Goal: Communication & Community: Share content

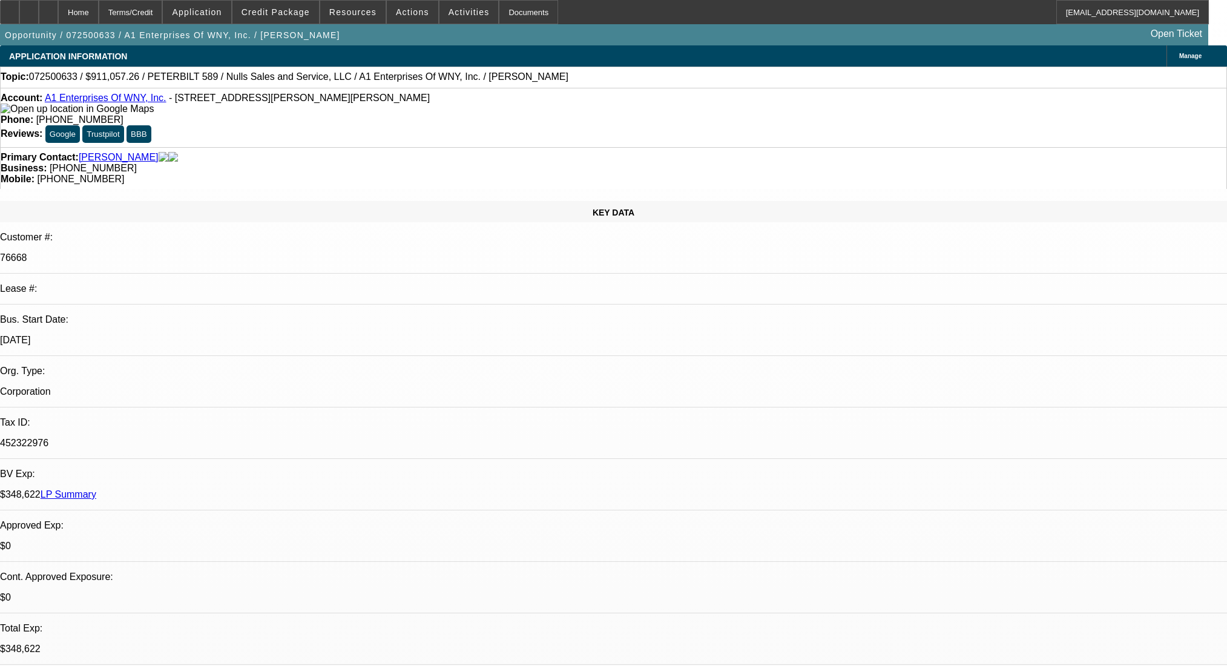
select select "0.2"
select select "2"
select select "0.1"
select select "4"
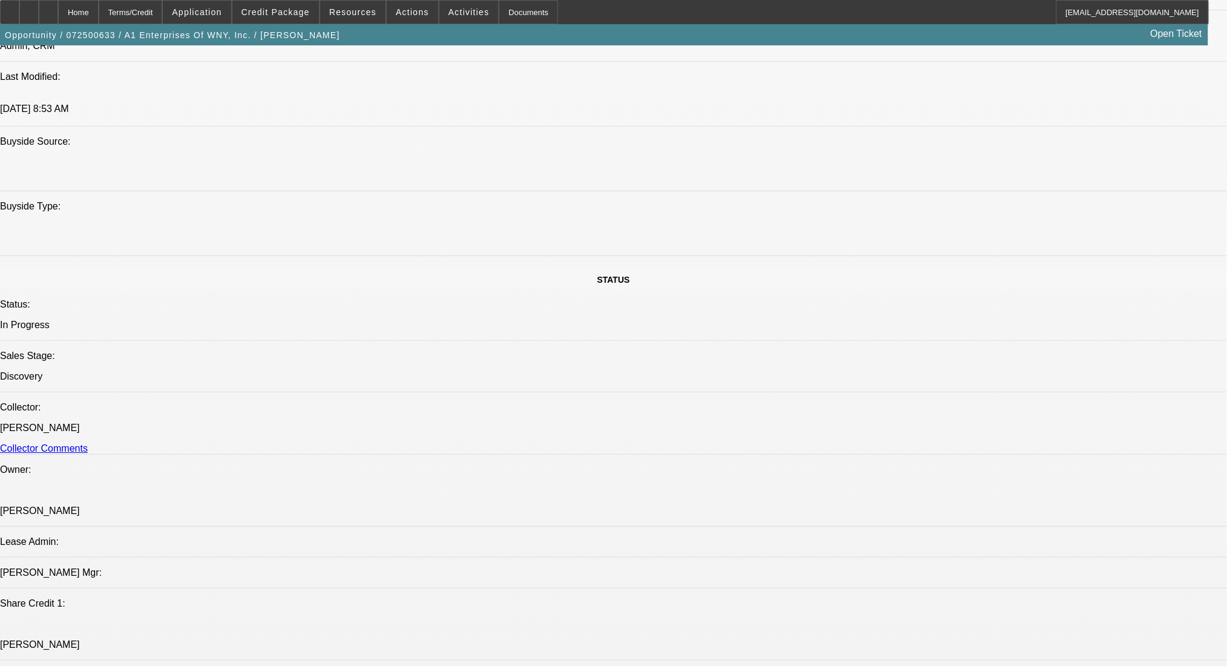
scroll to position [1130, 0]
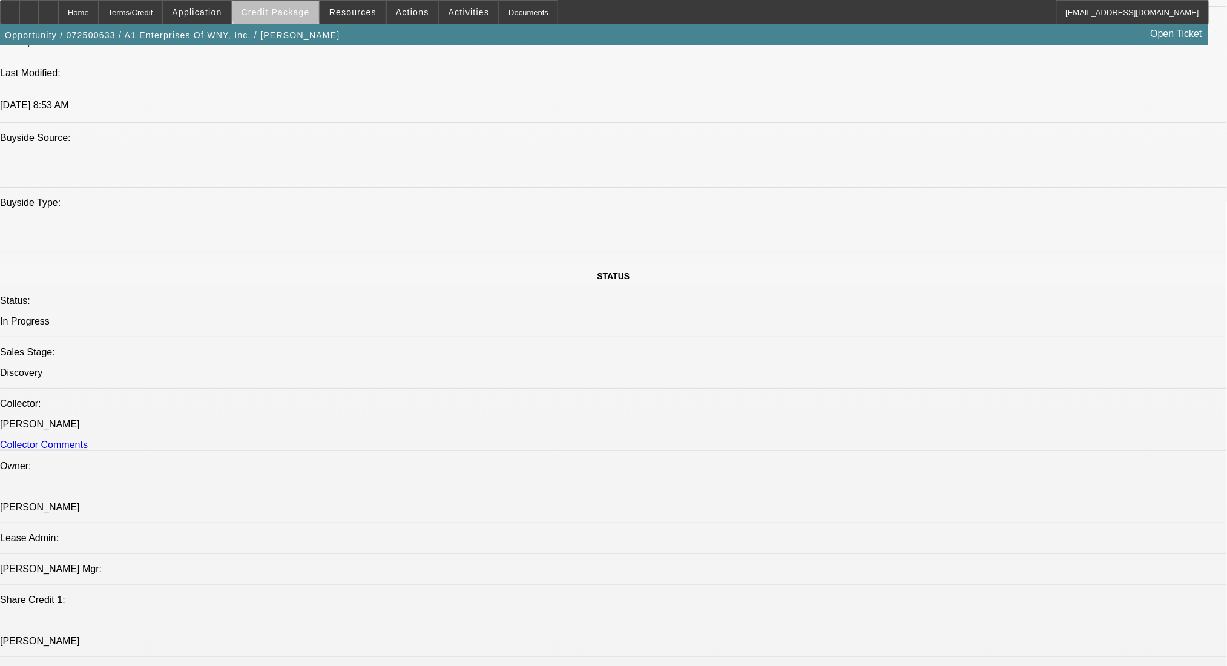
click at [306, 11] on span "Credit Package" at bounding box center [276, 12] width 68 height 10
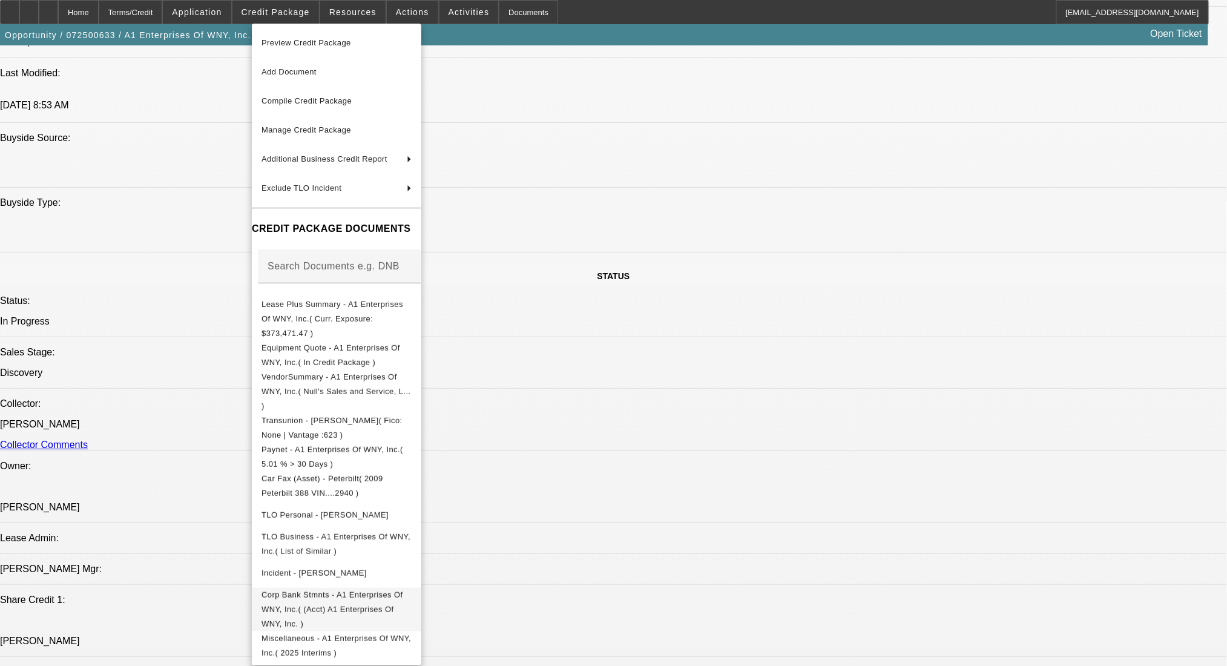
click at [412, 587] on span "Corp Bank Stmnts - A1 Enterprises Of WNY, Inc.( (Acct) A1 Enterprises Of WNY, I…" at bounding box center [337, 609] width 150 height 44
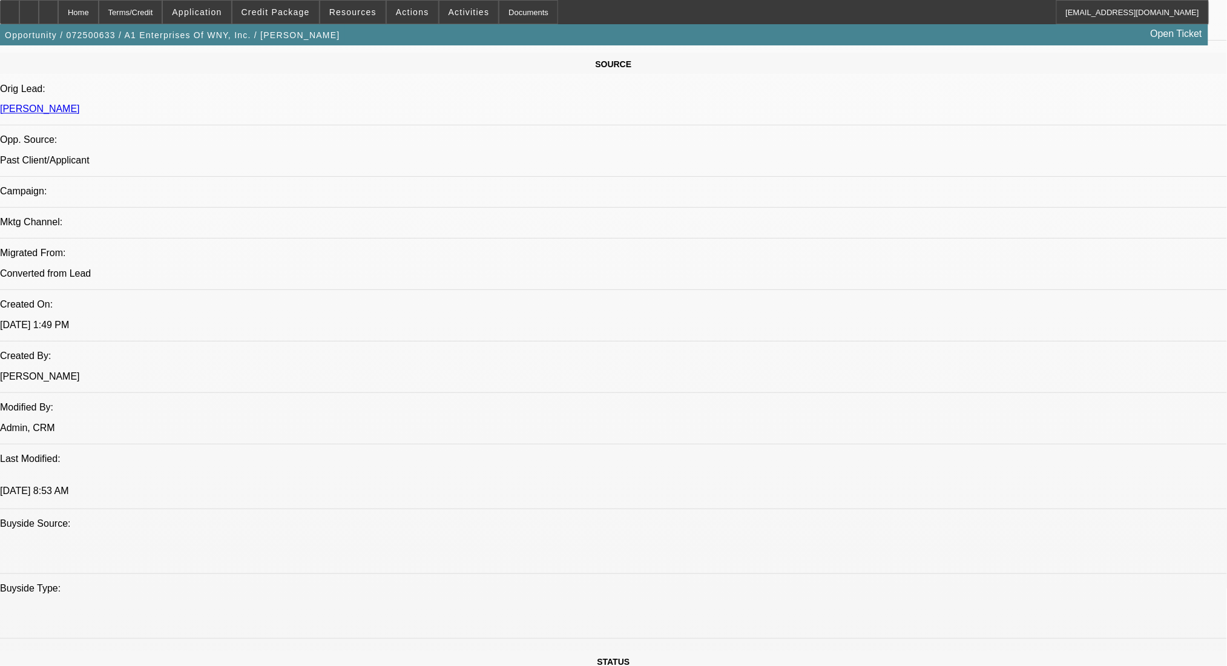
scroll to position [565, 0]
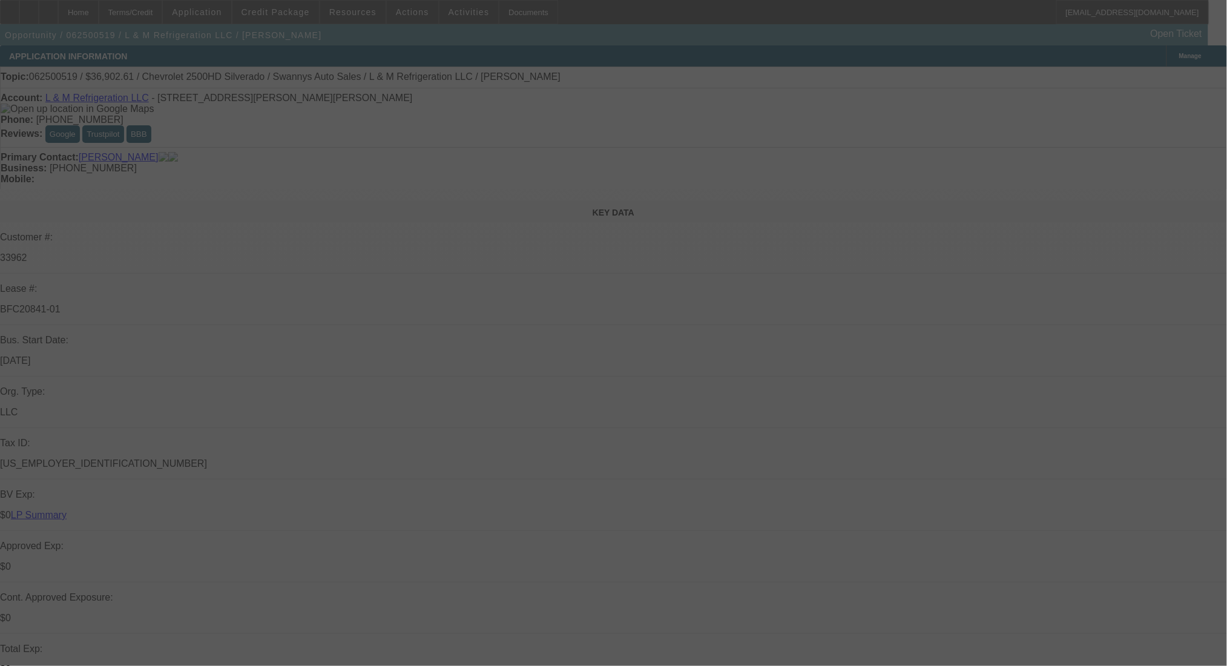
select select "0"
select select "2"
select select "0"
select select "6"
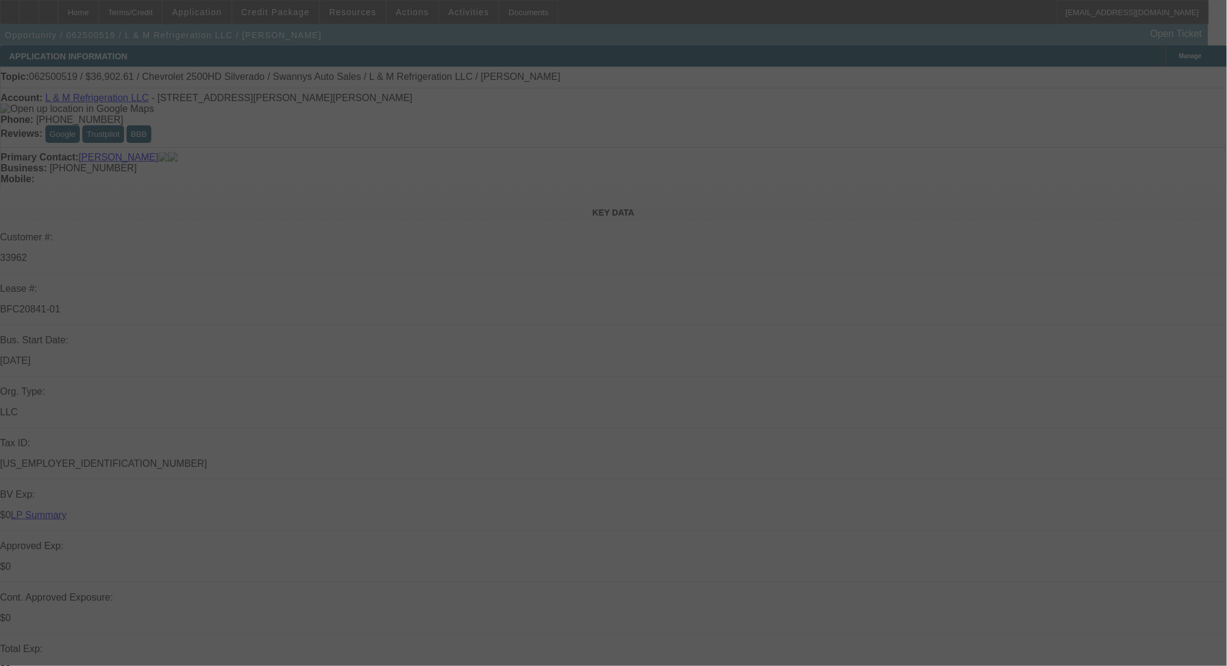
select select "0"
select select "2"
select select "0"
select select "6"
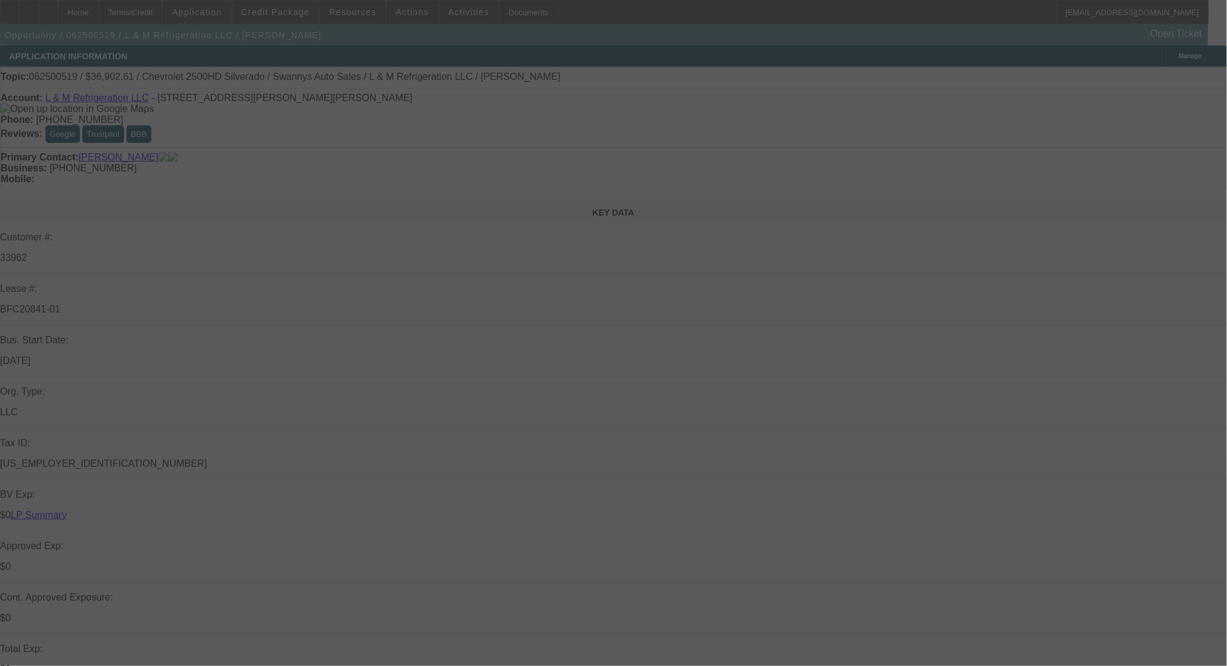
select select "0"
select select "2"
select select "0"
select select "6"
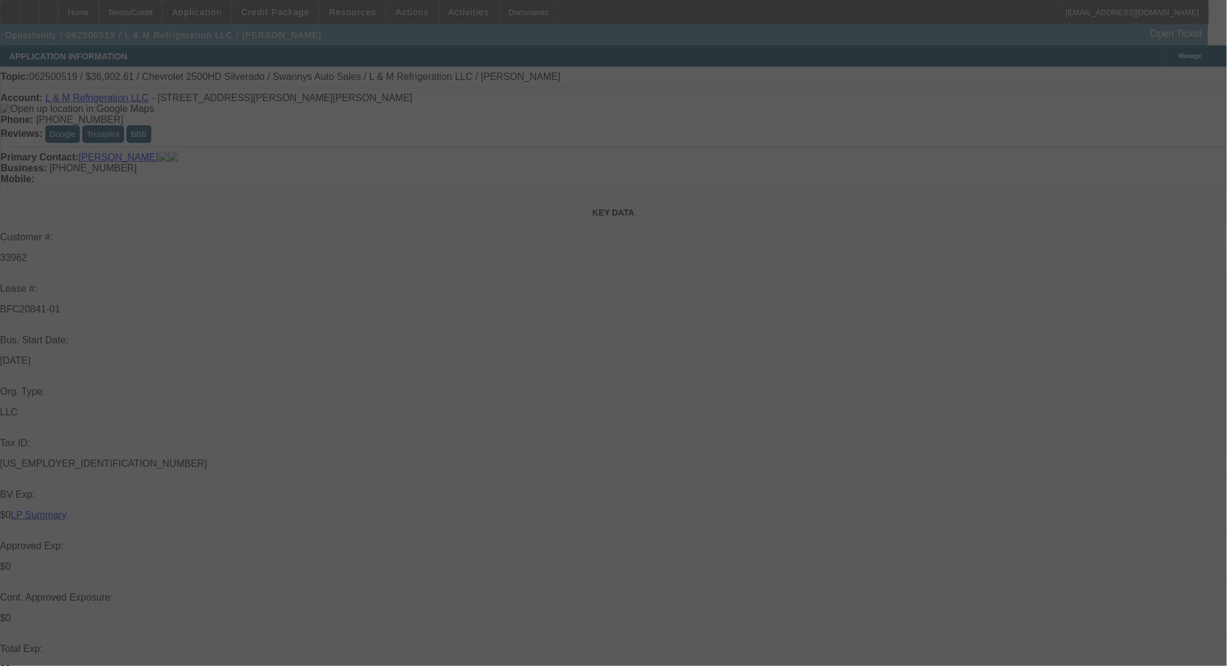
select select "0"
select select "2"
select select "0"
select select "6"
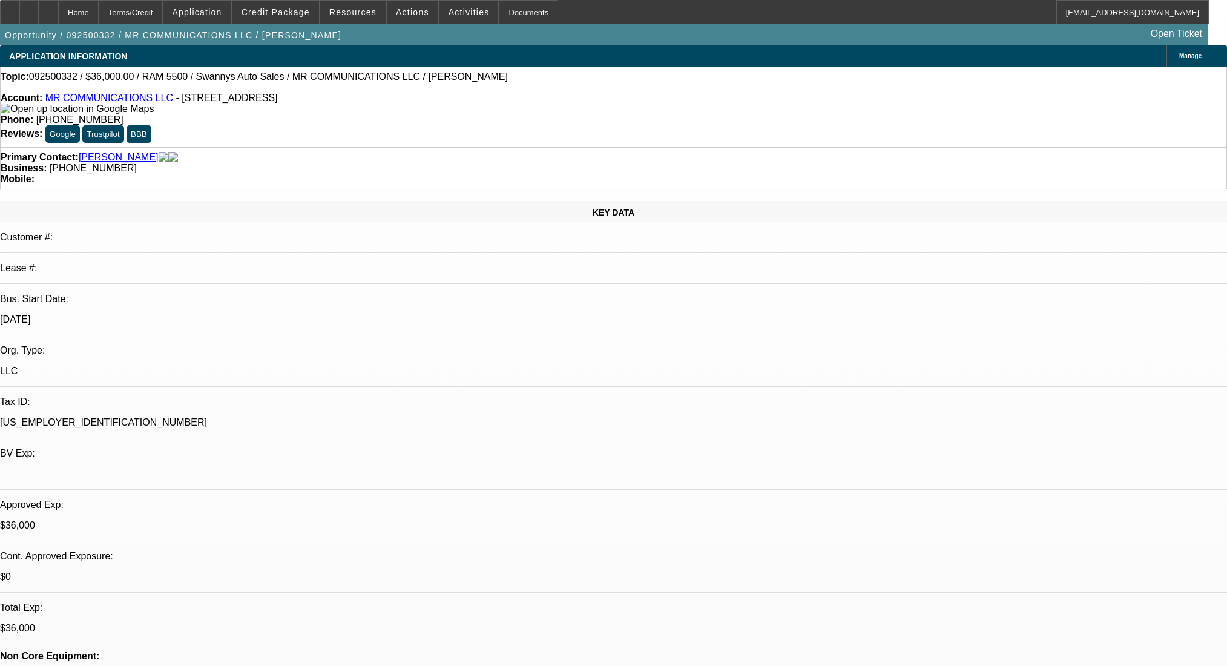
select select "0"
select select "2"
select select "0"
select select "6"
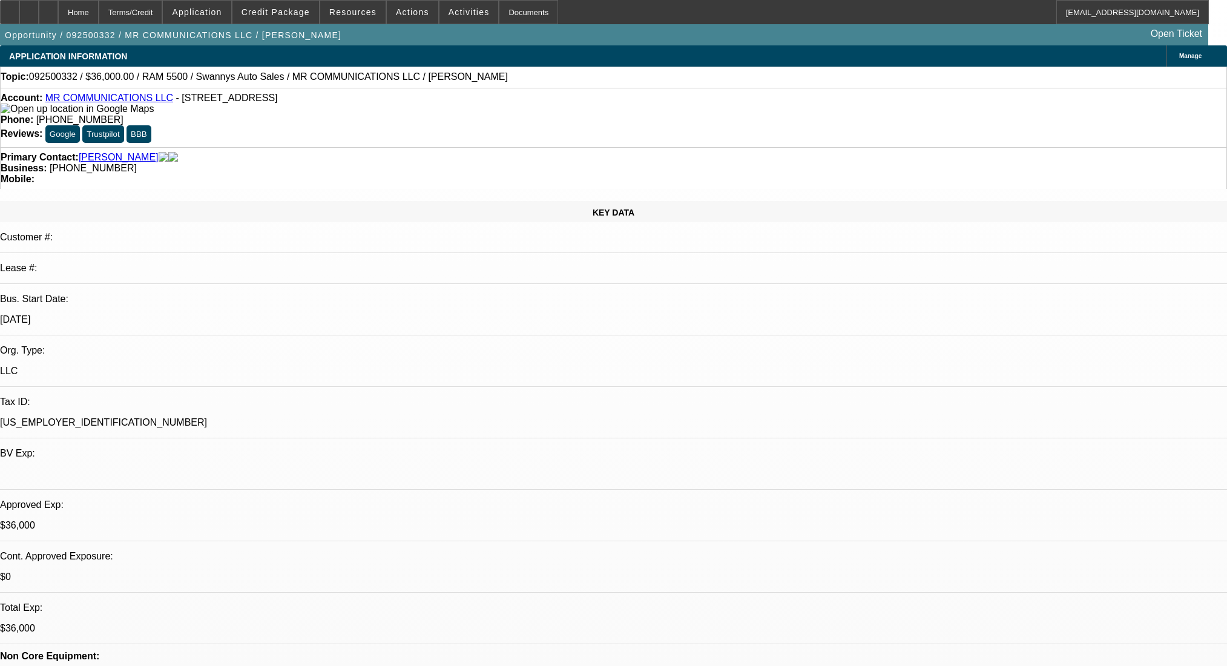
select select "0"
select select "2"
select select "0"
select select "6"
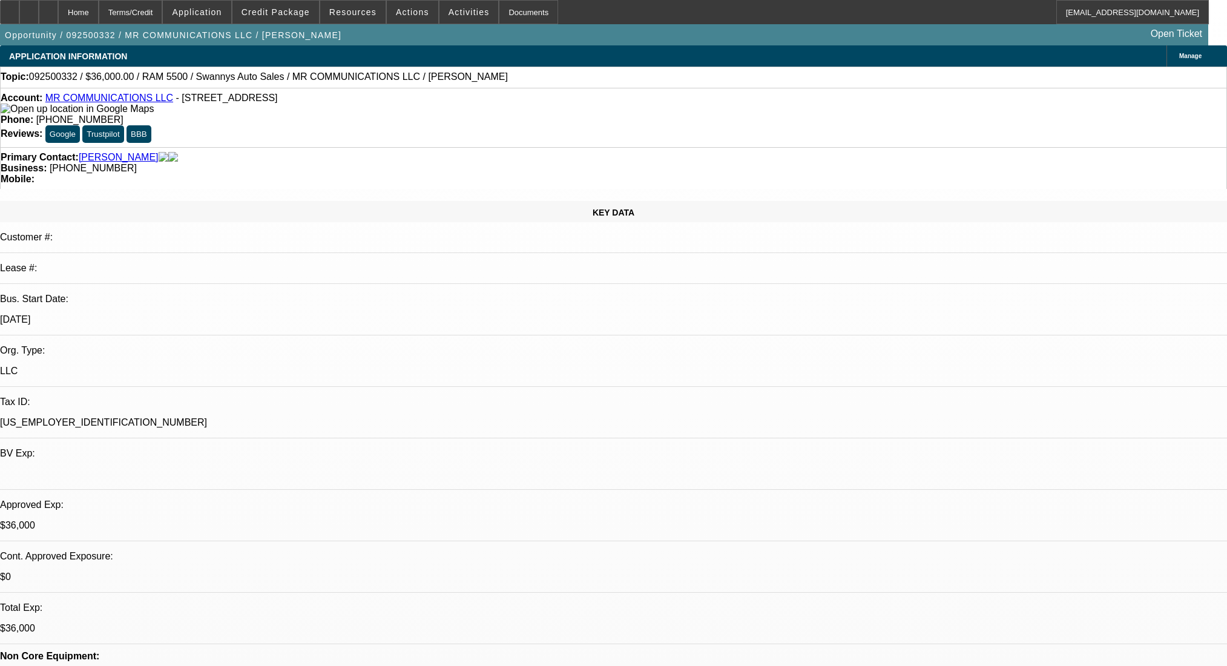
select select "0"
select select "2"
select select "0"
select select "6"
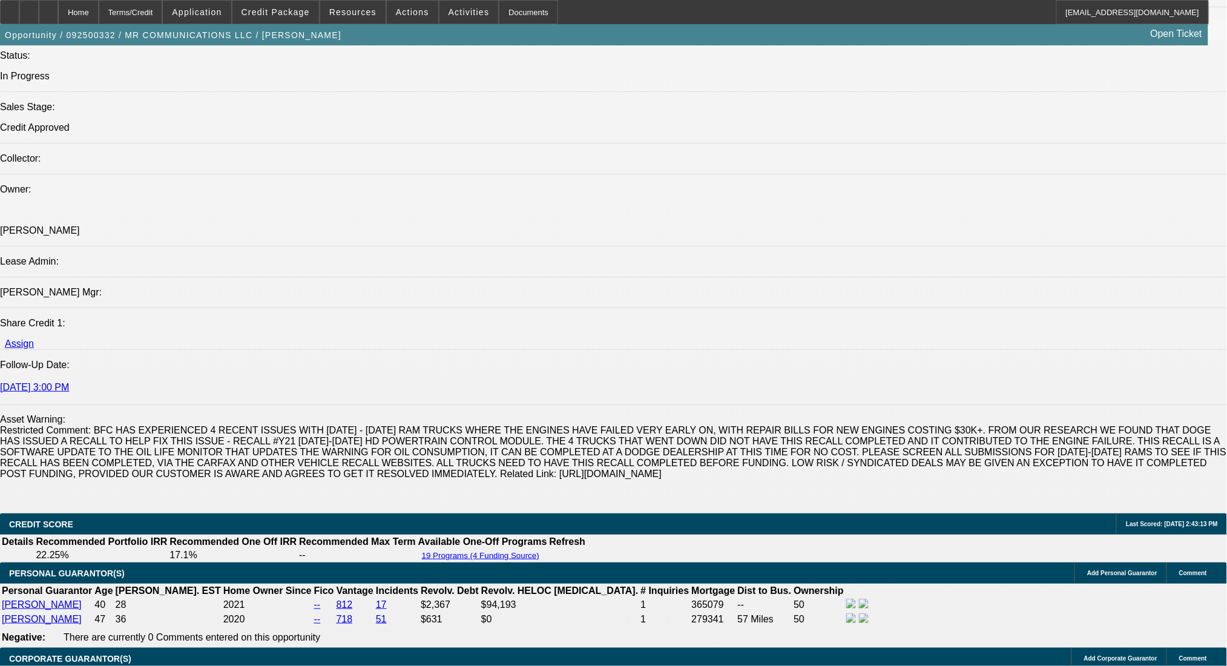
scroll to position [1789, 0]
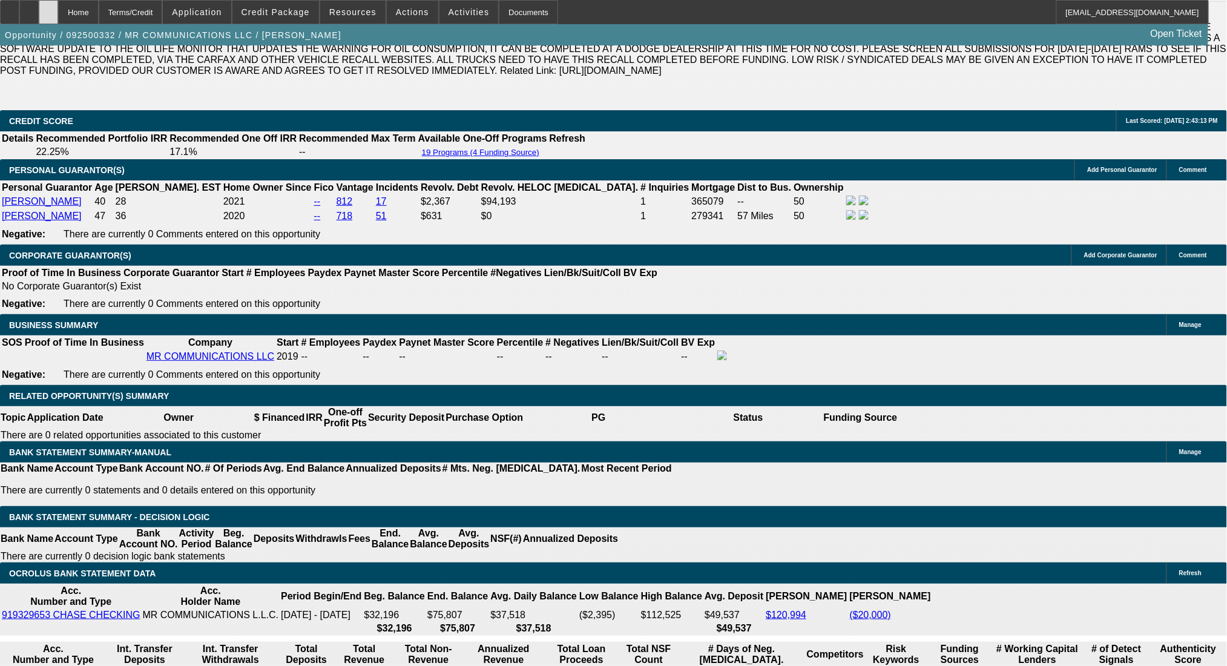
click at [58, 16] on div at bounding box center [48, 12] width 19 height 24
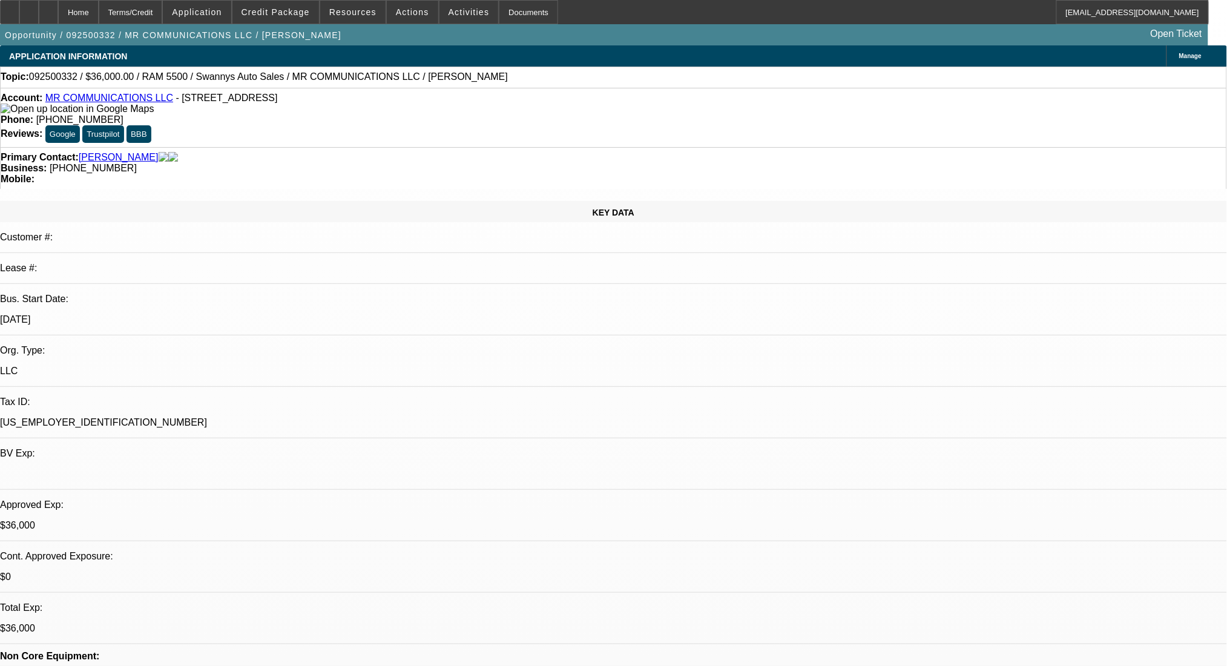
select select "0"
select select "2"
select select "0"
select select "6"
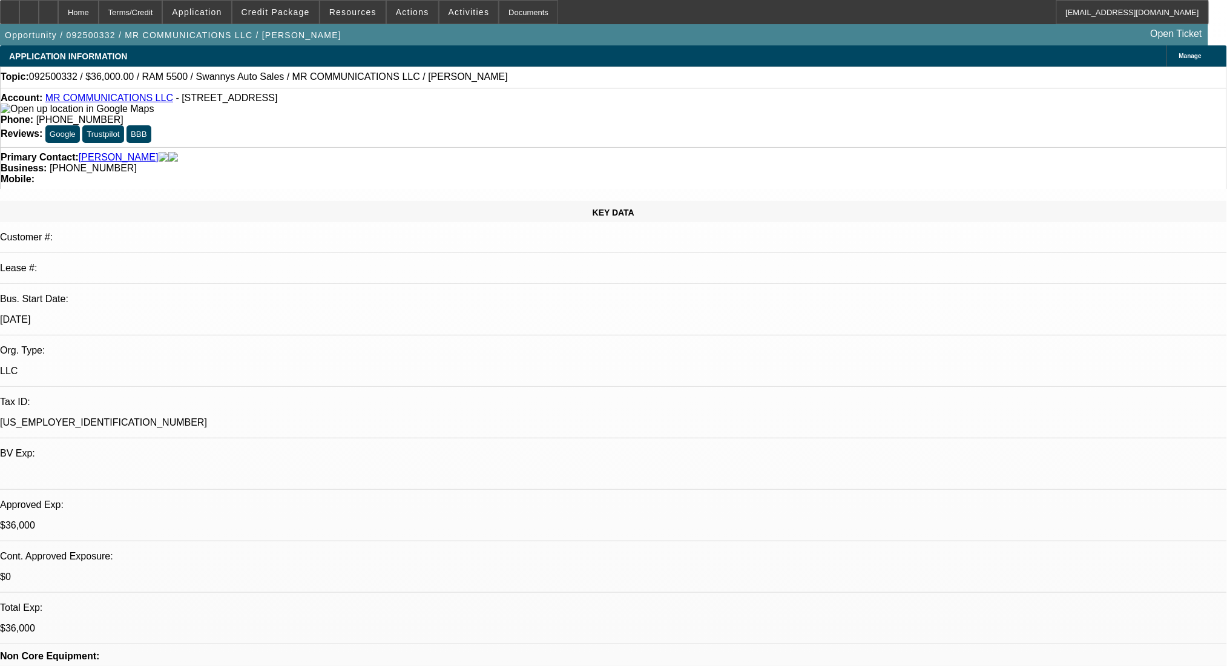
select select "0"
select select "2"
select select "0"
select select "6"
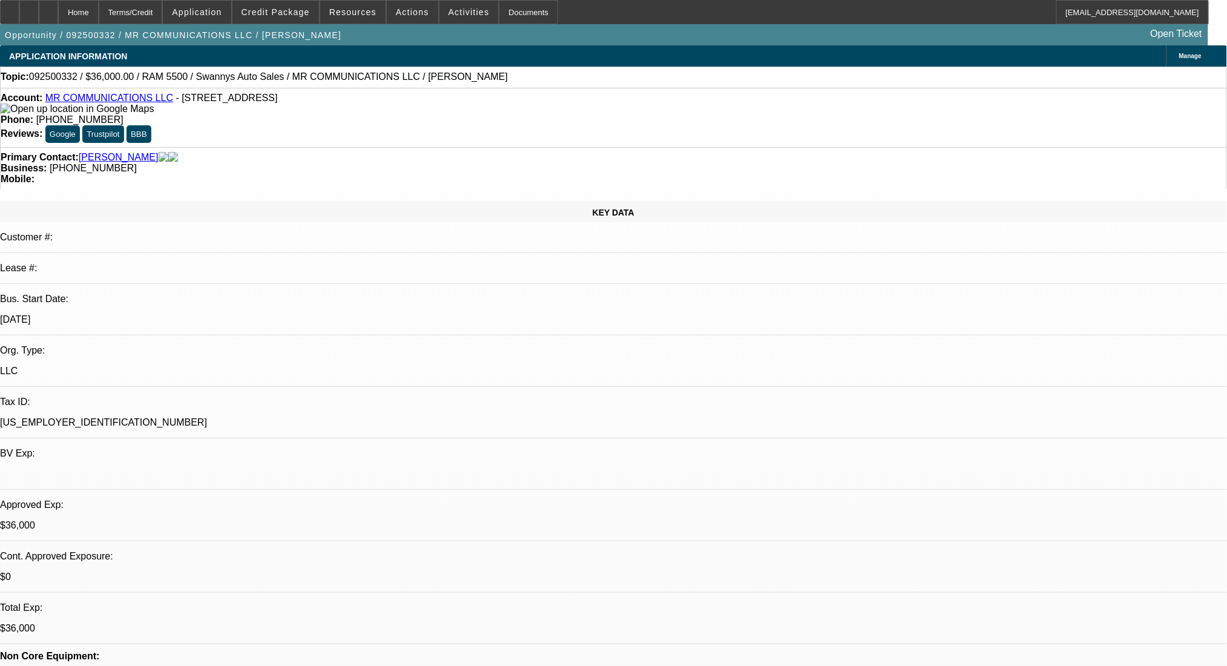
select select "0"
select select "2"
select select "0"
select select "6"
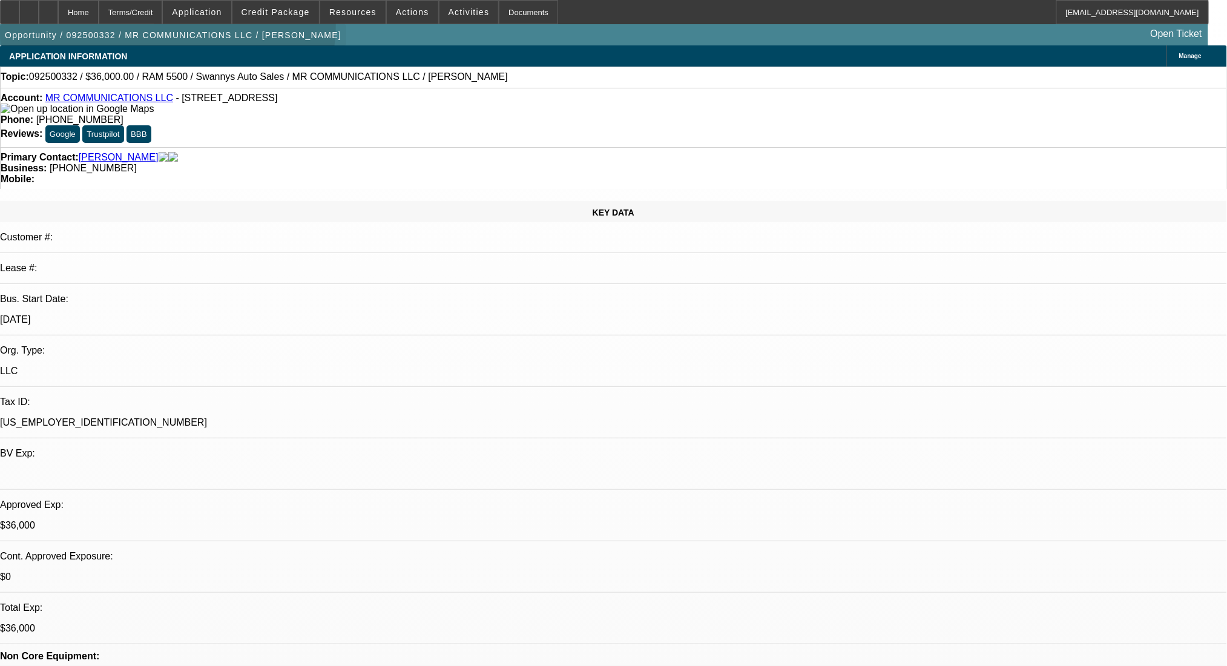
click at [177, 27] on span "button" at bounding box center [173, 35] width 346 height 29
click at [163, 8] on div "Terms/Credit" at bounding box center [131, 12] width 64 height 24
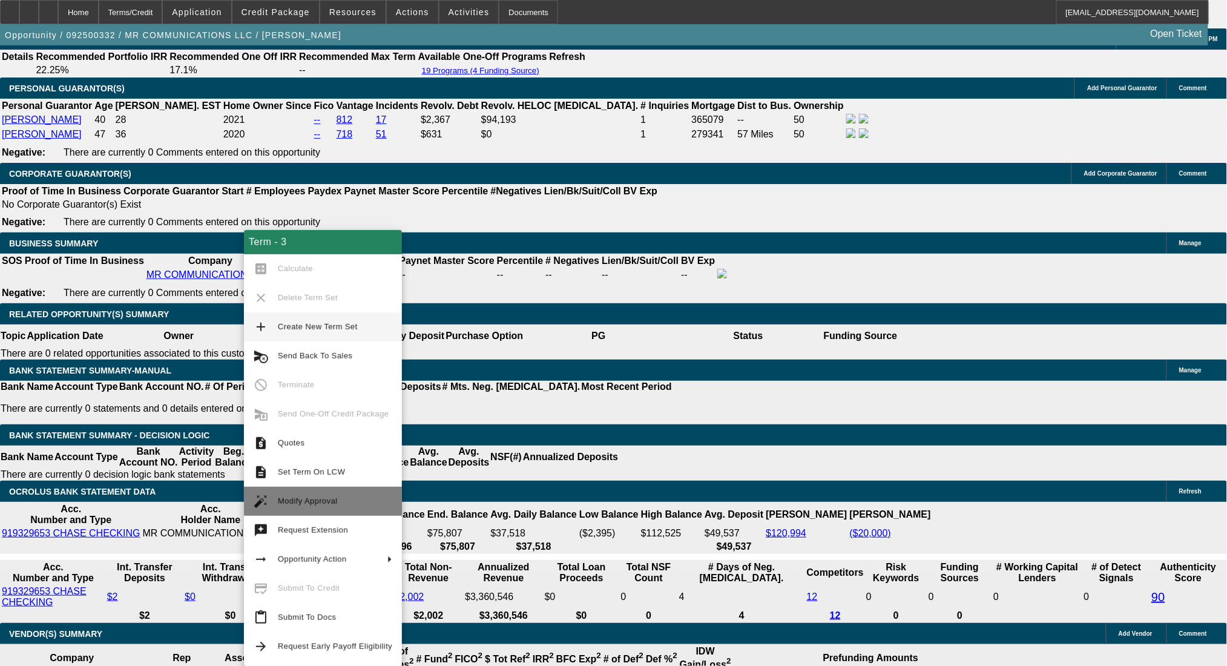
click at [350, 504] on span "Modify Approval" at bounding box center [335, 501] width 114 height 15
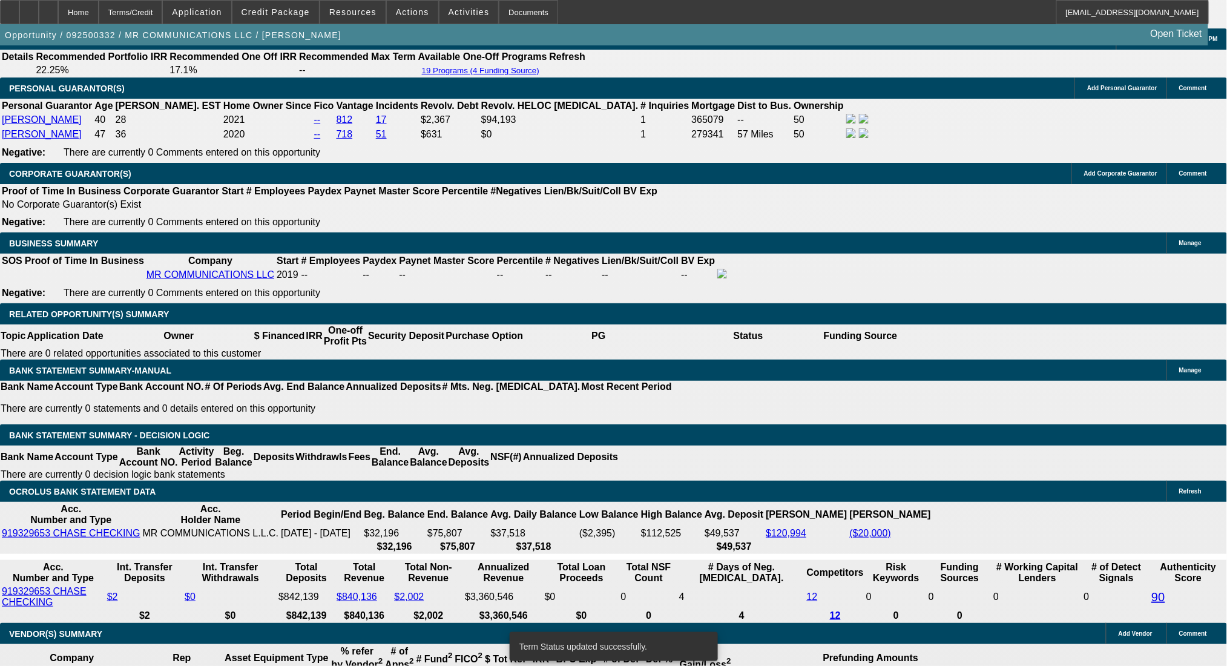
select select "0"
select select "2"
select select "0"
select select "6"
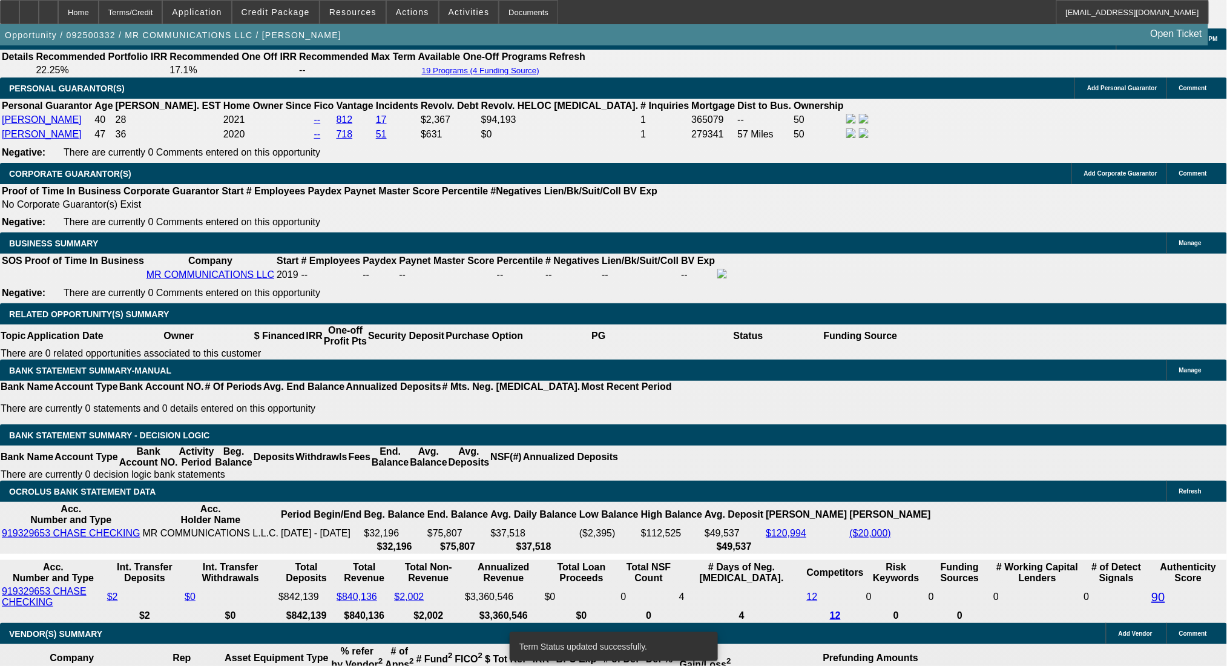
select select "0"
select select "2"
select select "0"
select select "6"
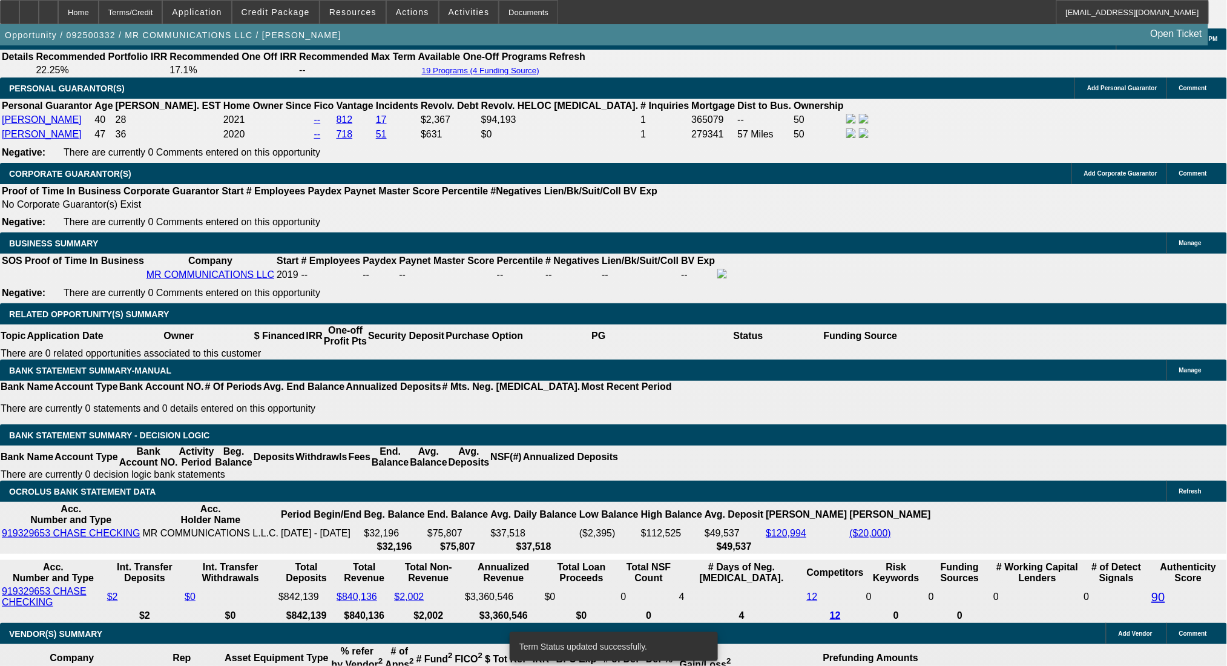
select select "0"
select select "2"
select select "0"
select select "6"
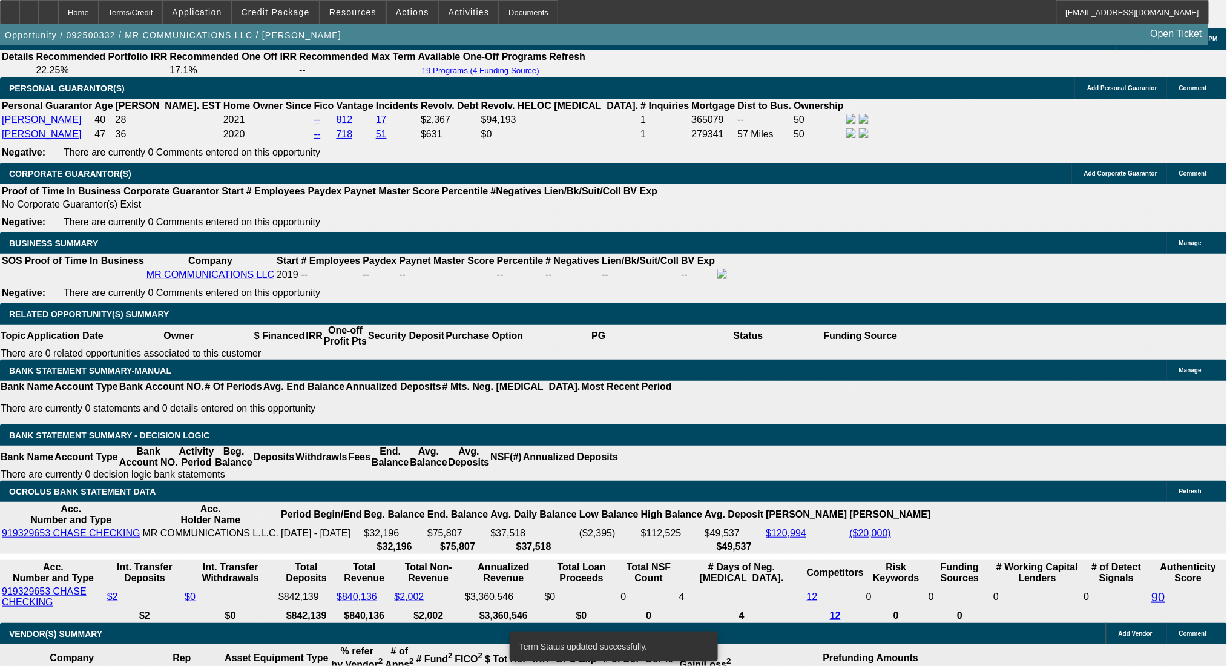
select select "0"
select select "2"
select select "0"
select select "6"
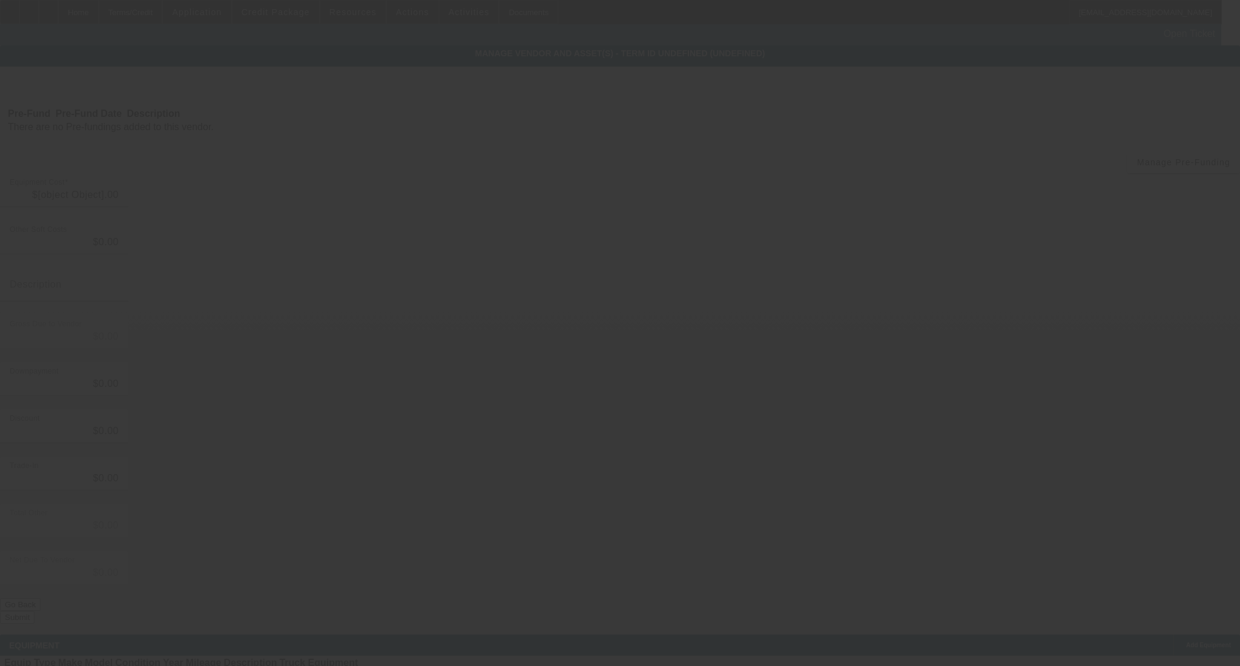
type input "$39,941.59"
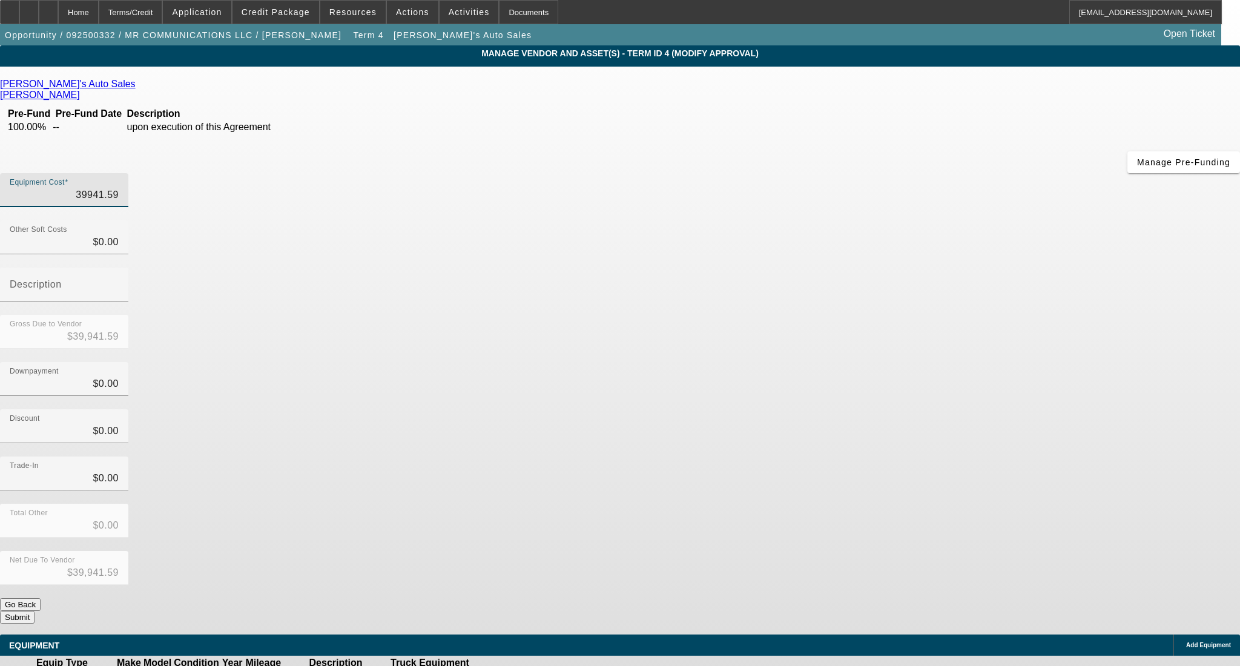
drag, startPoint x: 691, startPoint y: 101, endPoint x: 832, endPoint y: 97, distance: 141.1
click at [832, 173] on div "Equipment Cost 39941.59" at bounding box center [620, 196] width 1240 height 47
click at [279, 12] on span "Credit Package" at bounding box center [276, 12] width 68 height 10
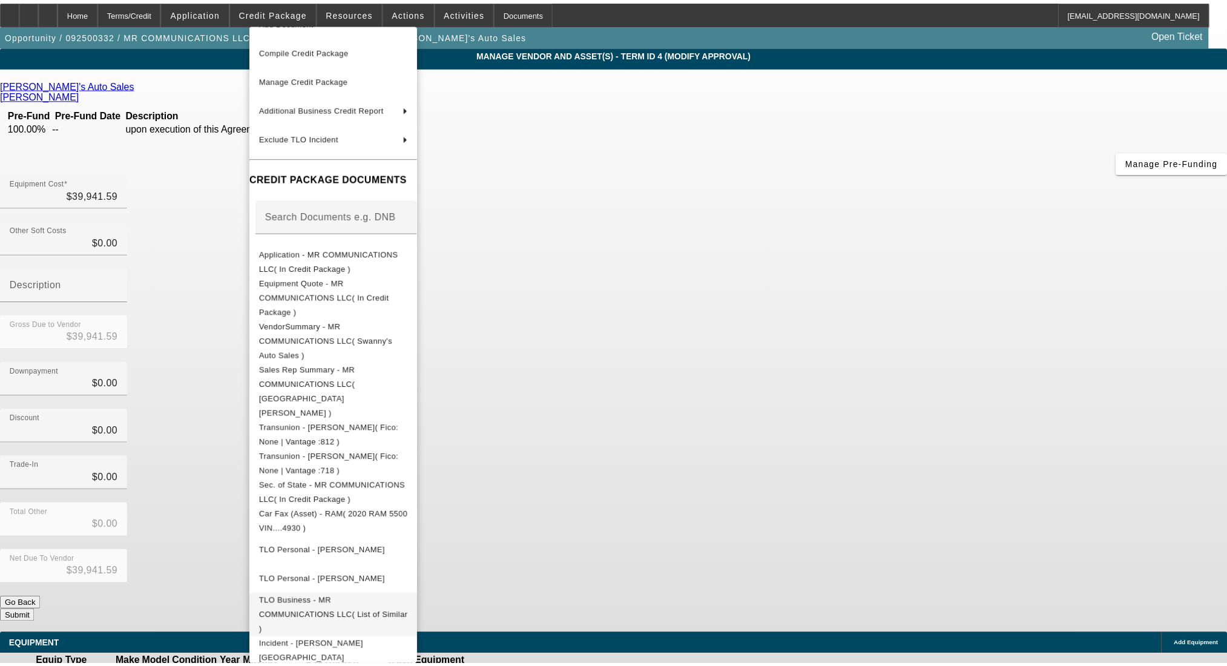
scroll to position [102, 0]
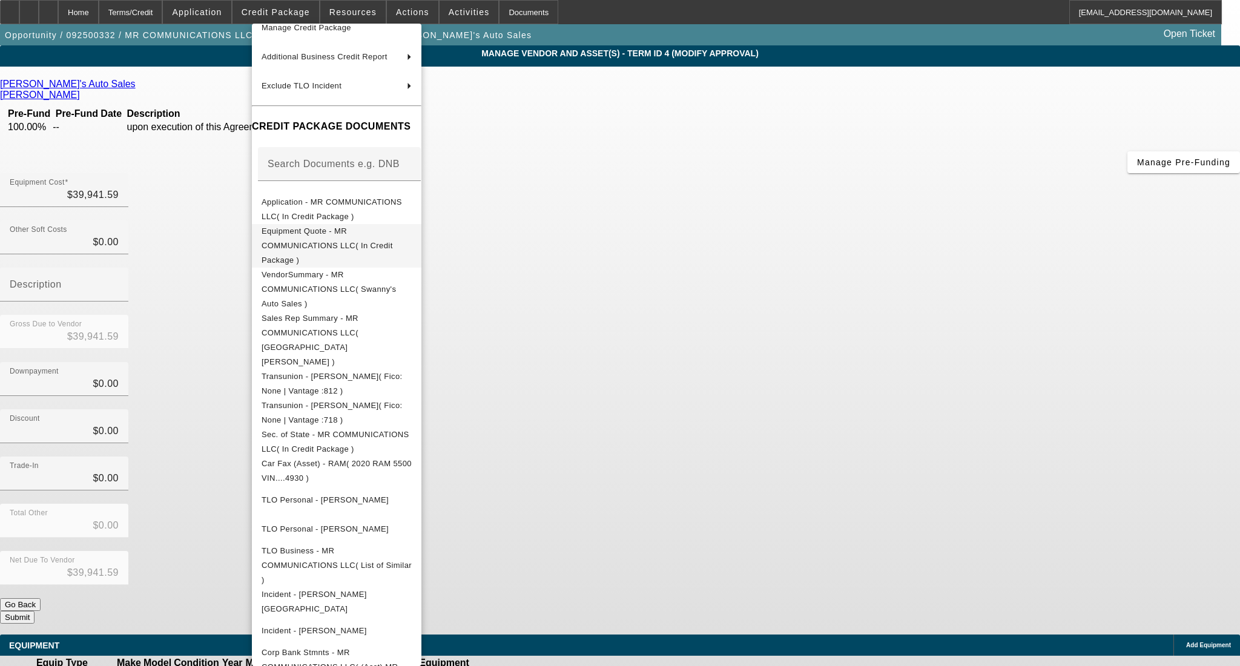
click at [332, 238] on span "Equipment Quote - MR COMMUNICATIONS LLC( In Credit Package )" at bounding box center [337, 245] width 150 height 44
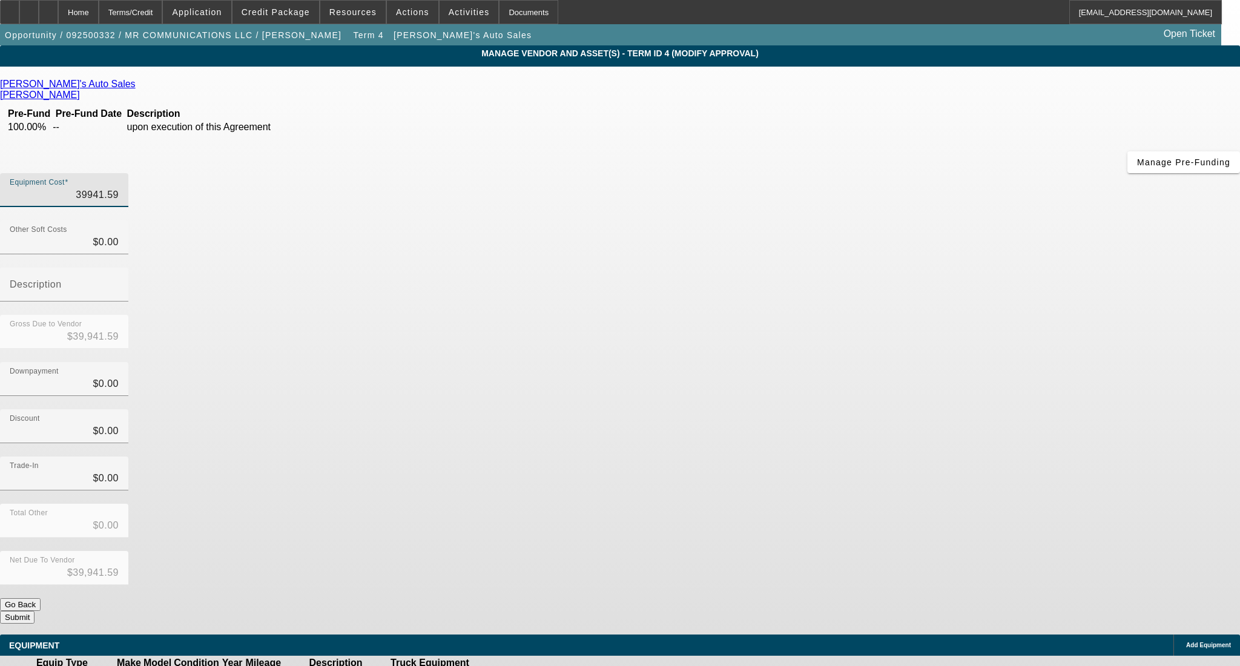
drag, startPoint x: 731, startPoint y: 107, endPoint x: 934, endPoint y: 119, distance: 203.8
click at [934, 173] on div "Equipment Cost 39941.59" at bounding box center [620, 196] width 1240 height 47
type input "3"
type input "$3.00"
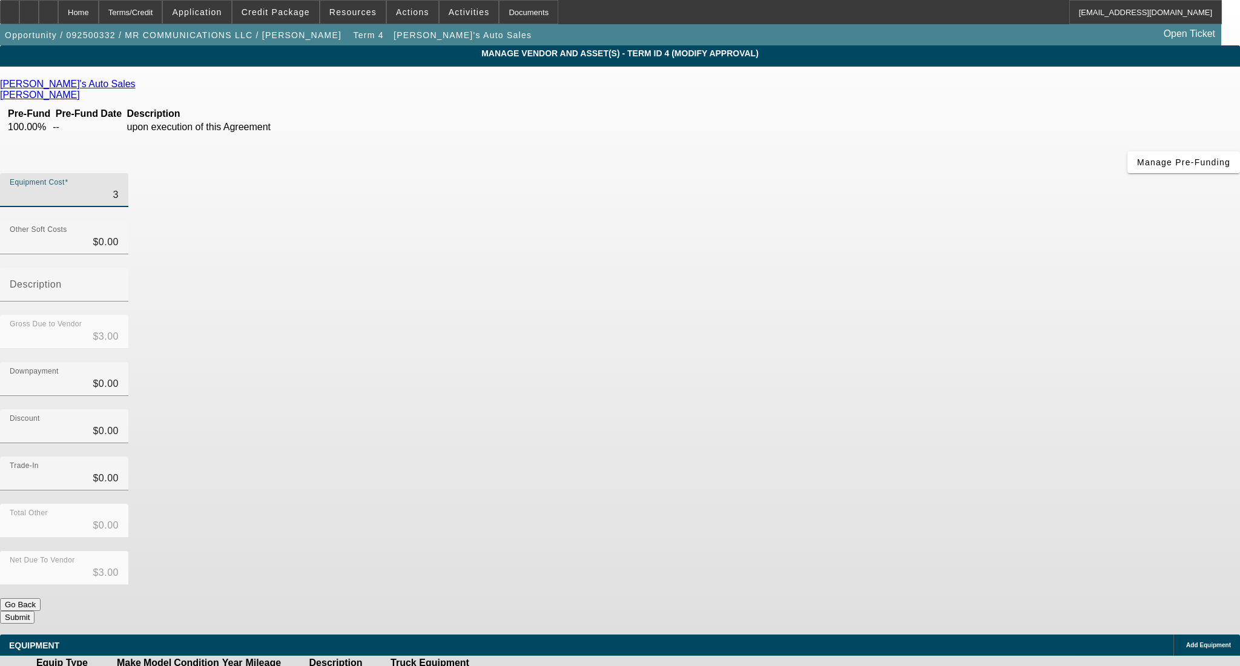
type input "34"
type input "$34.00"
type input "340"
type input "$340.00"
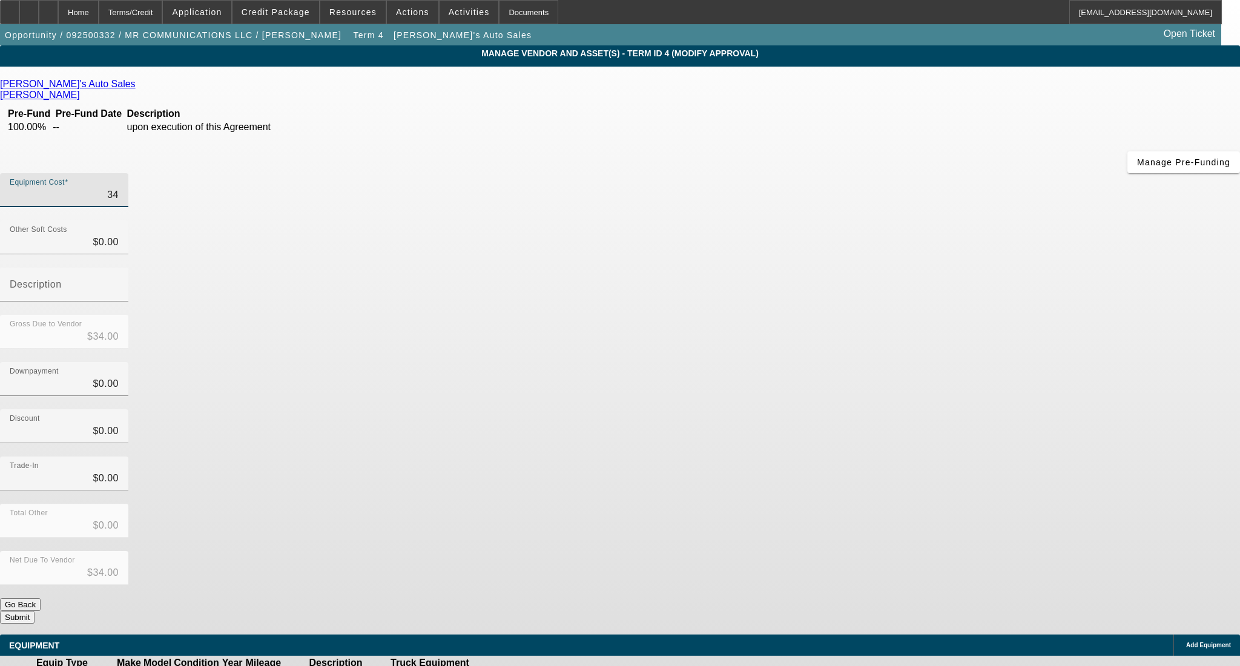
type input "$340.00"
type input "3400"
type input "$3,400.00"
type input "34000"
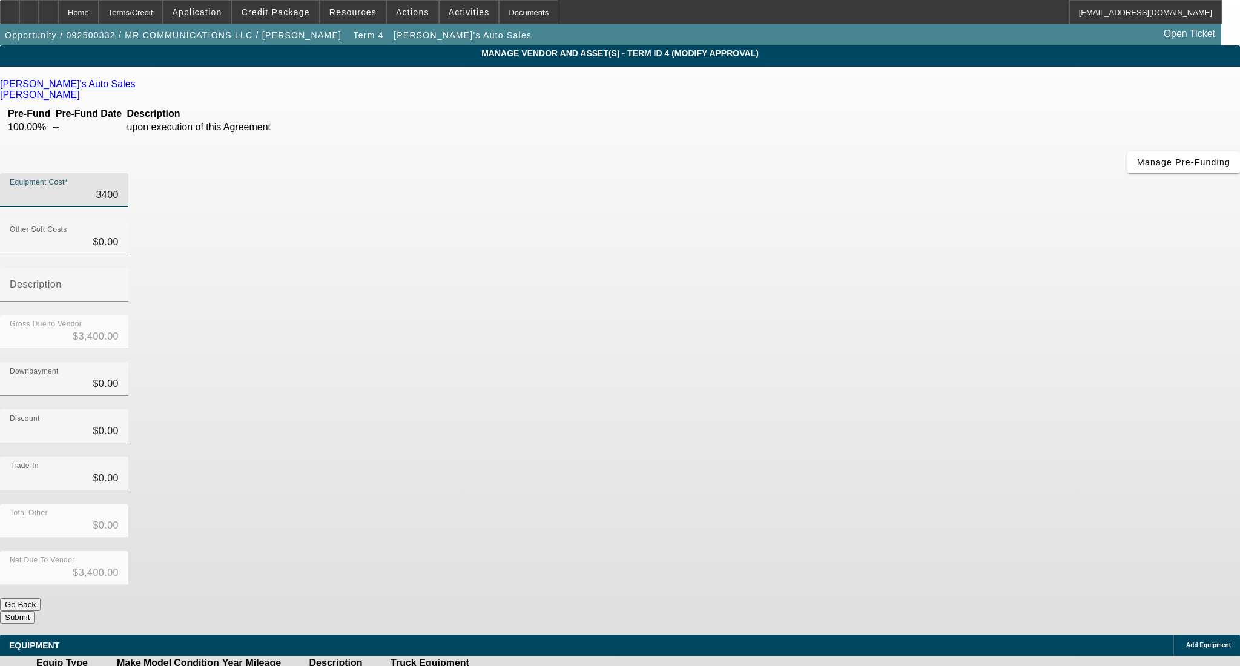
type input "$34,000.00"
drag, startPoint x: 922, startPoint y: 263, endPoint x: 827, endPoint y: 179, distance: 126.1
click at [919, 362] on div "Downpayment $0.00" at bounding box center [620, 385] width 1240 height 47
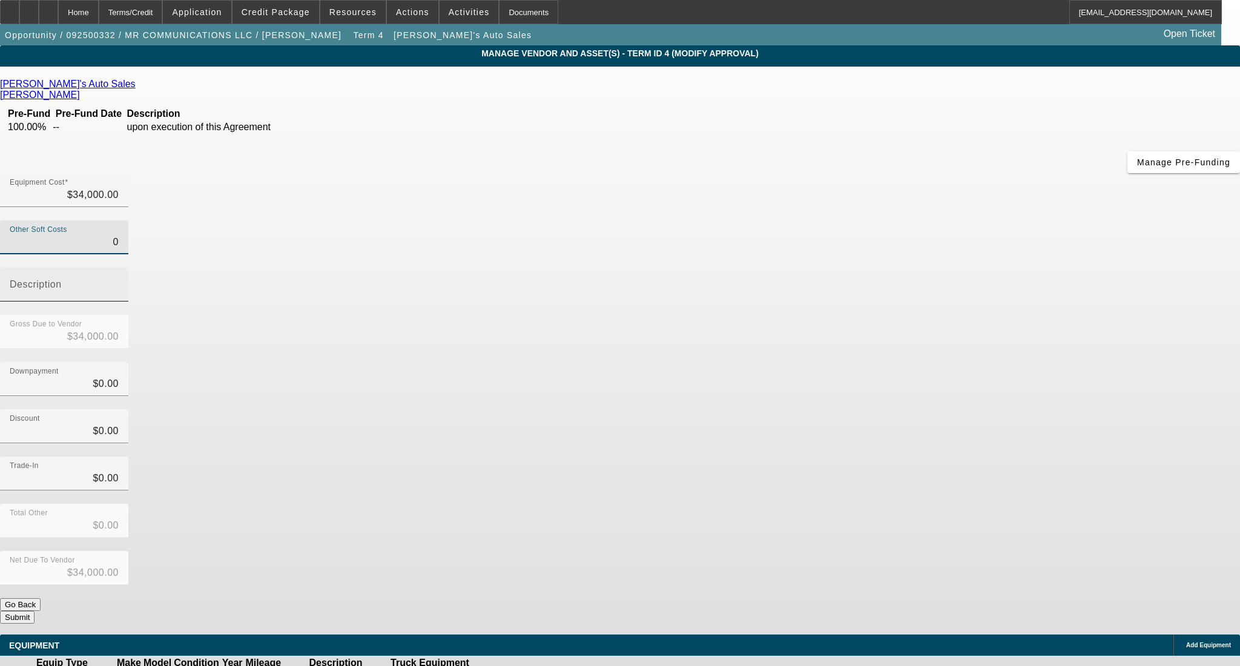
drag, startPoint x: 737, startPoint y: 153, endPoint x: 910, endPoint y: 156, distance: 172.6
click at [910, 220] on div "Other Soft Costs 0 Description" at bounding box center [620, 267] width 1240 height 94
type input "1"
type input "$34,001.00"
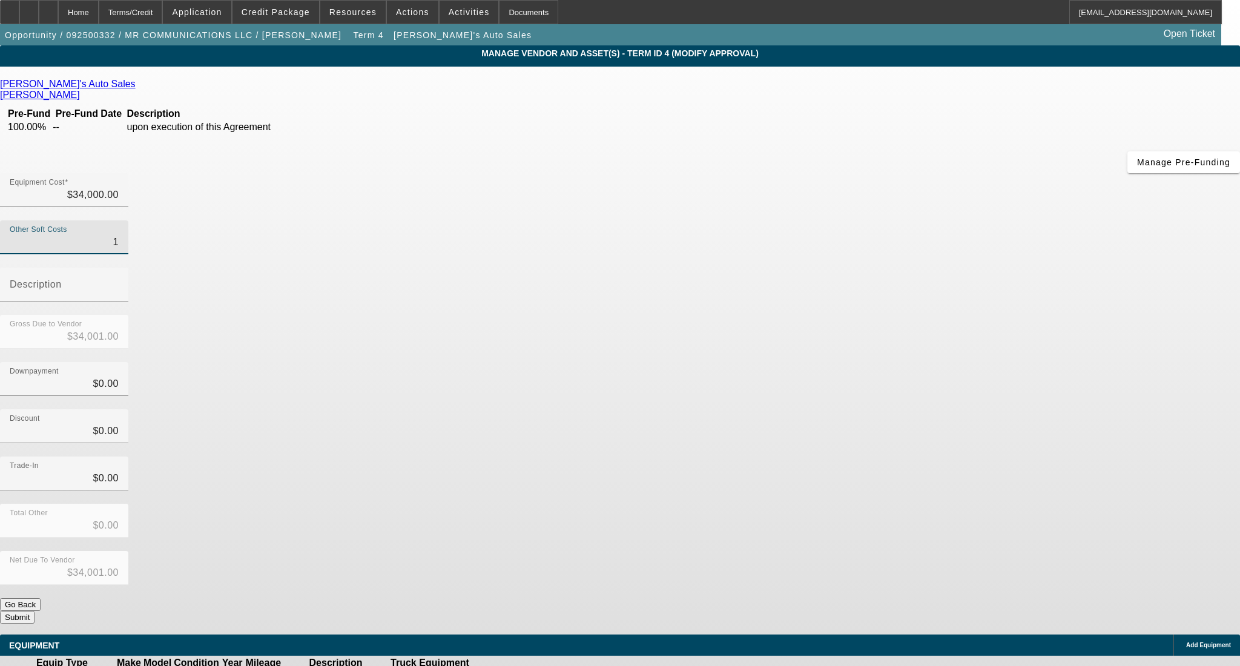
type input "19"
type input "$34,019.00"
type input "194"
type input "$34,194.00"
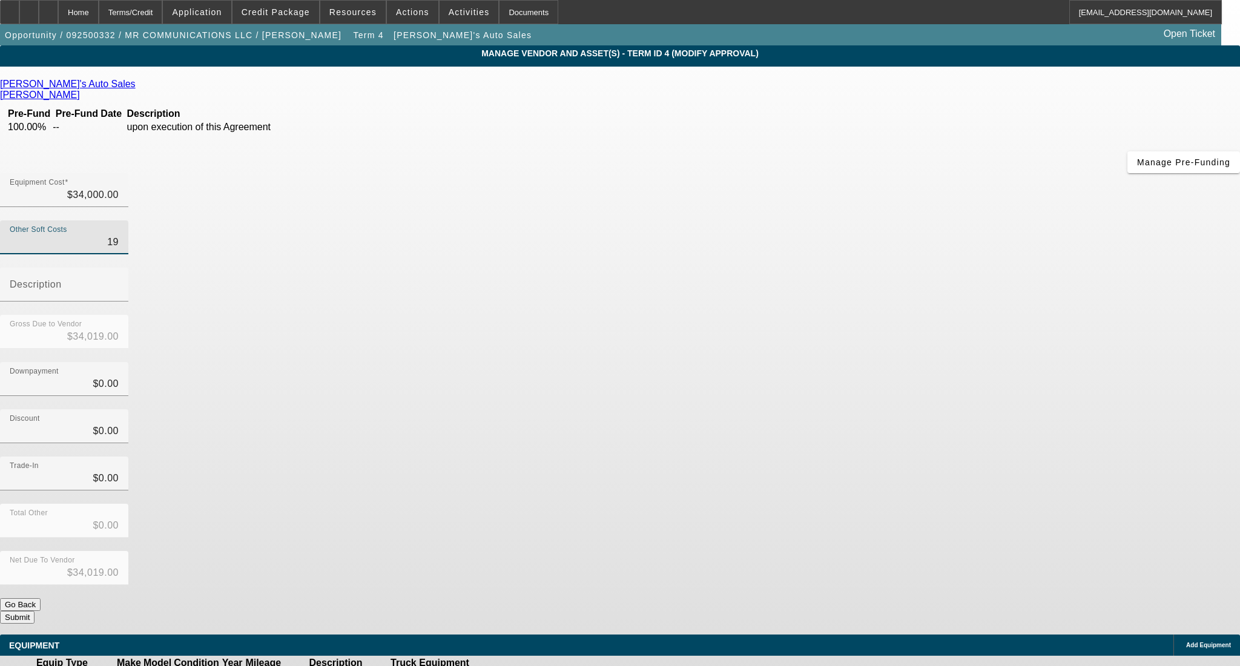
type input "$34,194.00"
type input "1946"
type input "$35,946.00"
type input "1946.5"
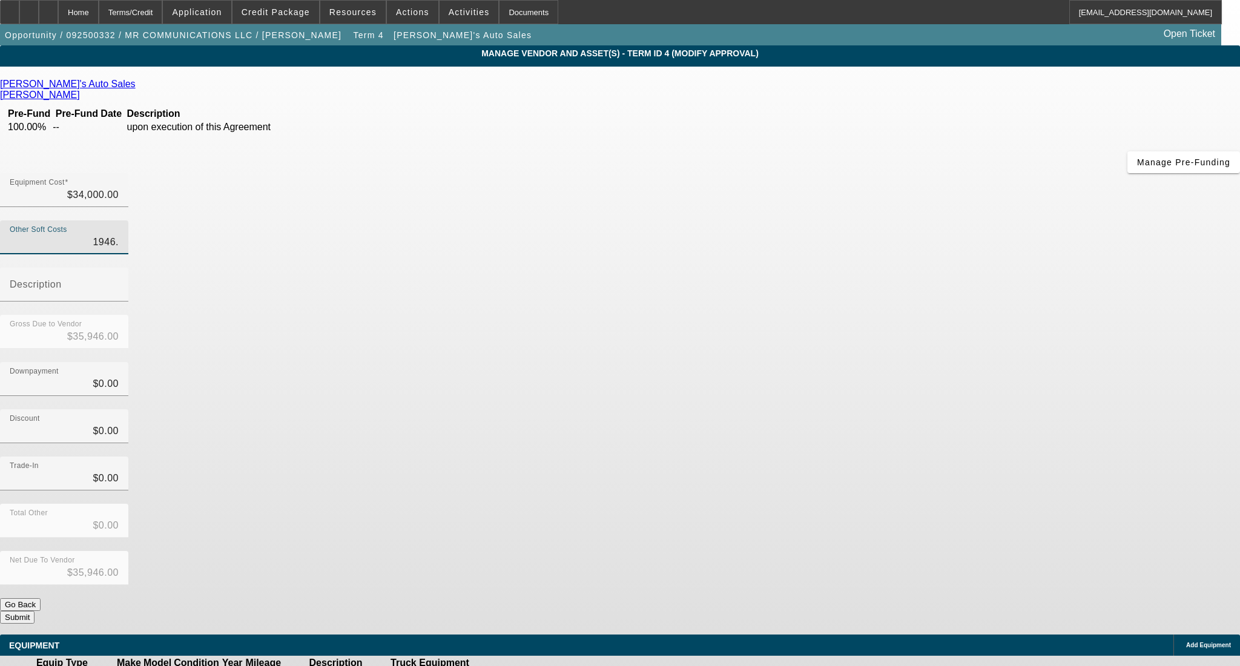
type input "$35,946.50"
type input "1946.59"
type input "$35,946.59"
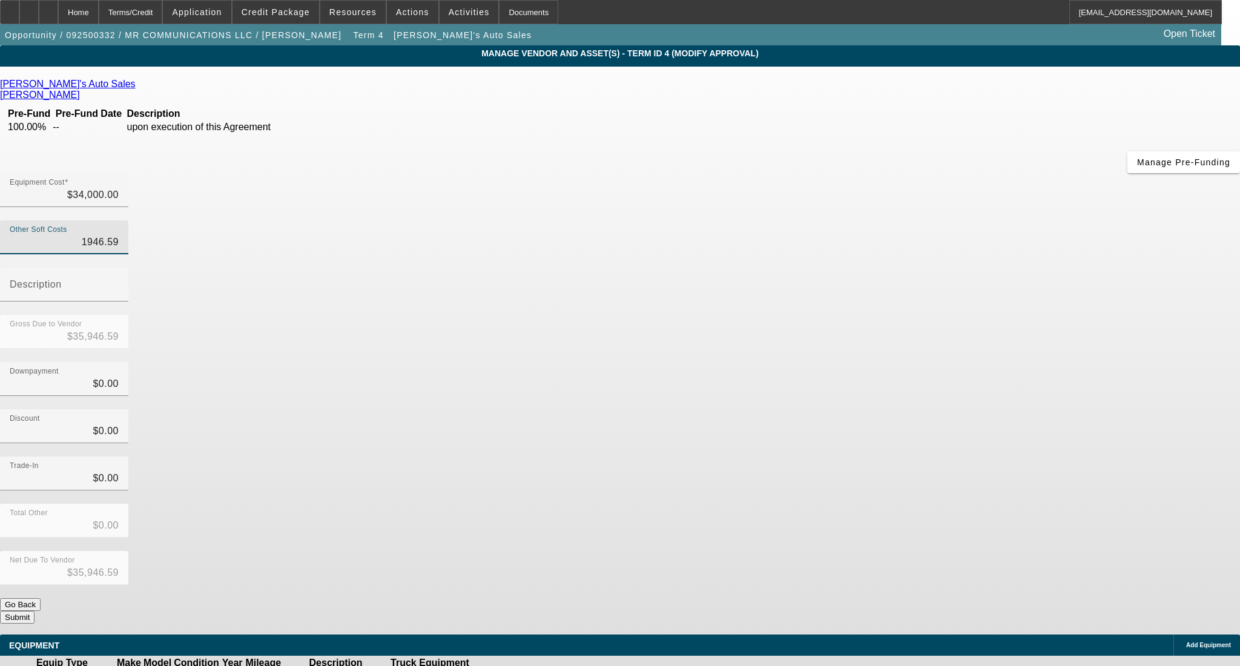
type input "$1,946.59"
click at [904, 409] on div "Discount $0.00" at bounding box center [620, 432] width 1240 height 47
click at [799, 551] on div "Net Due To Vendor $35,946.59" at bounding box center [620, 574] width 1240 height 47
click at [844, 551] on div "Net Due To Vendor $35,946.59" at bounding box center [620, 574] width 1240 height 47
click at [35, 611] on button "Submit" at bounding box center [17, 617] width 35 height 13
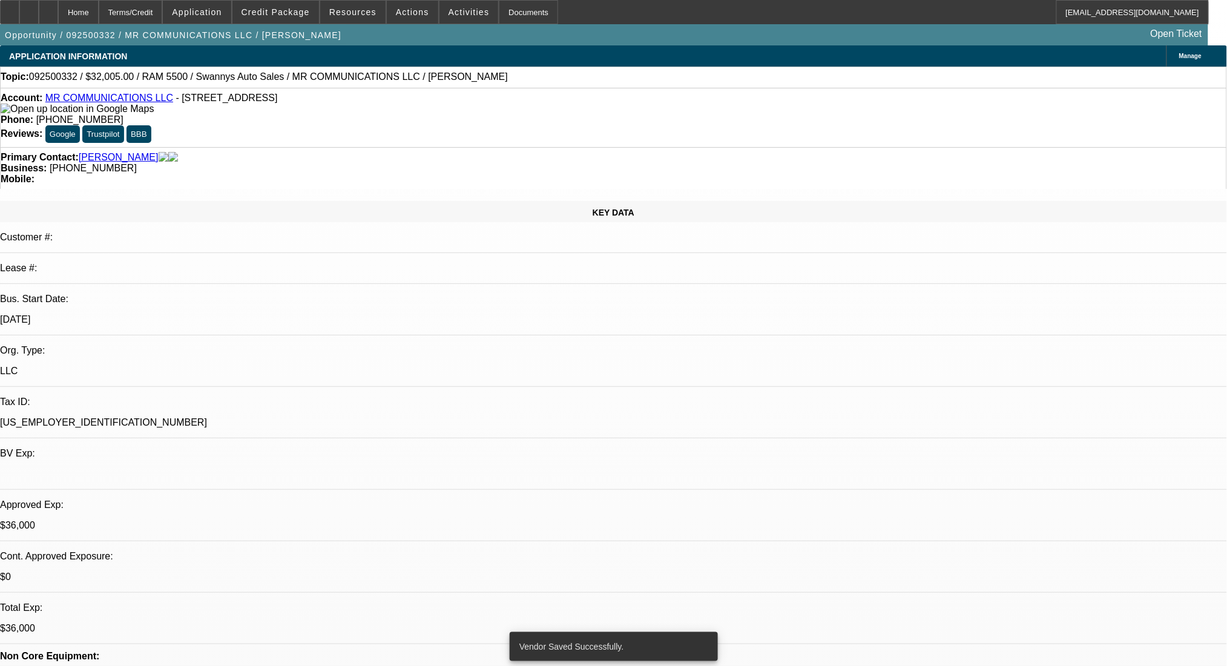
select select "0"
select select "2"
select select "0"
select select "6"
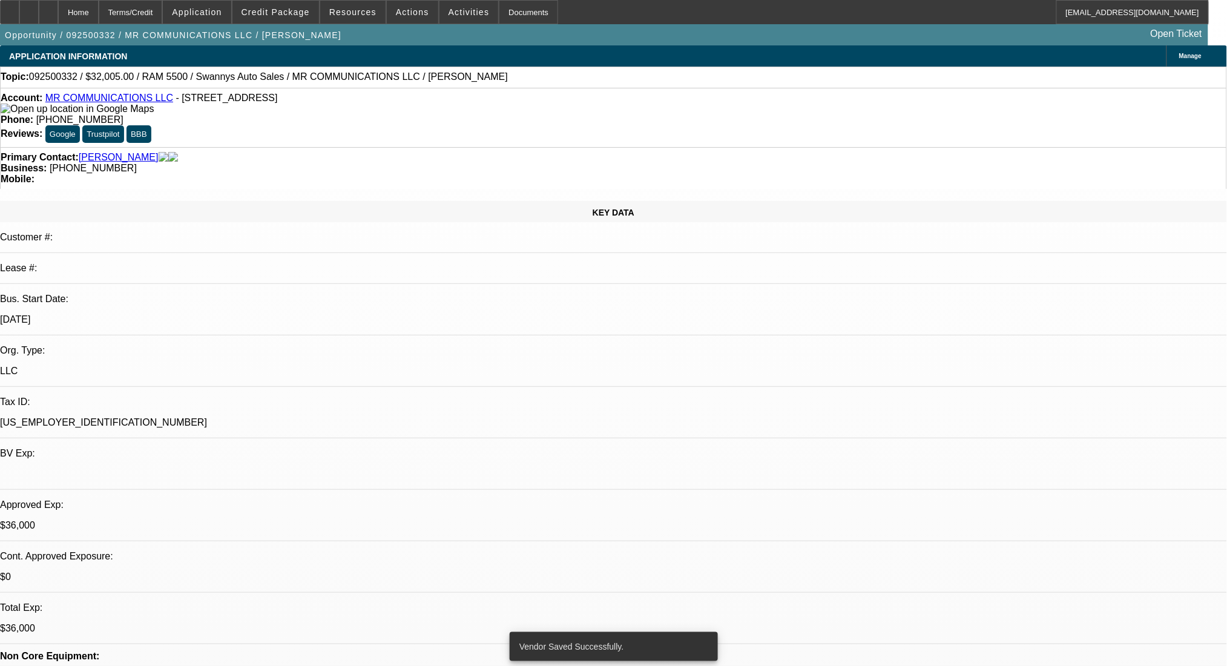
select select "0"
select select "2"
select select "0"
select select "6"
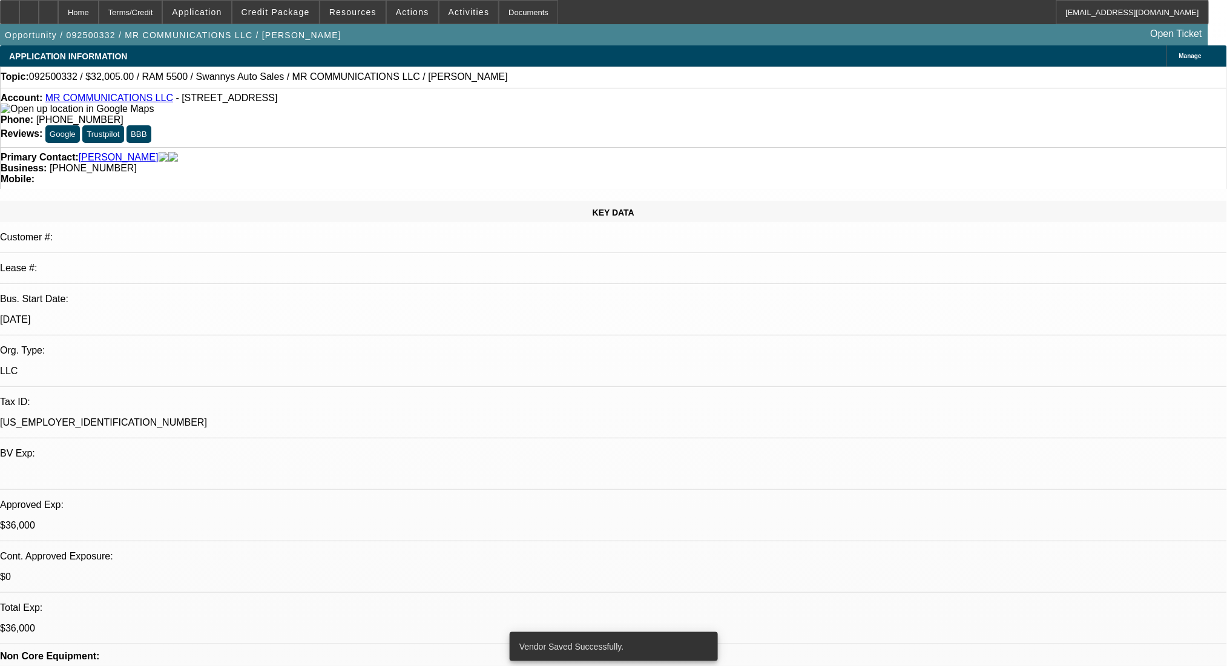
select select "0"
select select "2"
select select "0"
select select "6"
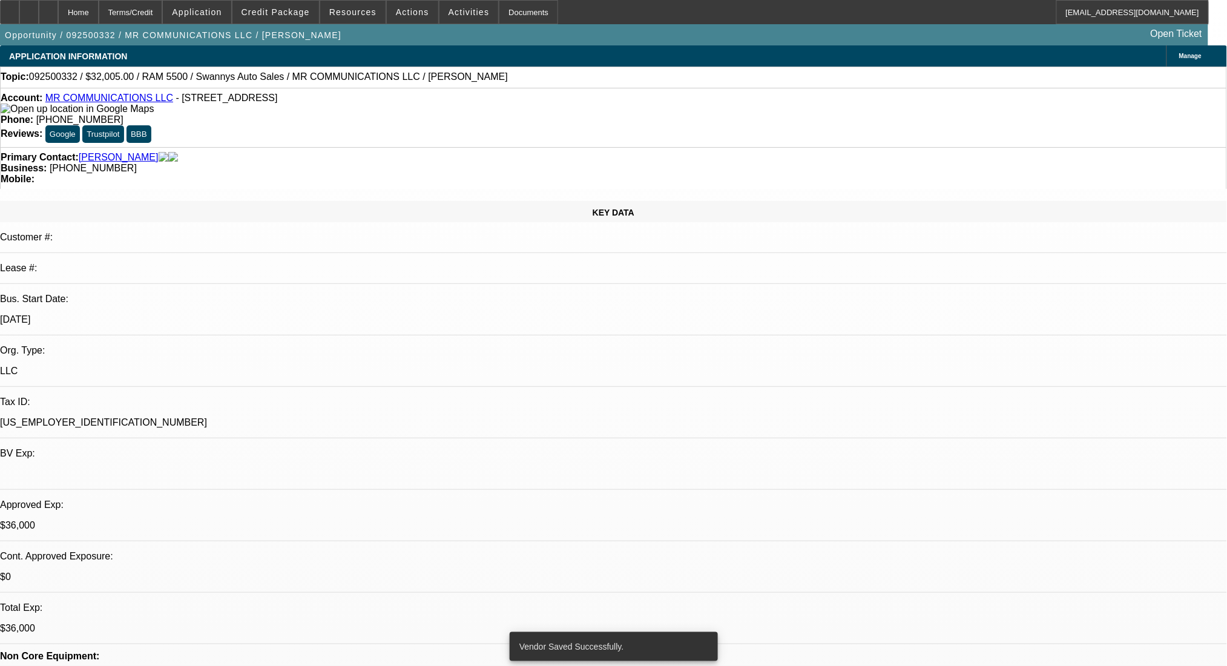
select select "0"
select select "2"
select select "0"
select select "6"
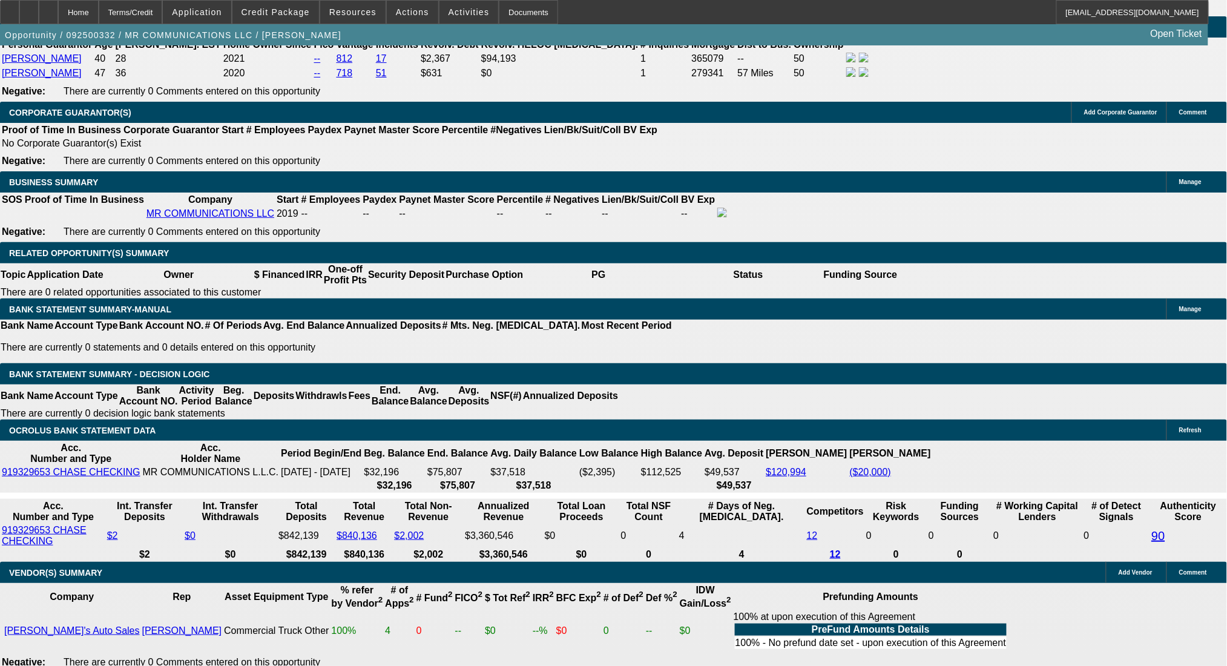
scroll to position [1938, 0]
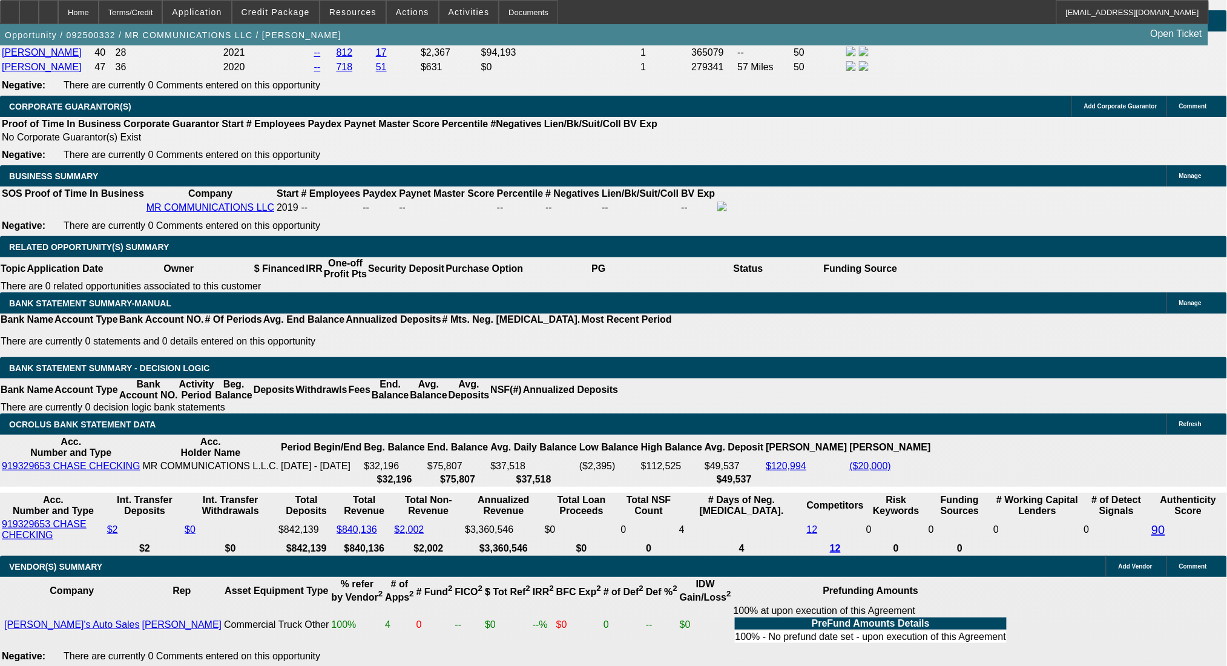
drag, startPoint x: 219, startPoint y: 492, endPoint x: 217, endPoint y: 443, distance: 49.1
drag, startPoint x: 209, startPoint y: 229, endPoint x: 296, endPoint y: 228, distance: 86.6
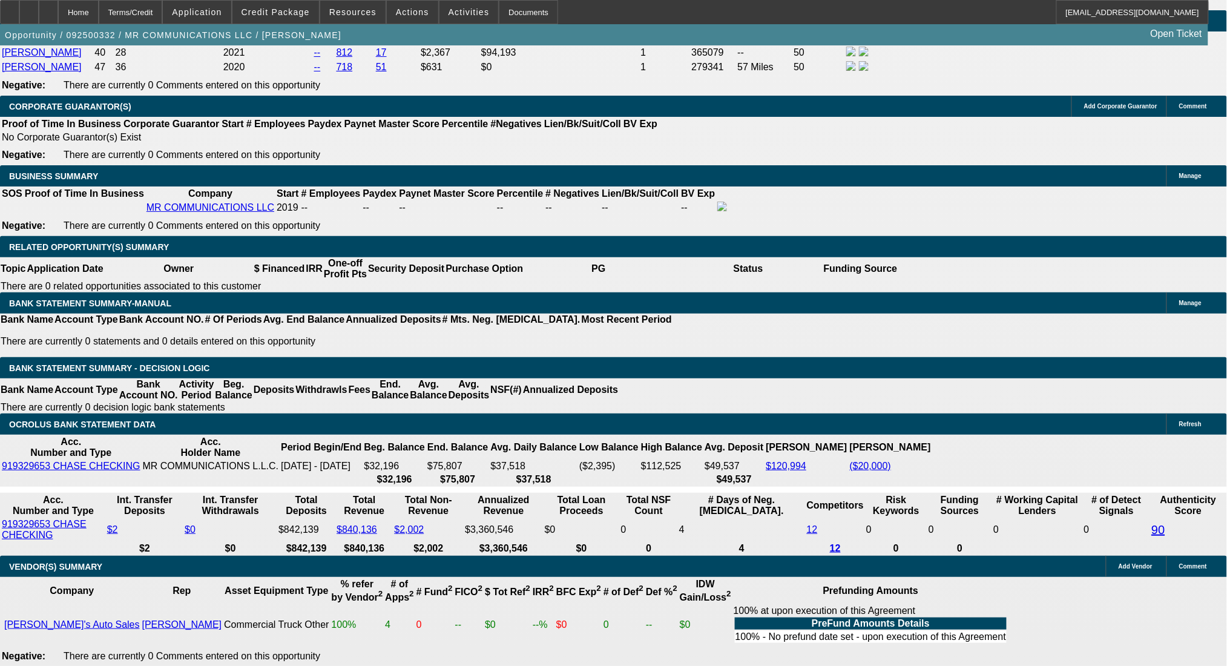
type input "$2,941.59"
type input "UNKNOWN"
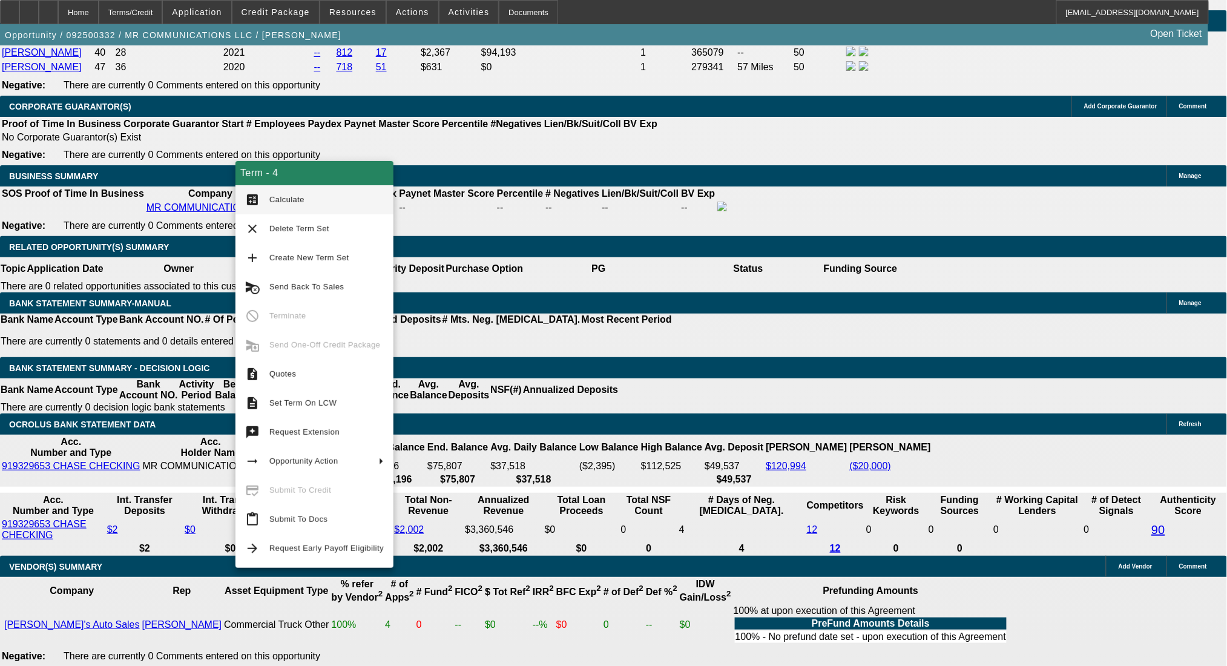
type input "$1,168.93"
type input "$2,337.86"
click at [272, 193] on span "Calculate" at bounding box center [326, 200] width 114 height 15
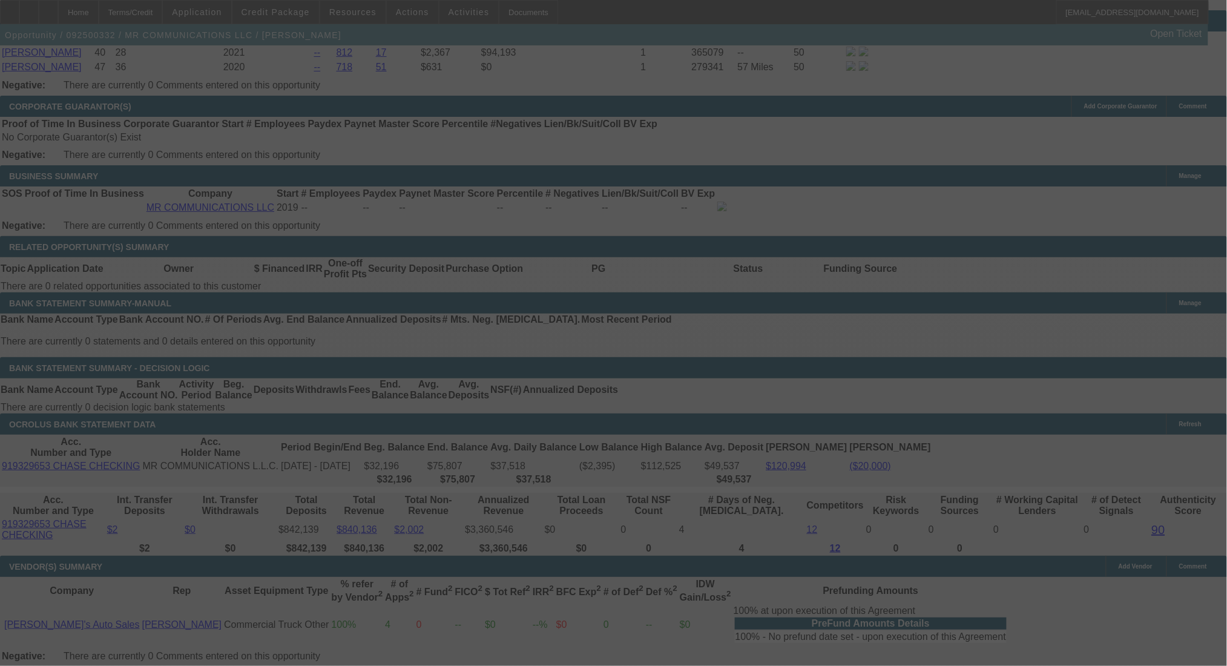
scroll to position [1924, 0]
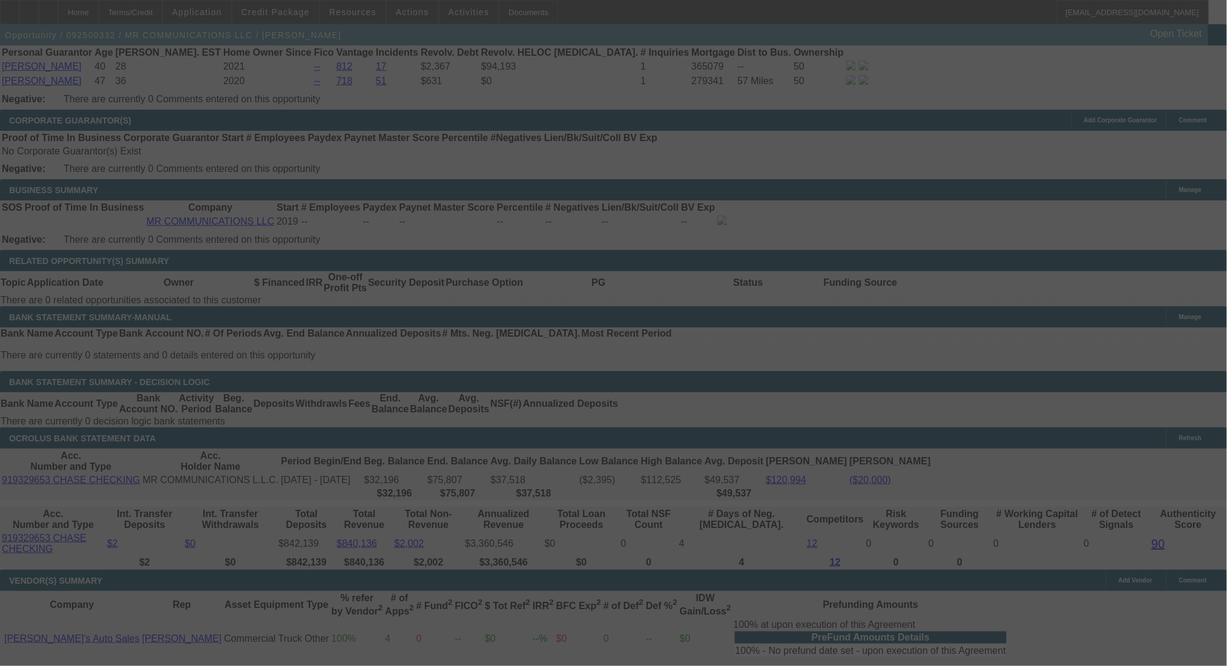
select select "0"
select select "2"
select select "0"
select select "6"
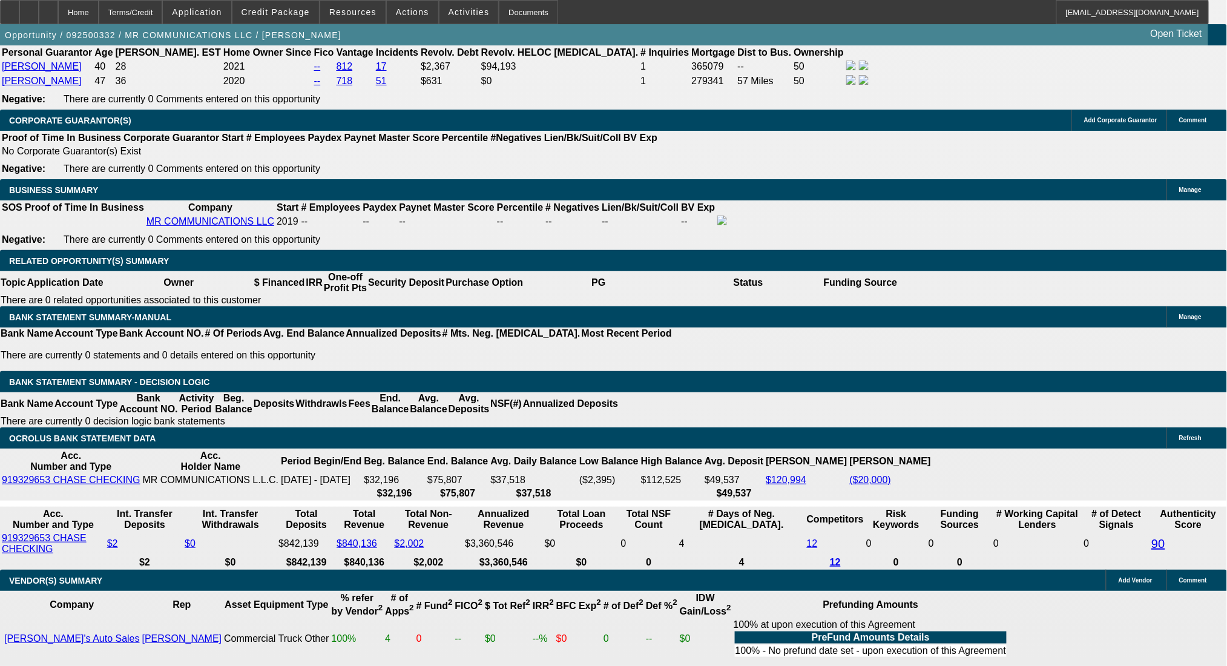
drag, startPoint x: 256, startPoint y: 242, endPoint x: 257, endPoint y: 248, distance: 6.1
type input "$2,946.59"
type input "UNKNOWN"
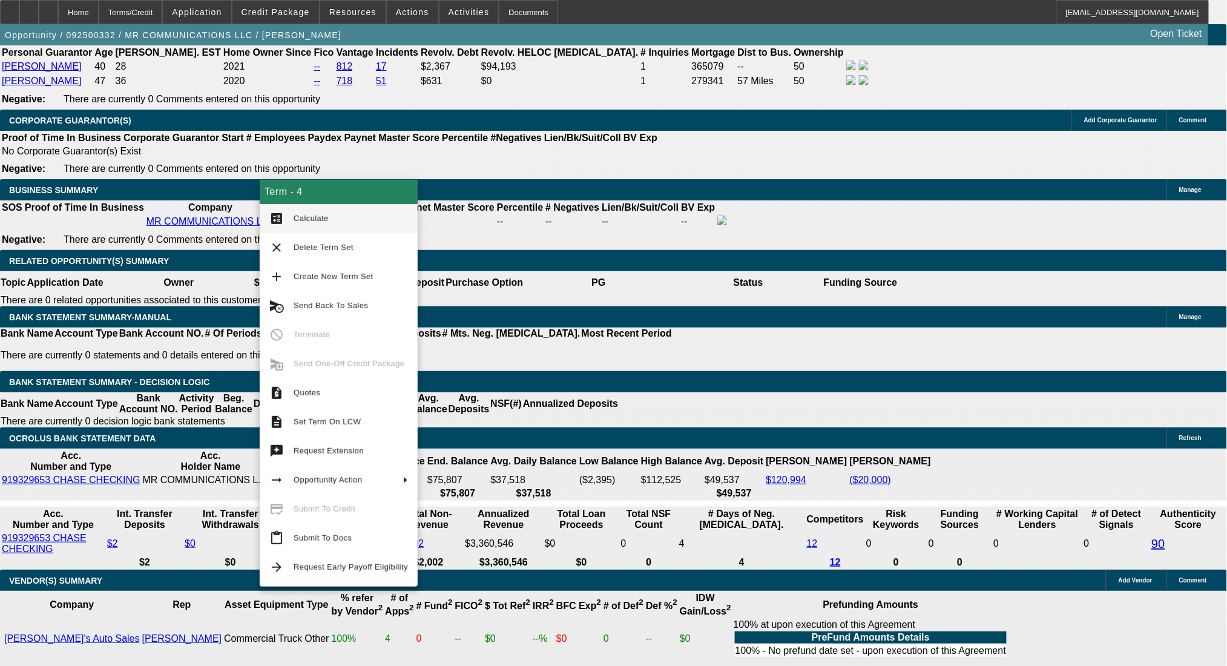
type input "$2,337.50"
type input "$1,168.75"
click at [279, 214] on mat-icon "calculate" at bounding box center [276, 218] width 15 height 15
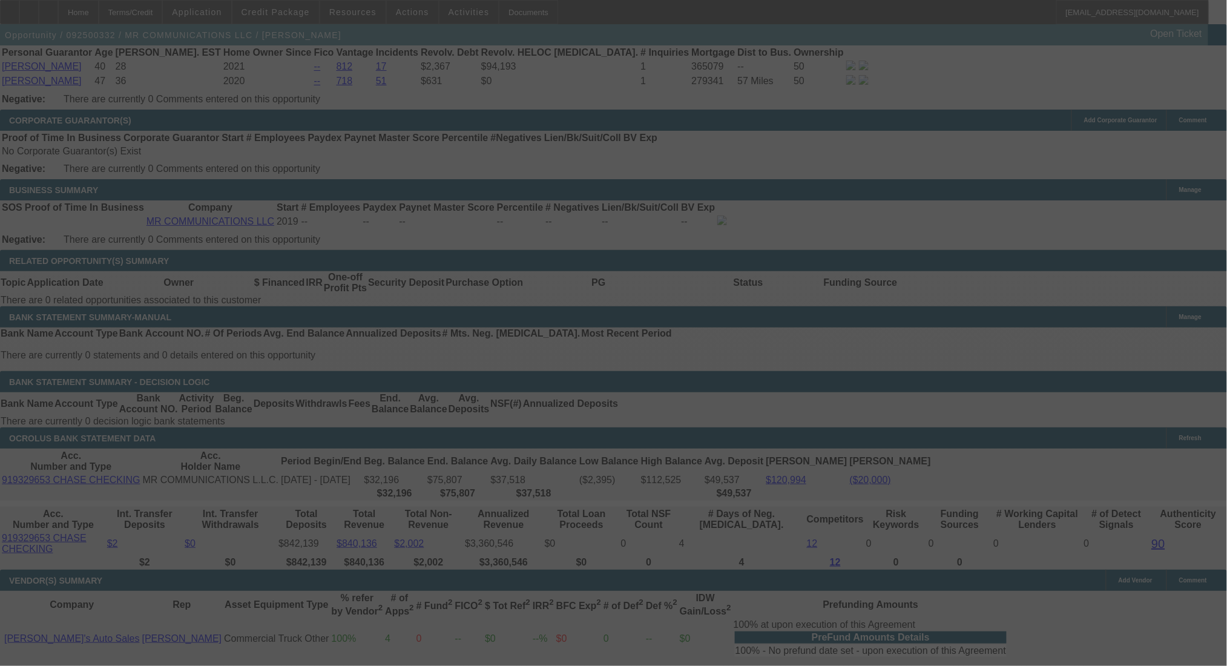
select select "0"
select select "2"
select select "0"
select select "6"
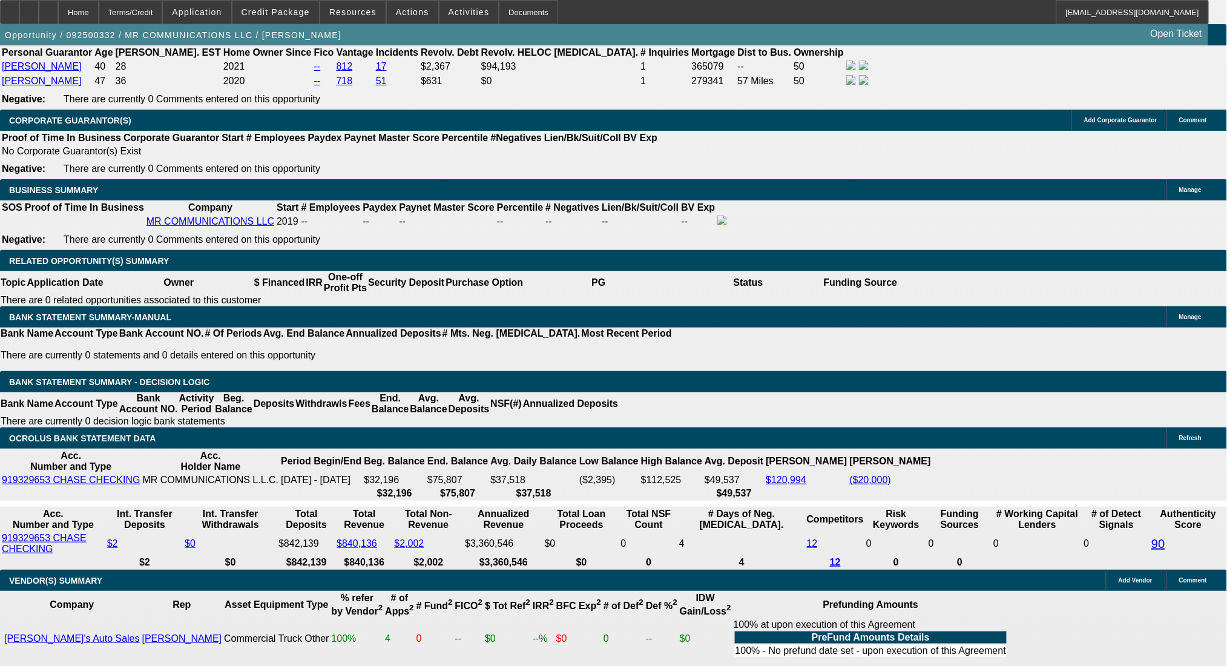
type input "$3,246.59"
type input "UNKNOWN"
type input "$2,316.26"
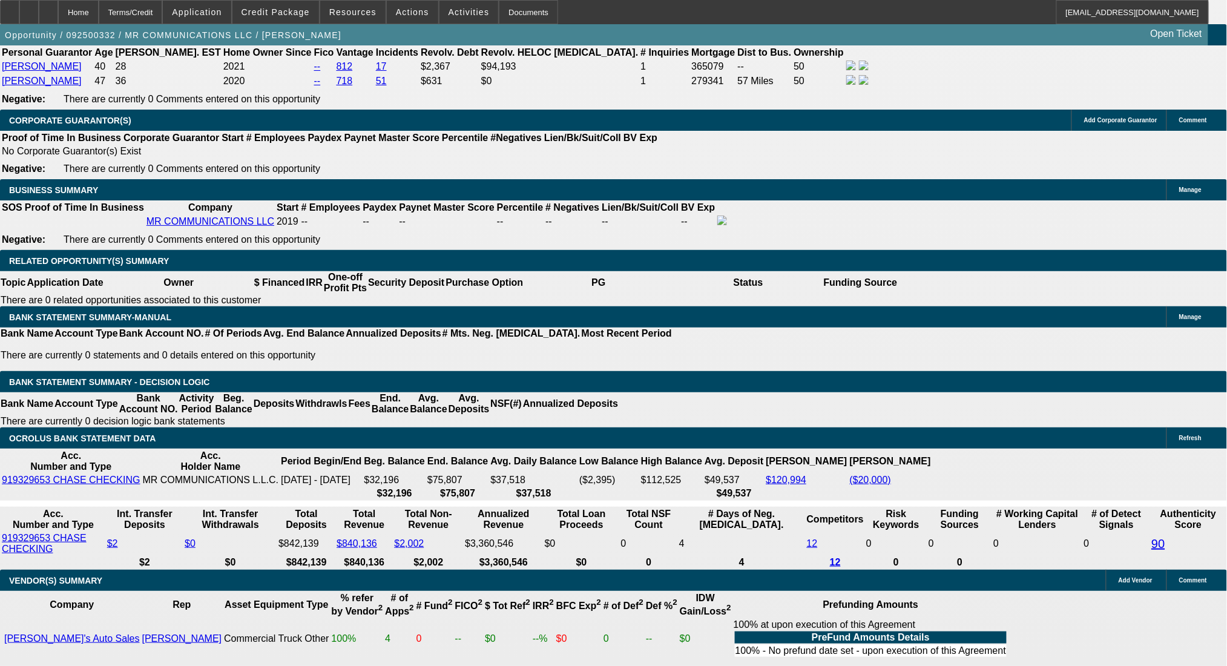
type input "$1,158.13"
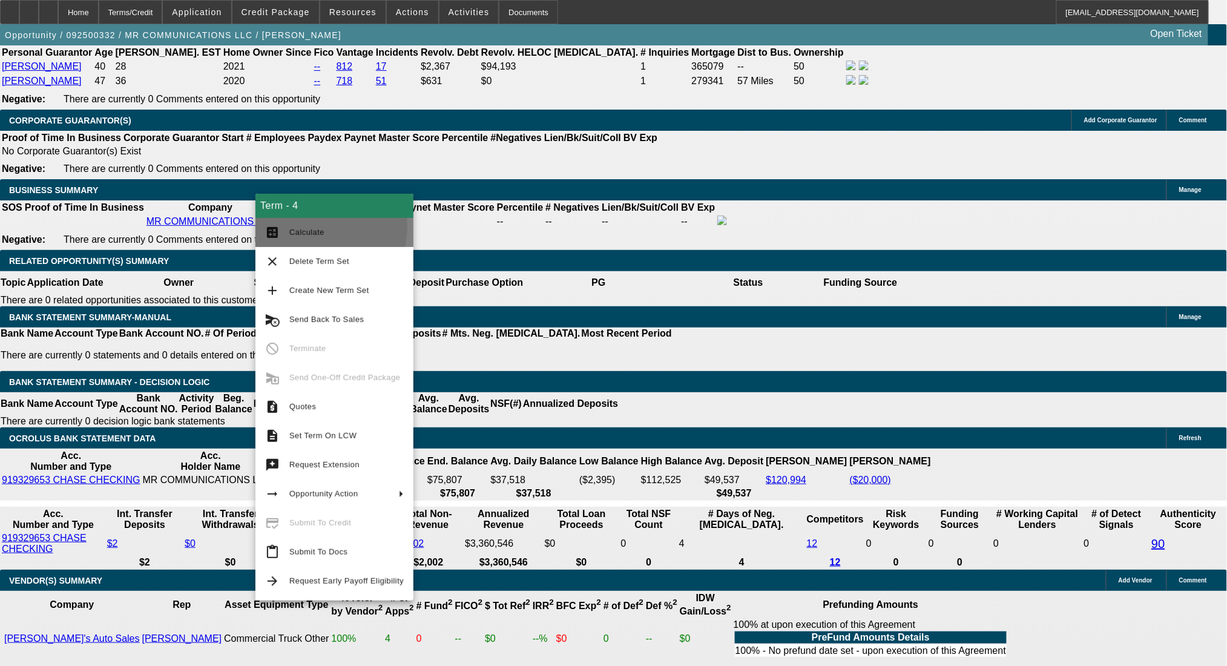
click at [302, 226] on span "Calculate" at bounding box center [346, 232] width 114 height 15
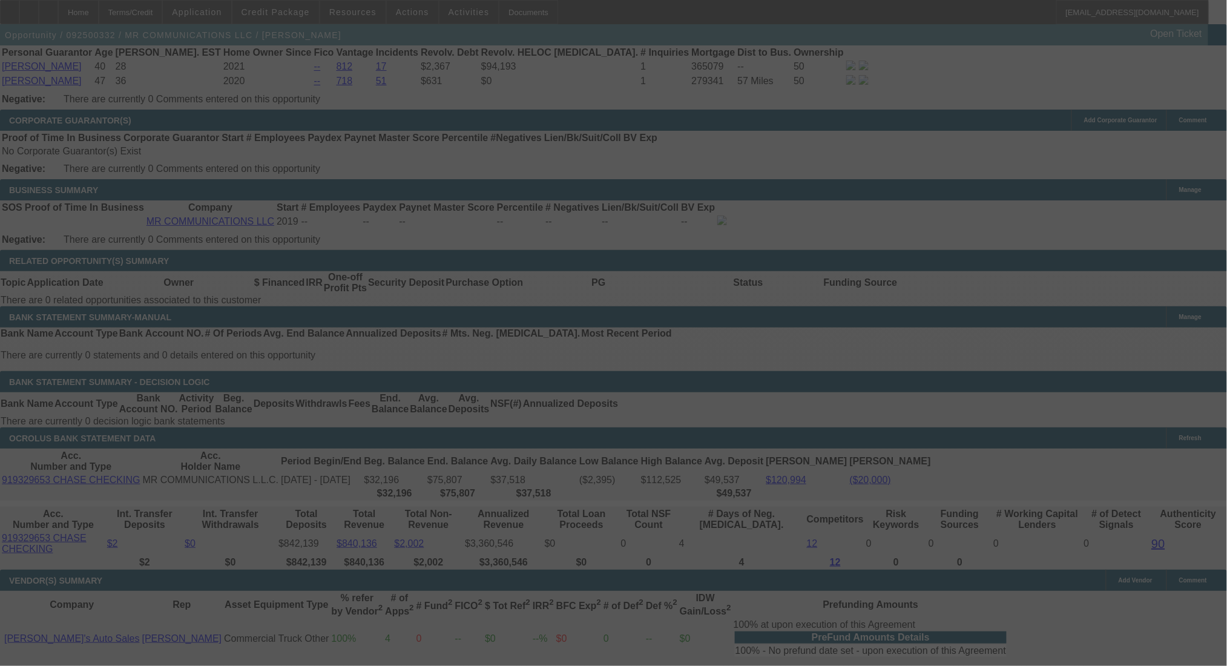
select select "0"
select select "2"
select select "0"
select select "6"
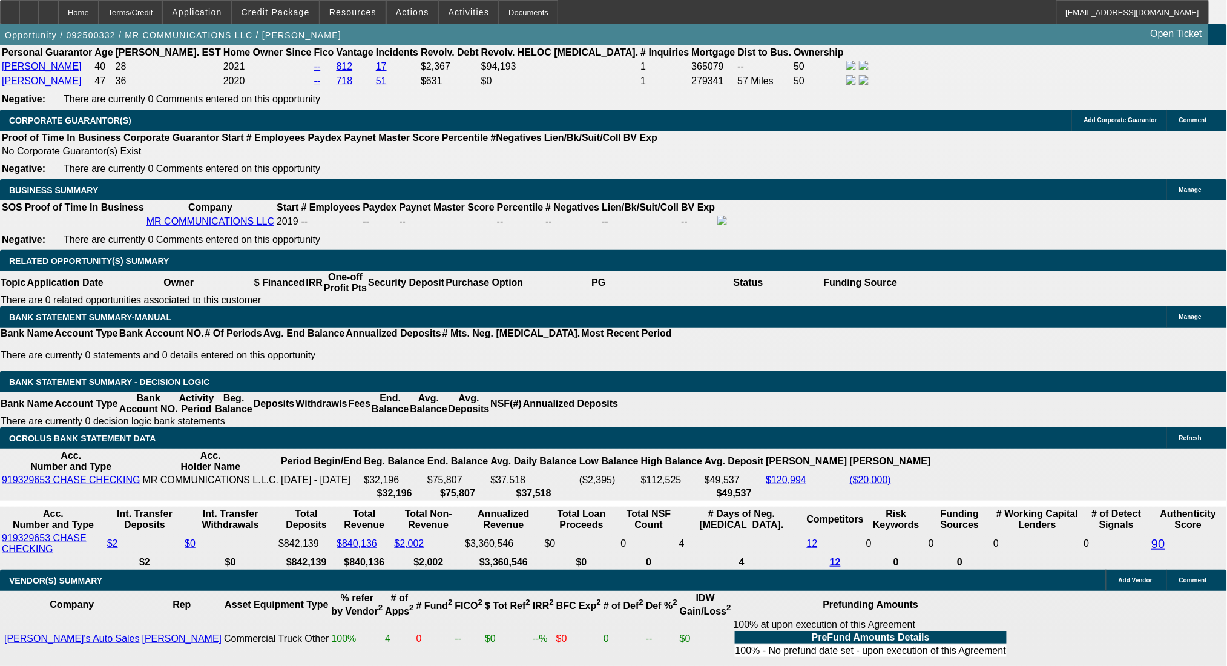
type input "$3,446.59"
type input "UNKNOWN"
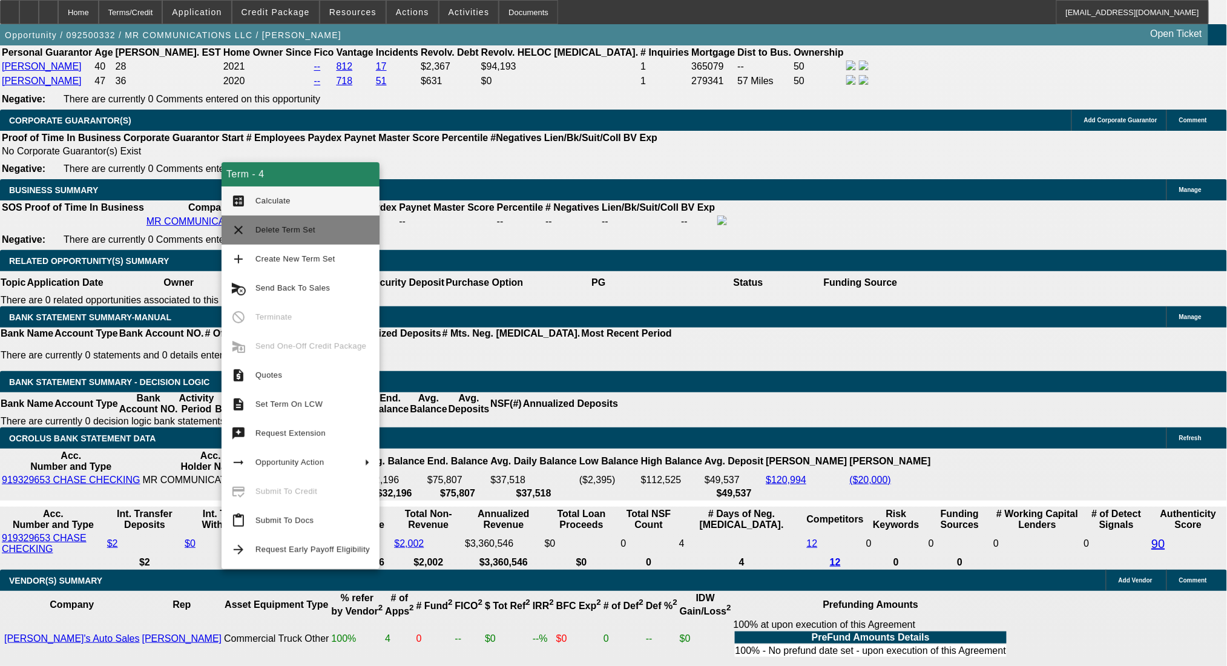
type input "$2,302.10"
type input "$1,151.05"
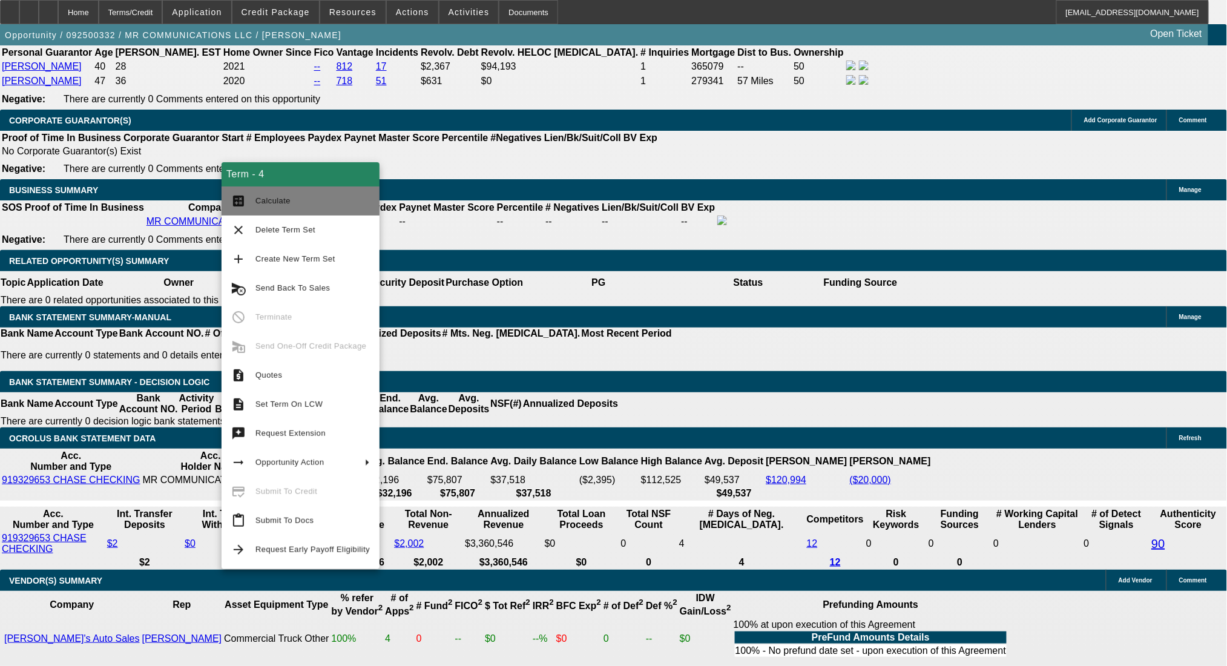
click at [300, 197] on span "Calculate" at bounding box center [313, 201] width 114 height 15
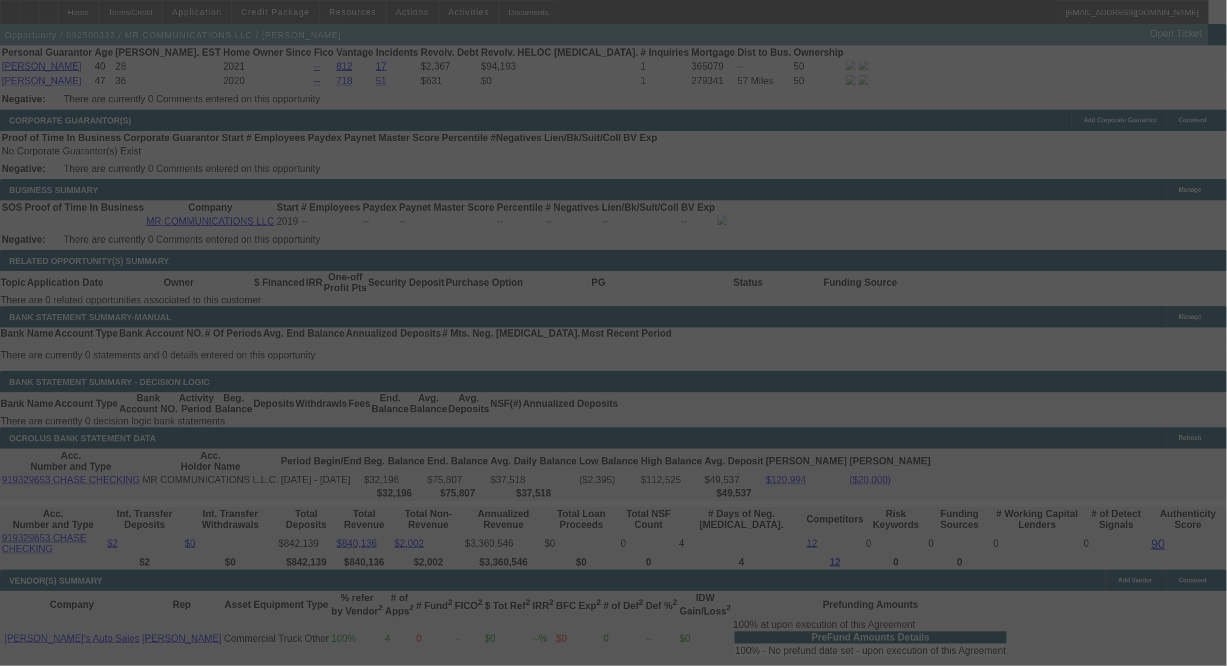
select select "0"
select select "2"
select select "0"
select select "6"
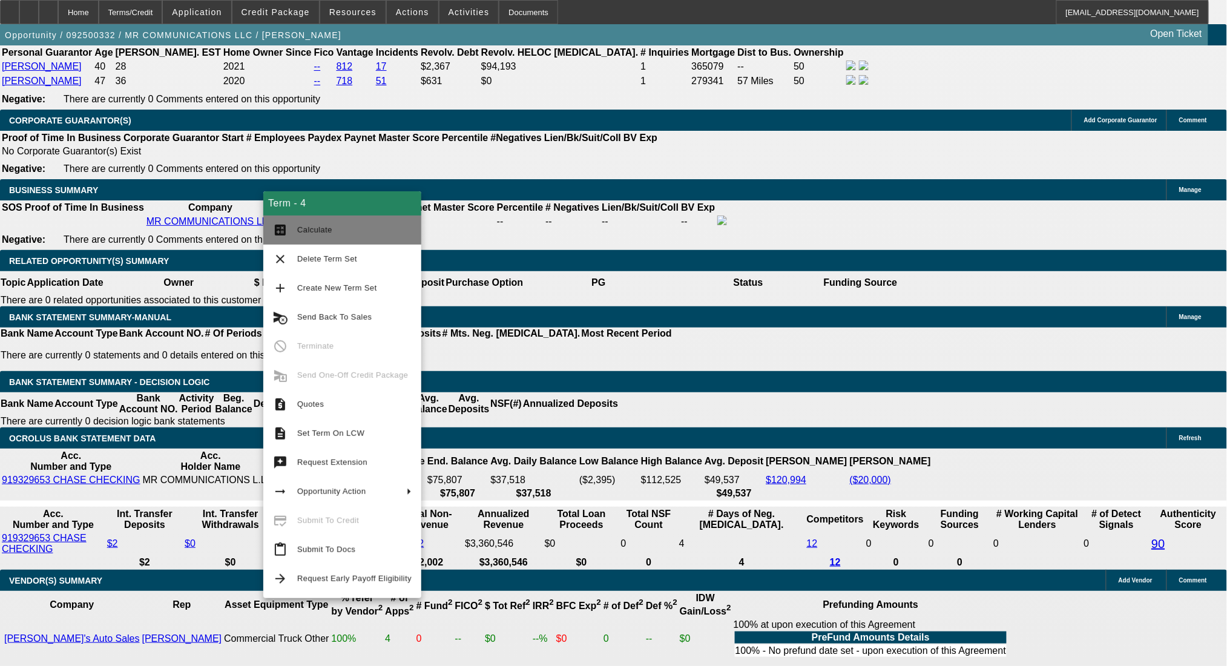
click at [306, 226] on span "Calculate" at bounding box center [314, 229] width 35 height 9
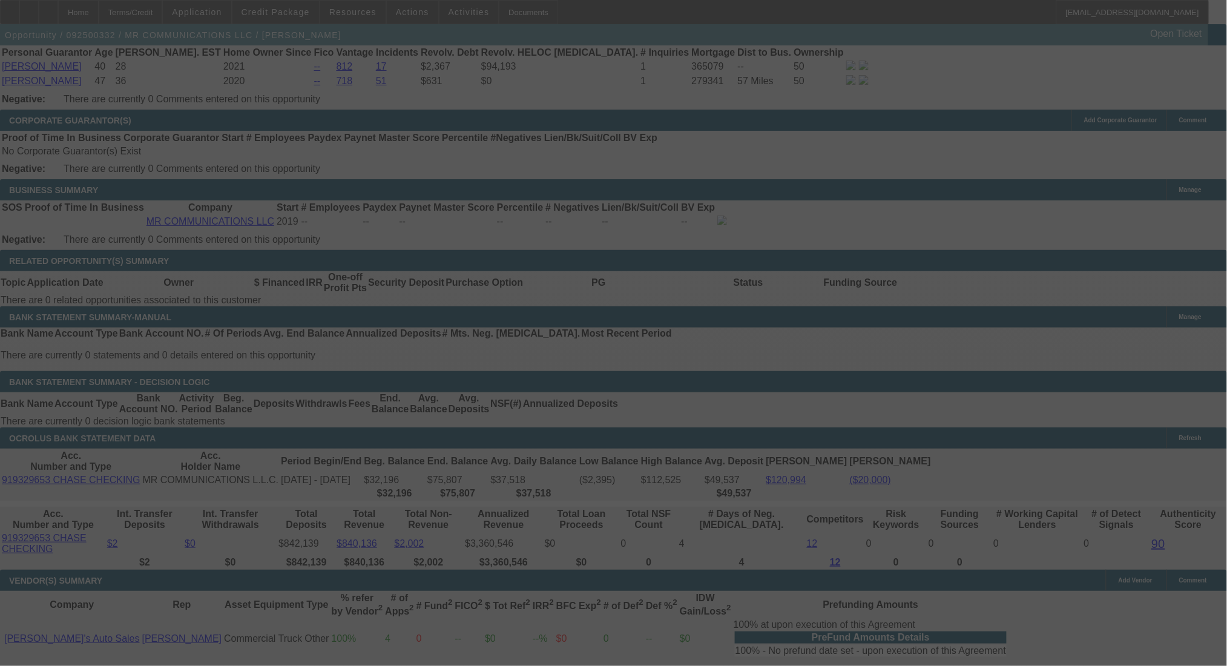
select select "0"
select select "2"
select select "0"
select select "6"
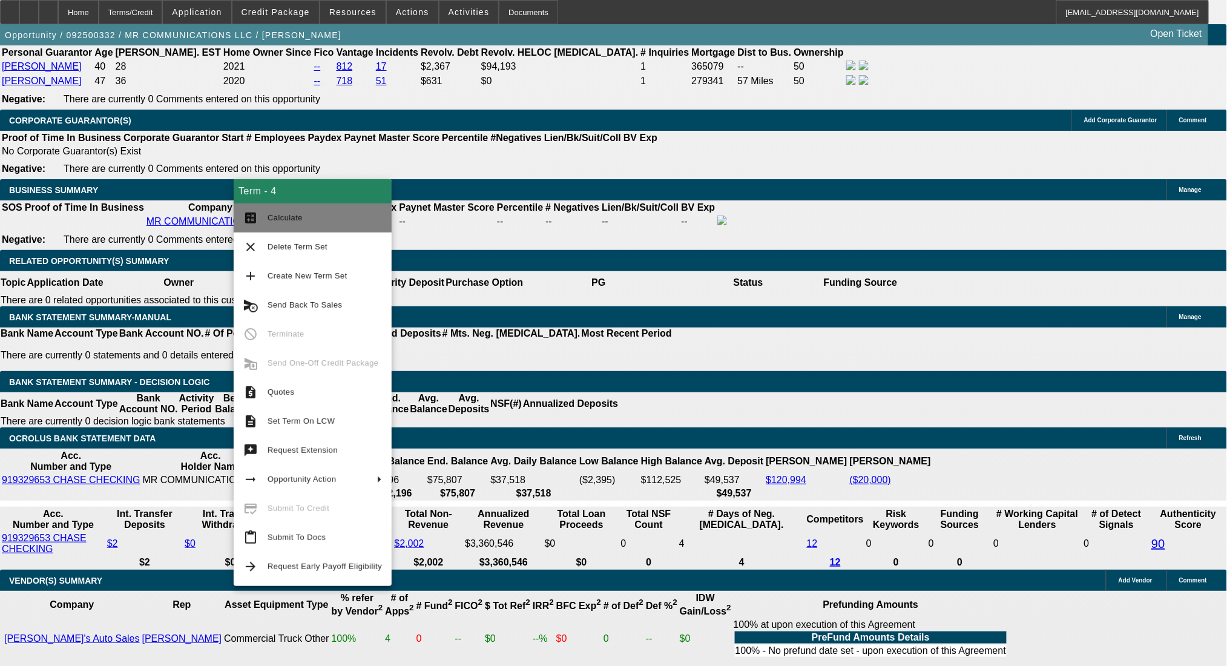
click at [289, 213] on span "Calculate" at bounding box center [325, 218] width 114 height 15
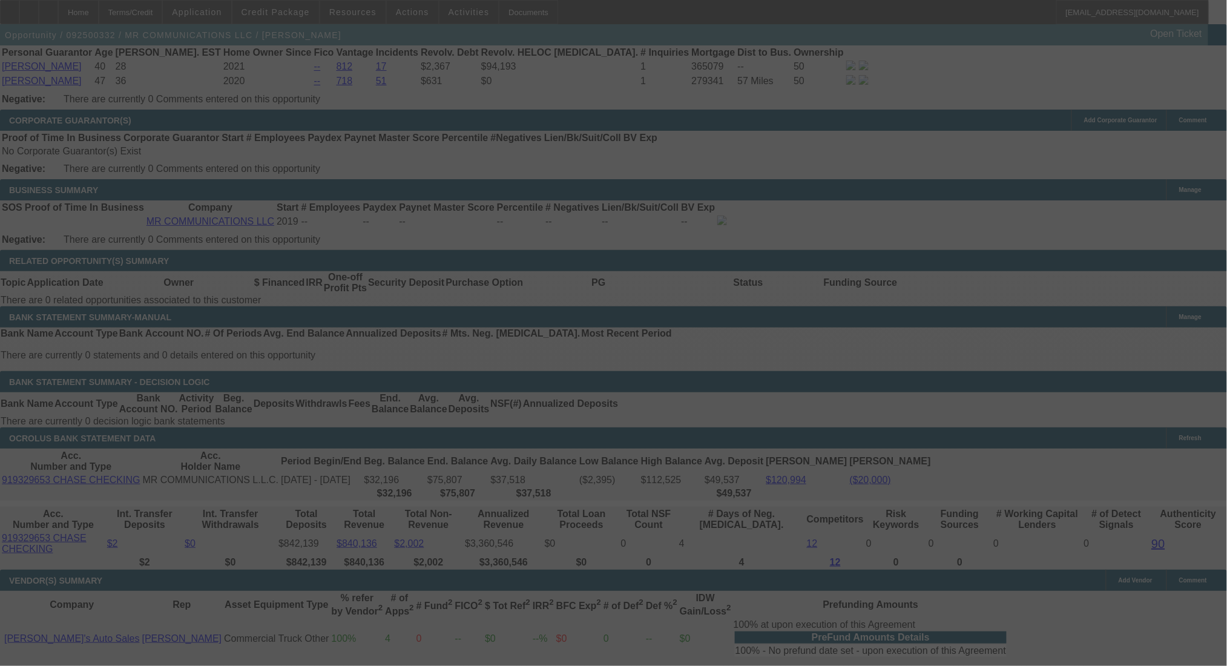
select select "0"
select select "2"
select select "0"
select select "6"
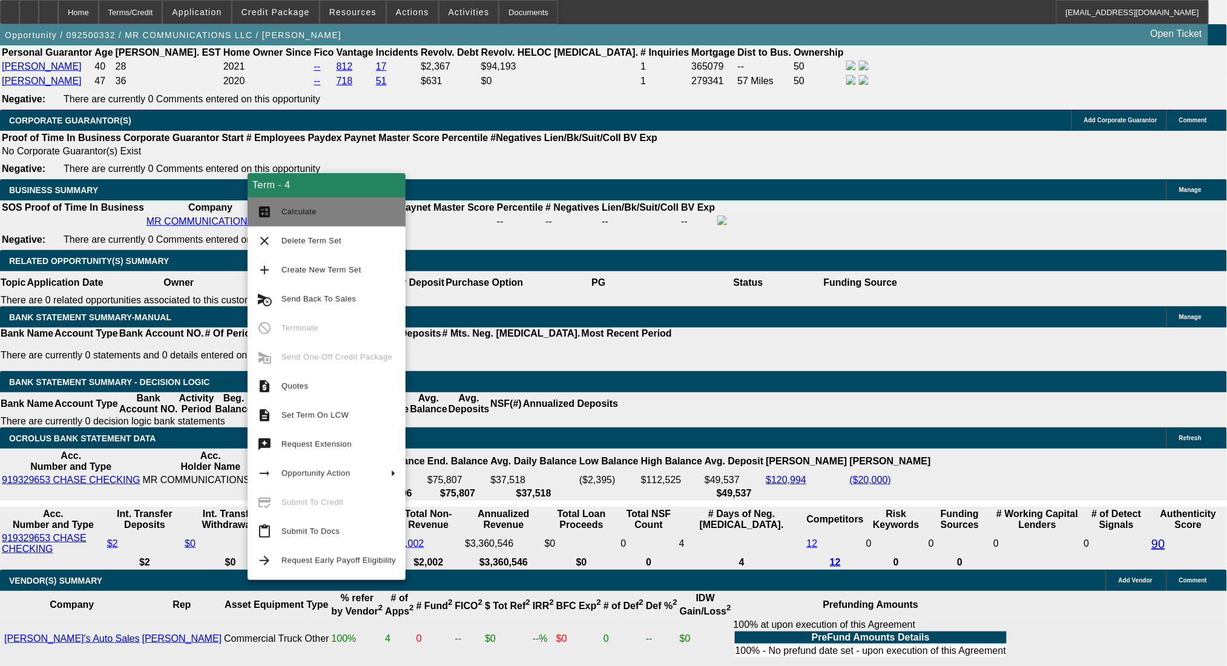
click at [303, 217] on span "Calculate" at bounding box center [339, 212] width 114 height 15
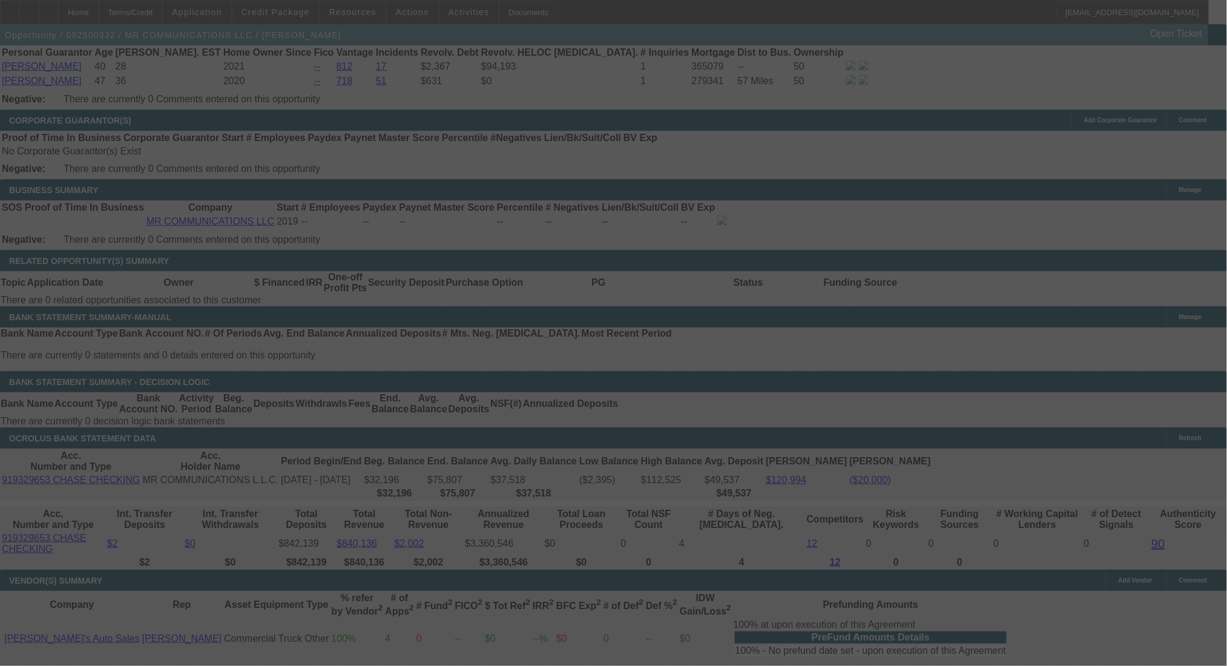
select select "0"
select select "2"
select select "0"
select select "6"
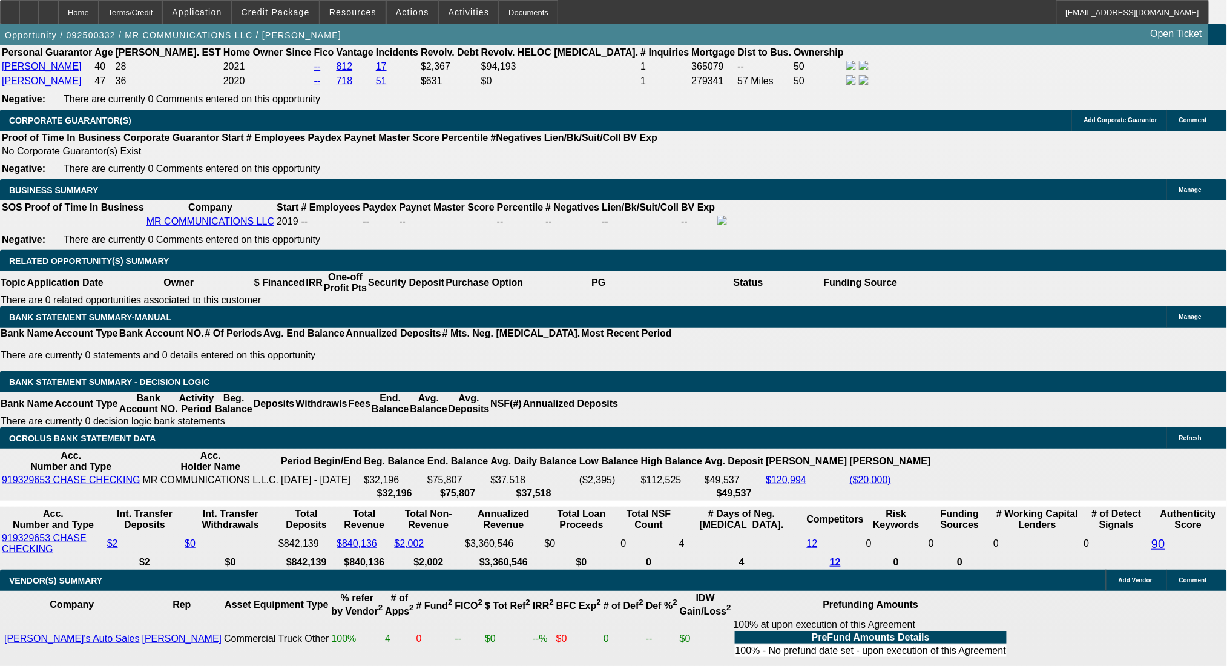
scroll to position [1843, 0]
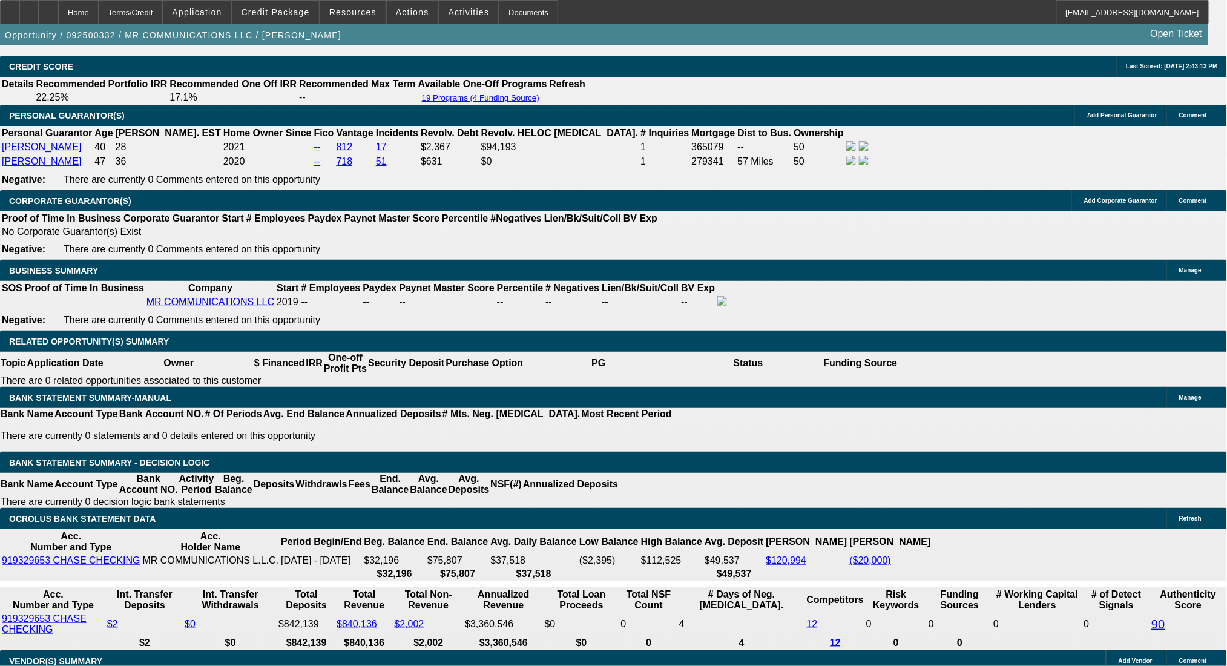
drag, startPoint x: 243, startPoint y: 415, endPoint x: 257, endPoint y: 414, distance: 13.9
type input "UNKNOWN"
type input "30"
type input "$2,659.62"
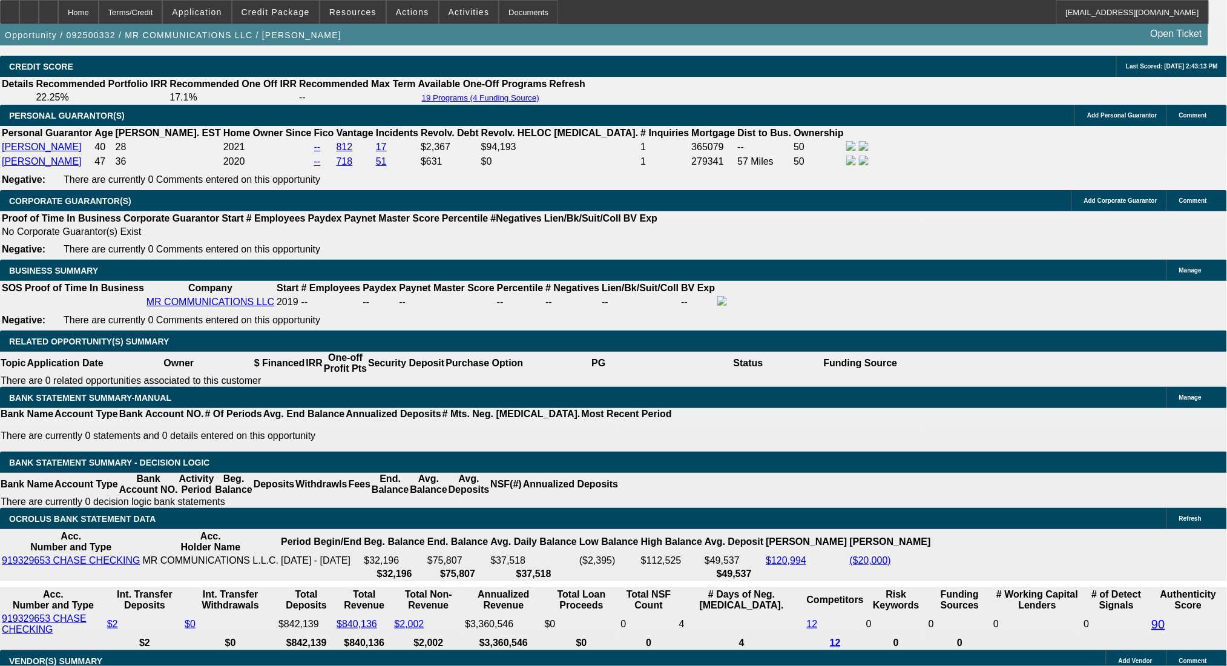
type input "$1,329.81"
type input "$22,266.12"
type input "$11,133.06"
type input "30"
drag, startPoint x: 223, startPoint y: 227, endPoint x: 277, endPoint y: 351, distance: 135.0
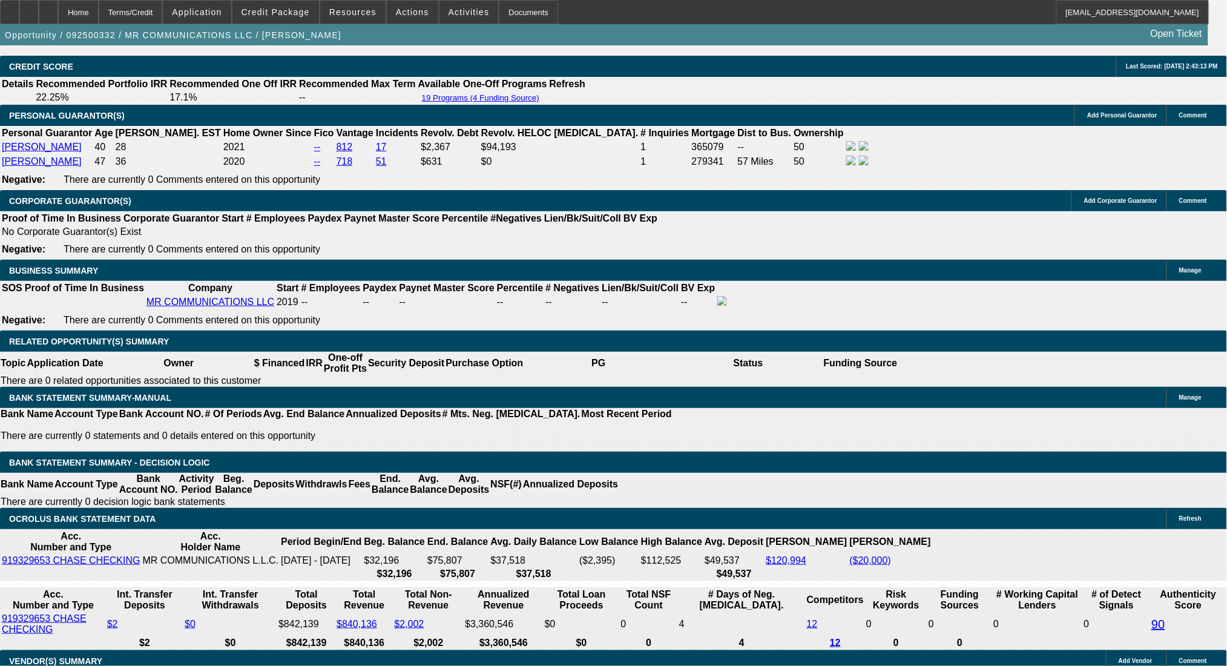
drag, startPoint x: 270, startPoint y: 417, endPoint x: 312, endPoint y: 421, distance: 42.7
type input "1"
type input "$2,194.76"
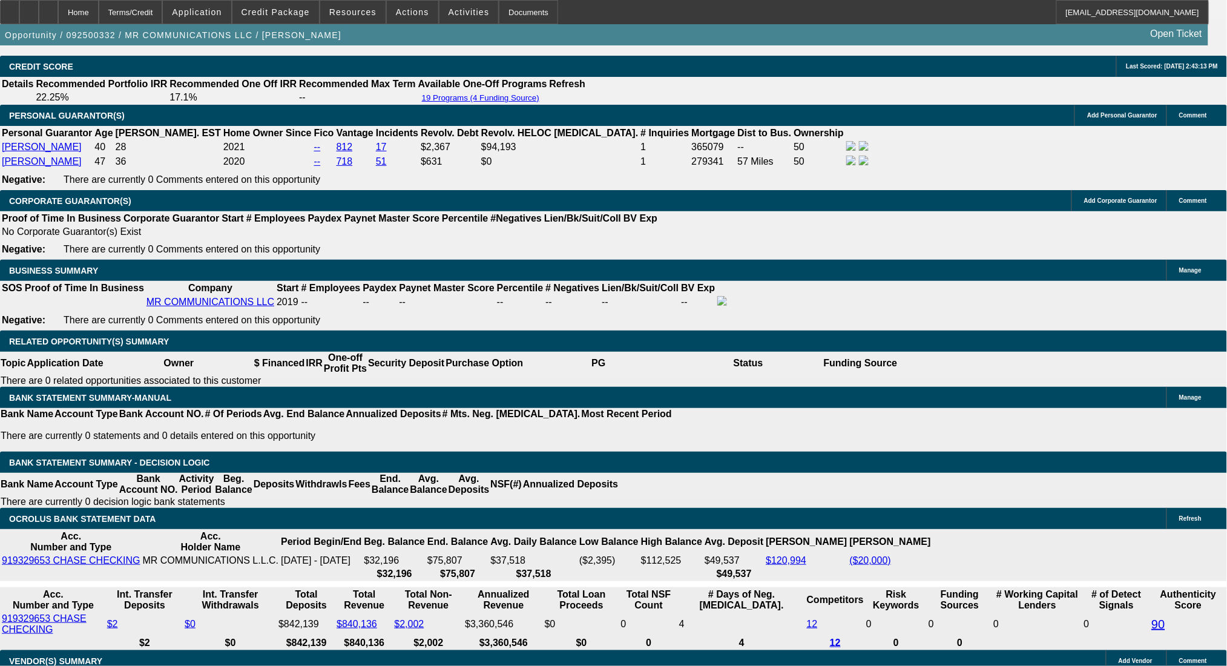
type input "$1,097.38"
type input "16"
type input "$2,643.04"
type input "$1,321.52"
type input "16"
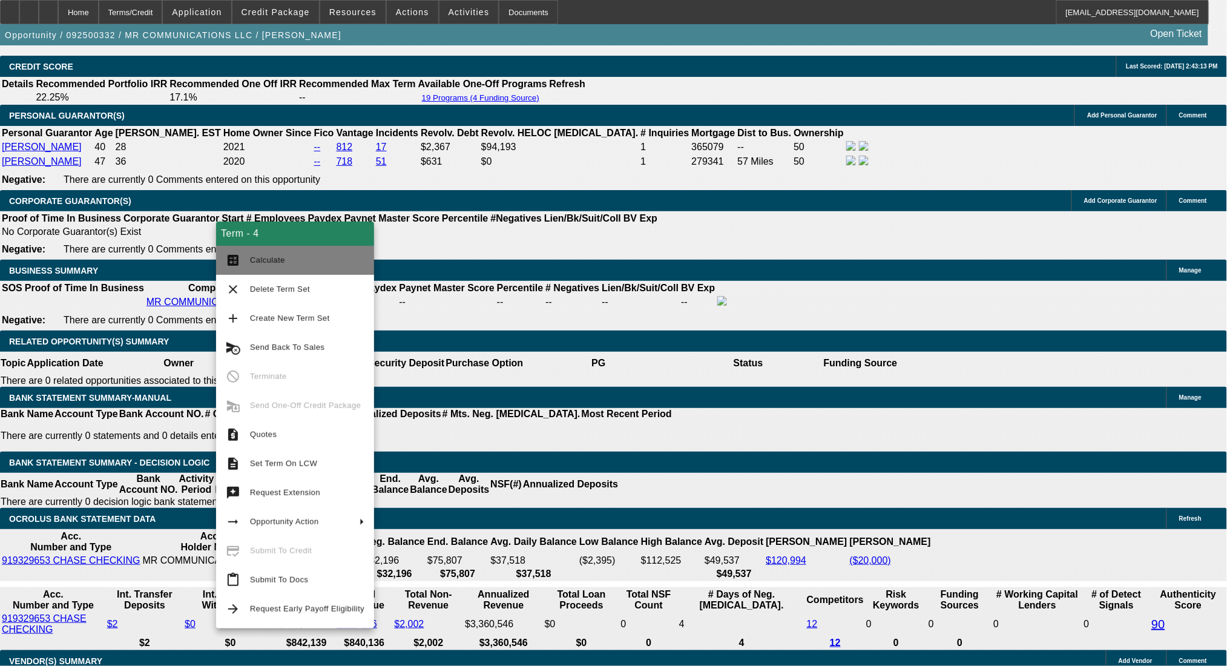
click at [266, 260] on span "Calculate" at bounding box center [267, 260] width 35 height 9
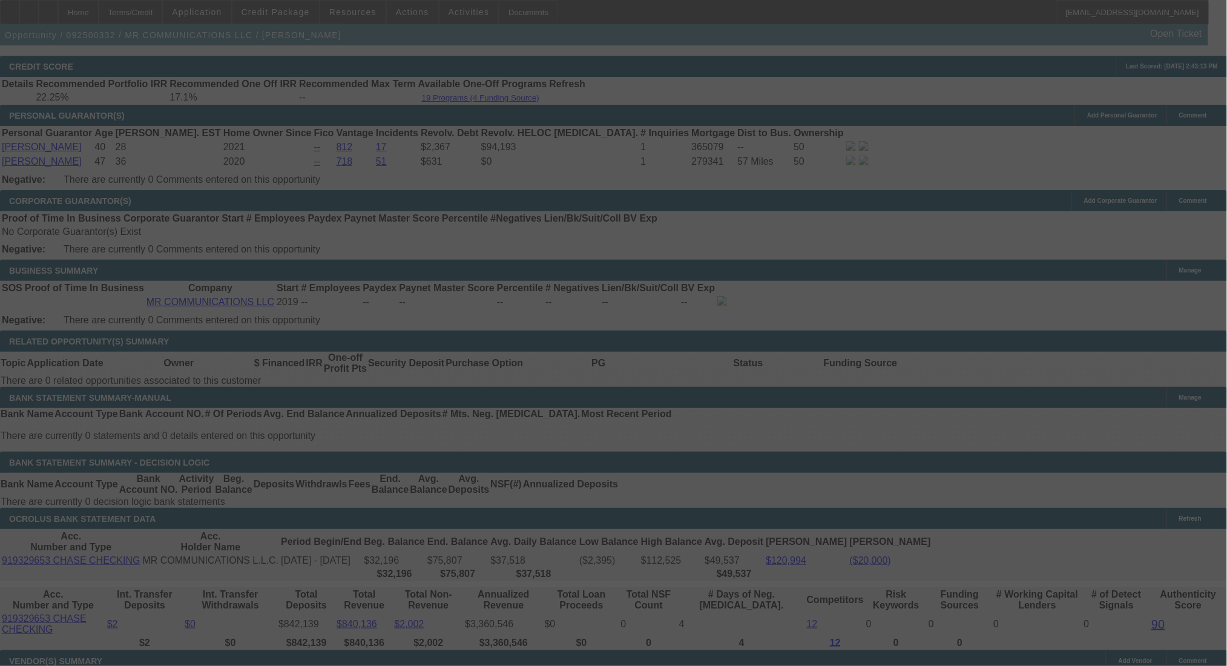
select select "0"
select select "2"
select select "0"
select select "6"
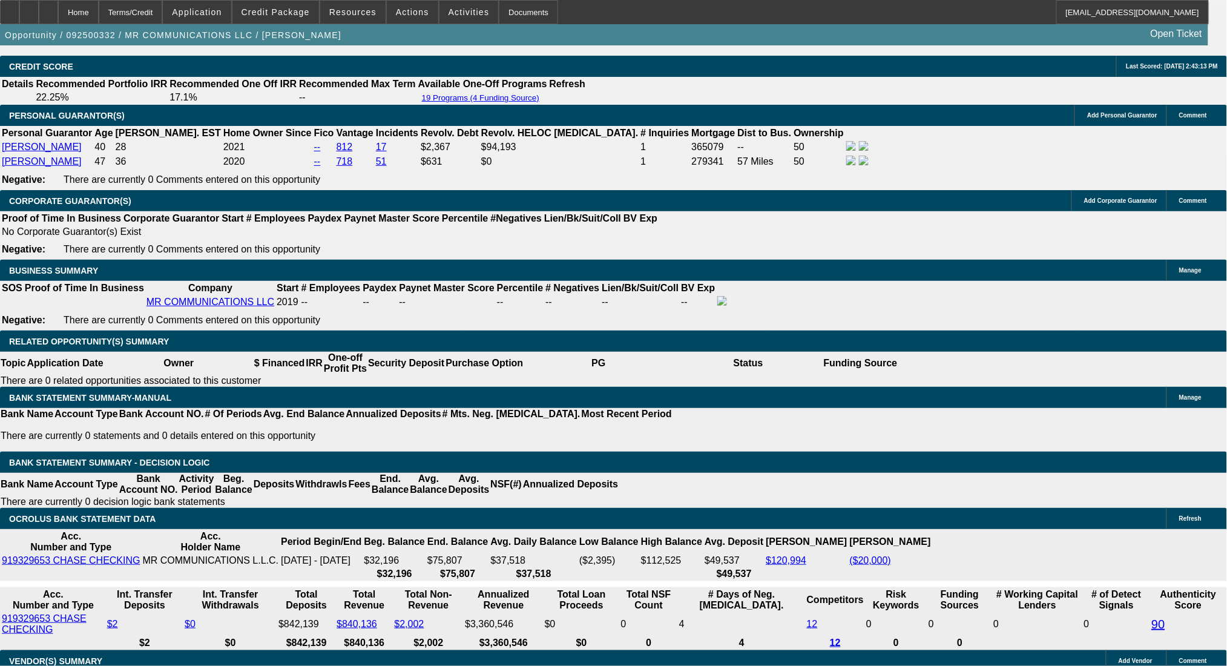
drag, startPoint x: 279, startPoint y: 420, endPoint x: 317, endPoint y: 420, distance: 38.2
type input "UNKNOWN"
type input "1"
type input "$2,194.76"
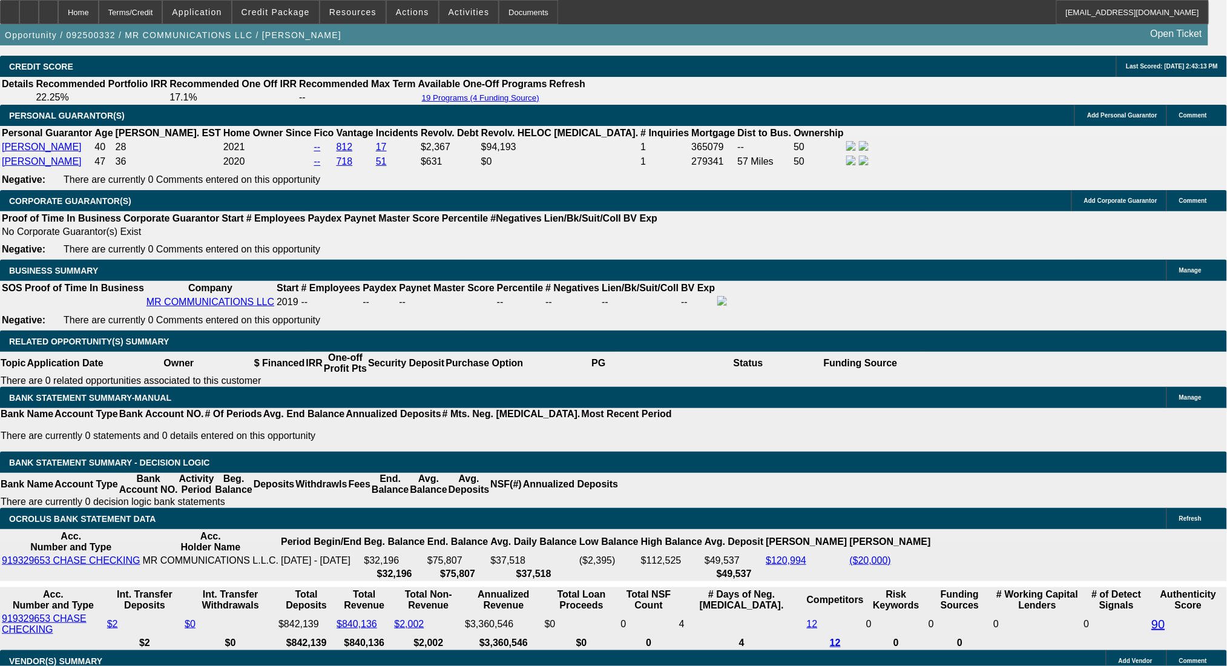
type input "$1,097.38"
type input "17"
type input "$2,674.68"
type input "$1,337.34"
type input "17"
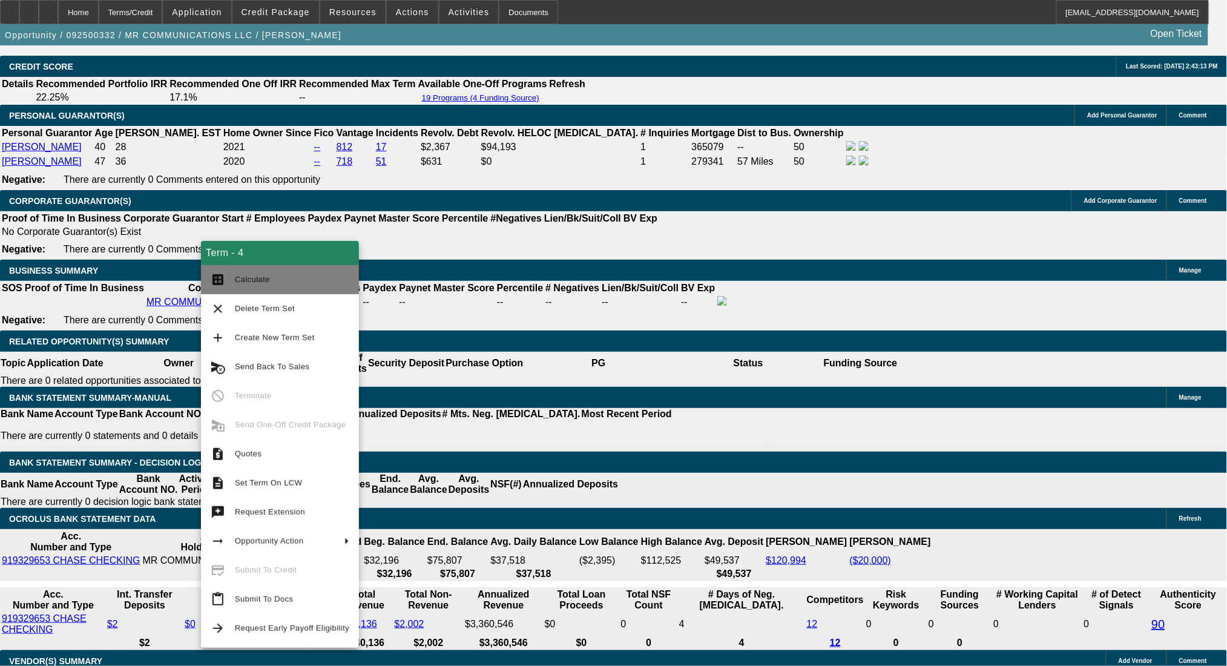
click at [238, 279] on span "Calculate" at bounding box center [252, 279] width 35 height 9
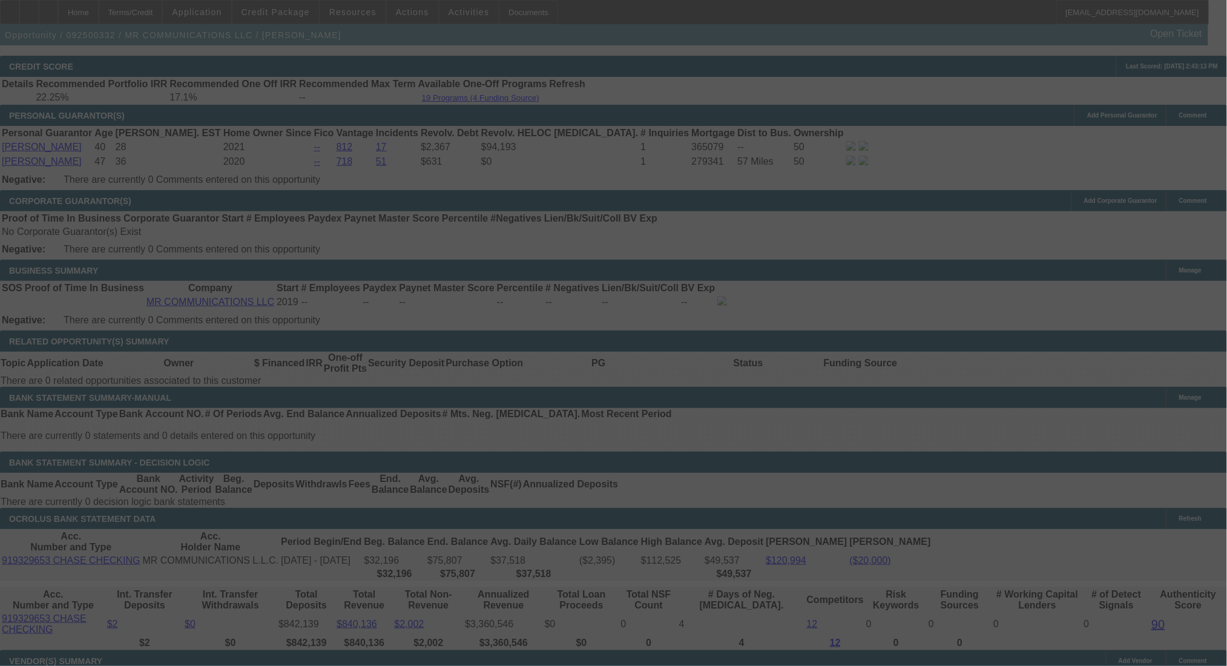
select select "0"
select select "2"
select select "0"
select select "6"
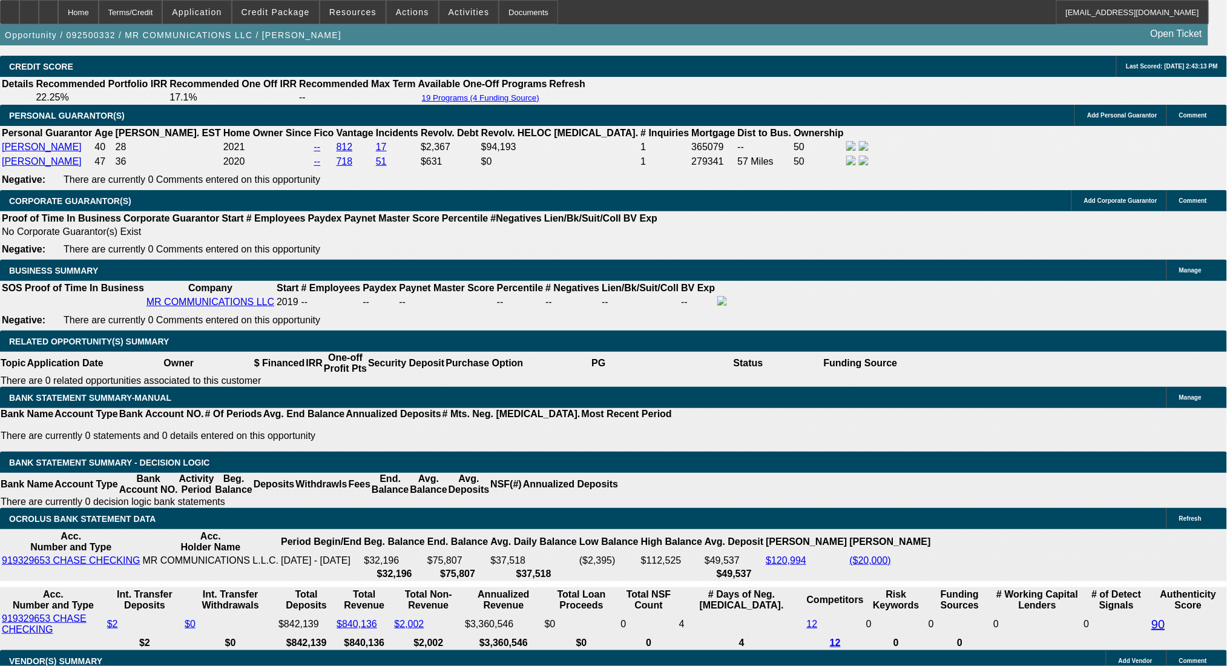
drag, startPoint x: 189, startPoint y: 421, endPoint x: 272, endPoint y: 419, distance: 83.0
type input "1"
type input "$2.00"
type input "UNKNOWN"
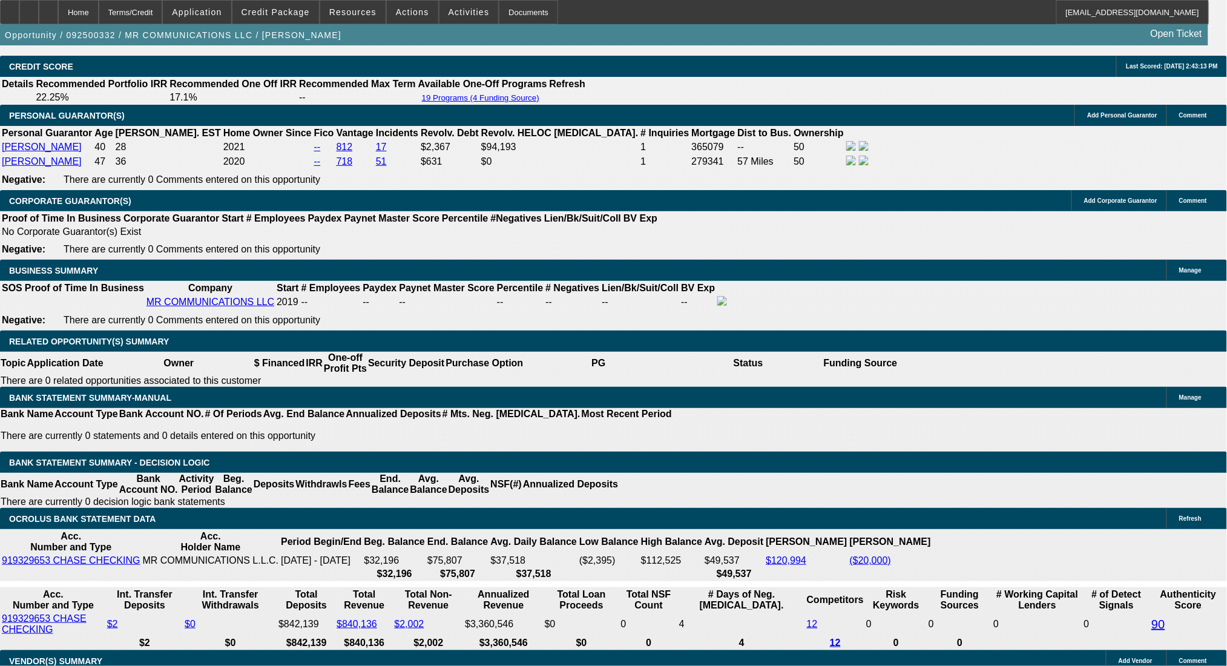
type input "1330"
type input "$2,660.00"
type input "16.5"
type input "$1,330.00"
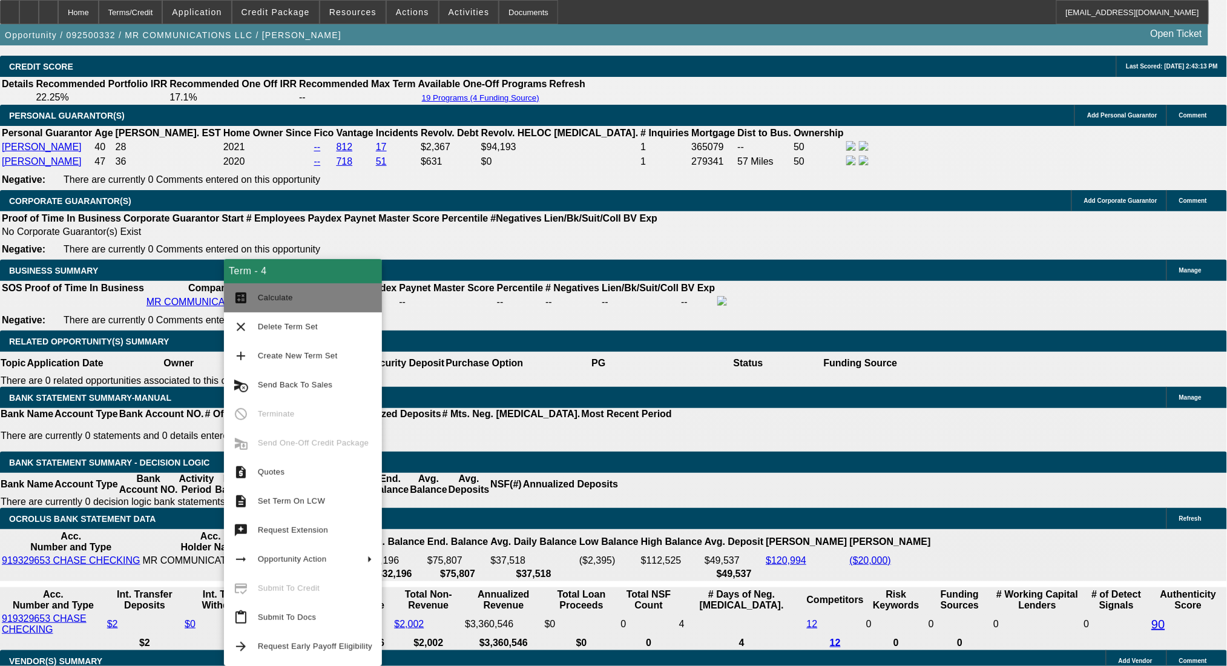
click at [262, 299] on span "Calculate" at bounding box center [275, 297] width 35 height 9
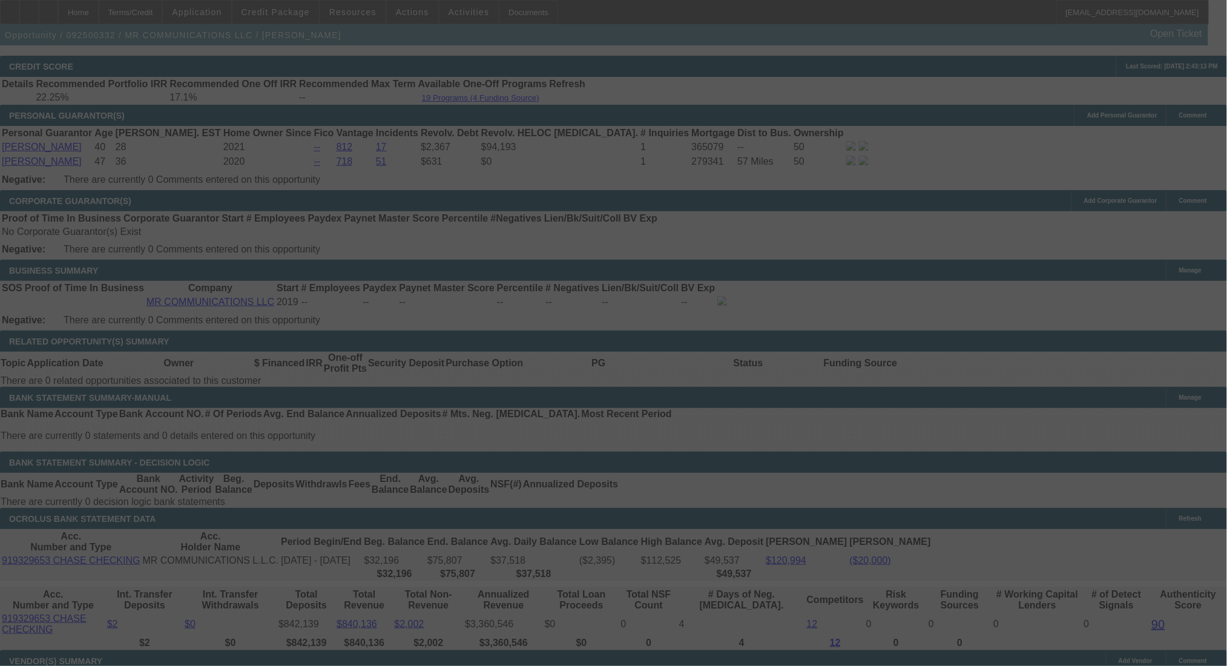
select select "0"
select select "2"
select select "0"
select select "6"
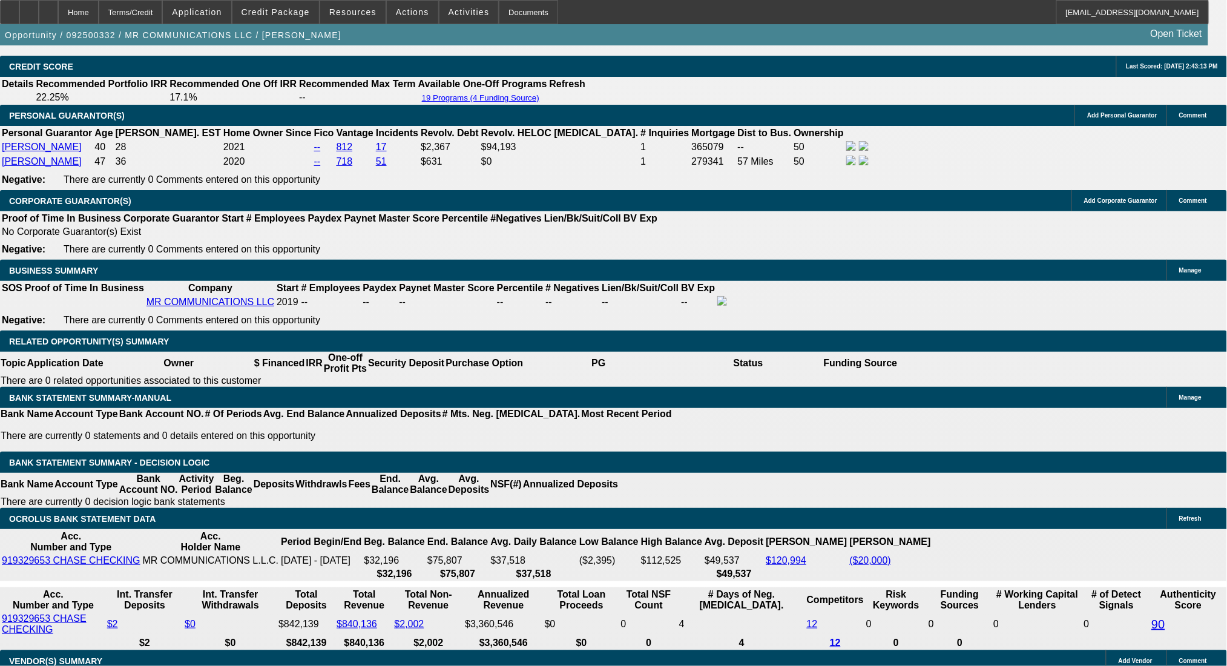
drag, startPoint x: 245, startPoint y: 419, endPoint x: 260, endPoint y: 420, distance: 14.5
type input "UNKNOWN"
type input "36"
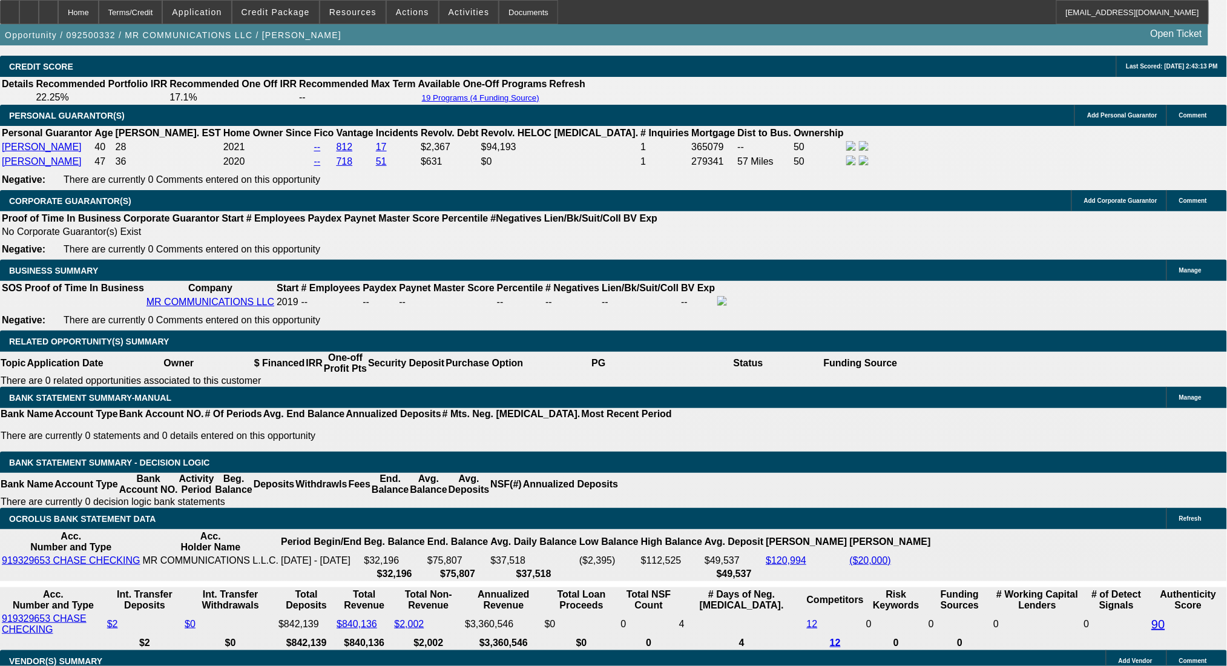
type input "$22,266.56"
type input "$11,133.28"
type input "$2,302.48"
type input "$1,151.24"
type input "36"
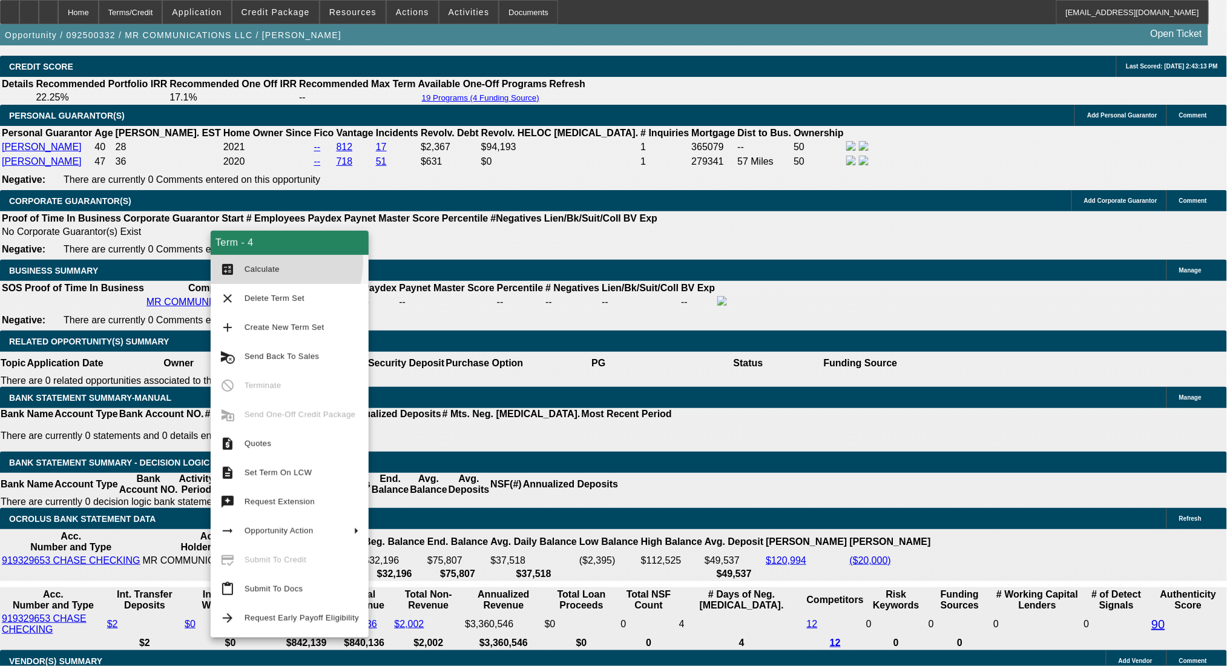
click at [252, 261] on button "calculate Calculate" at bounding box center [290, 269] width 158 height 29
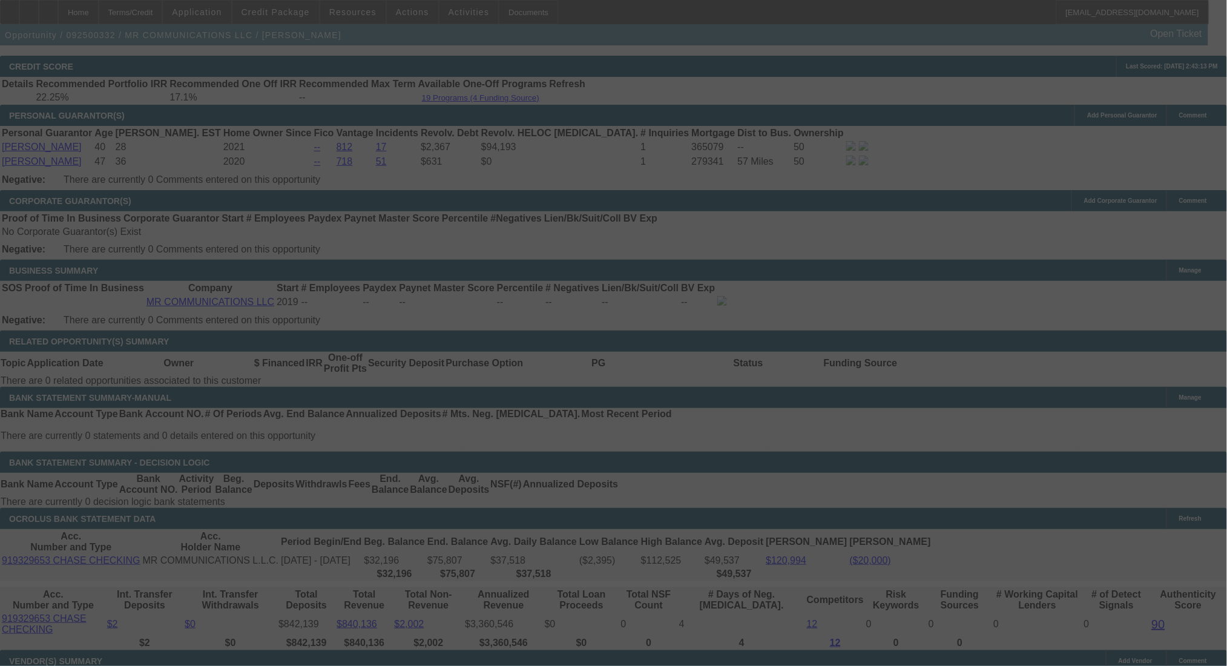
select select "0"
select select "2"
select select "0"
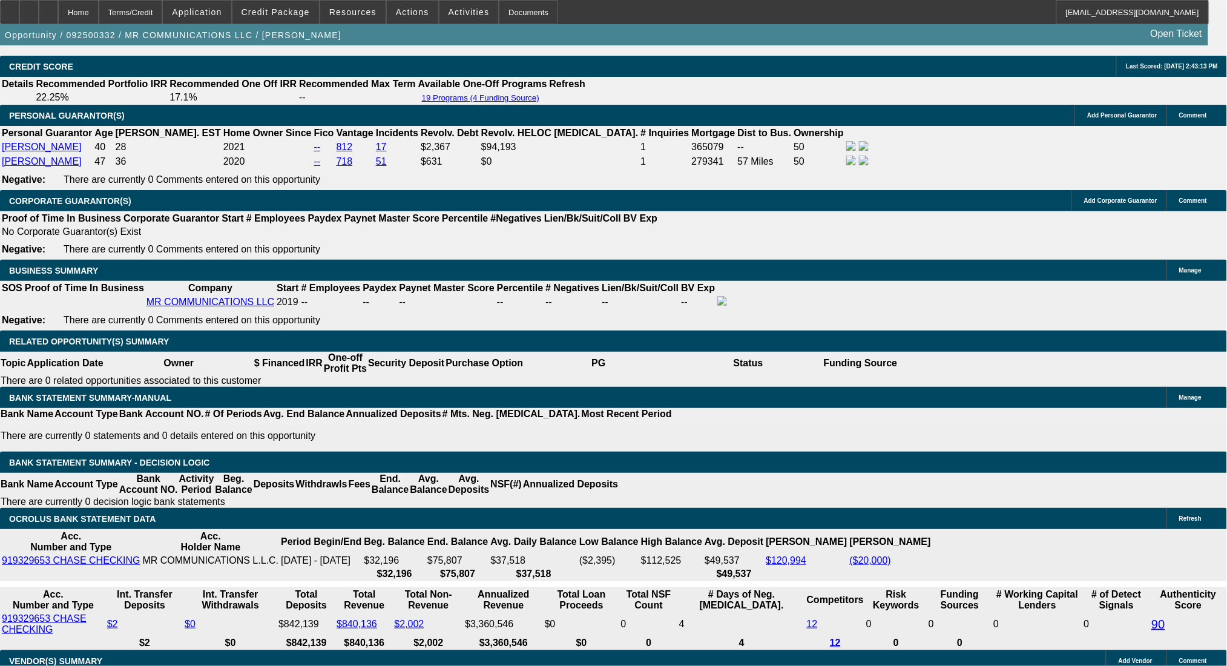
paste textarea "https://www.swannysautosales.net/details/used-2020-ram-5500/116917813"
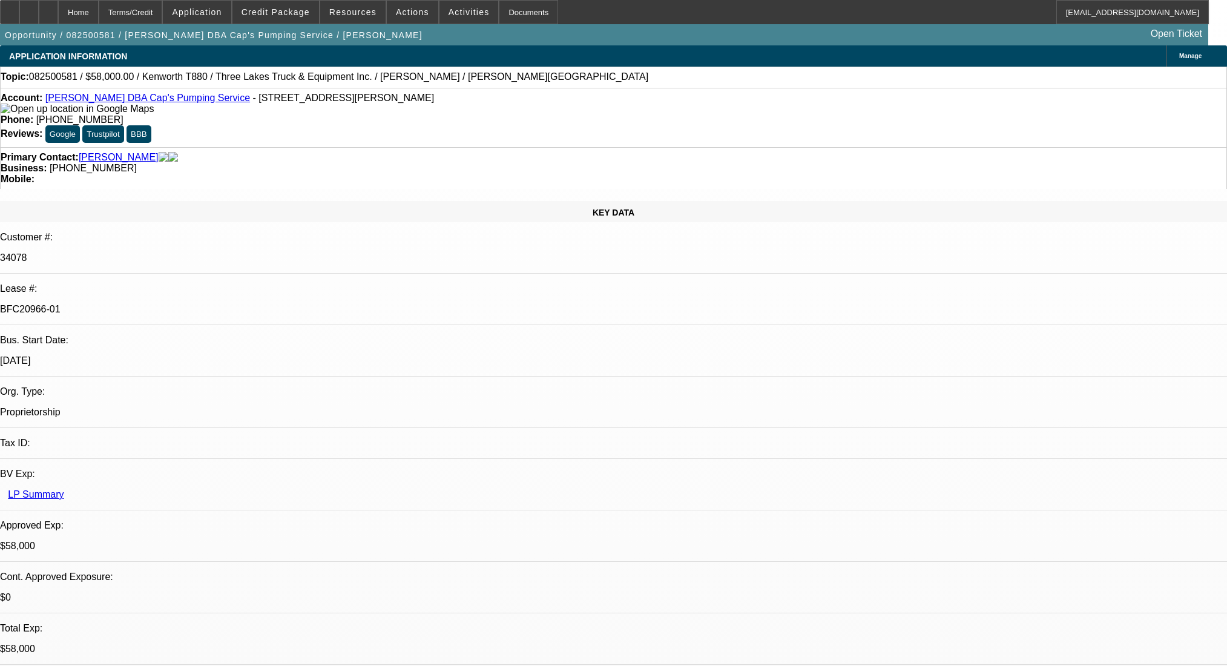
select select "0"
select select "9"
select select "0"
select select "6"
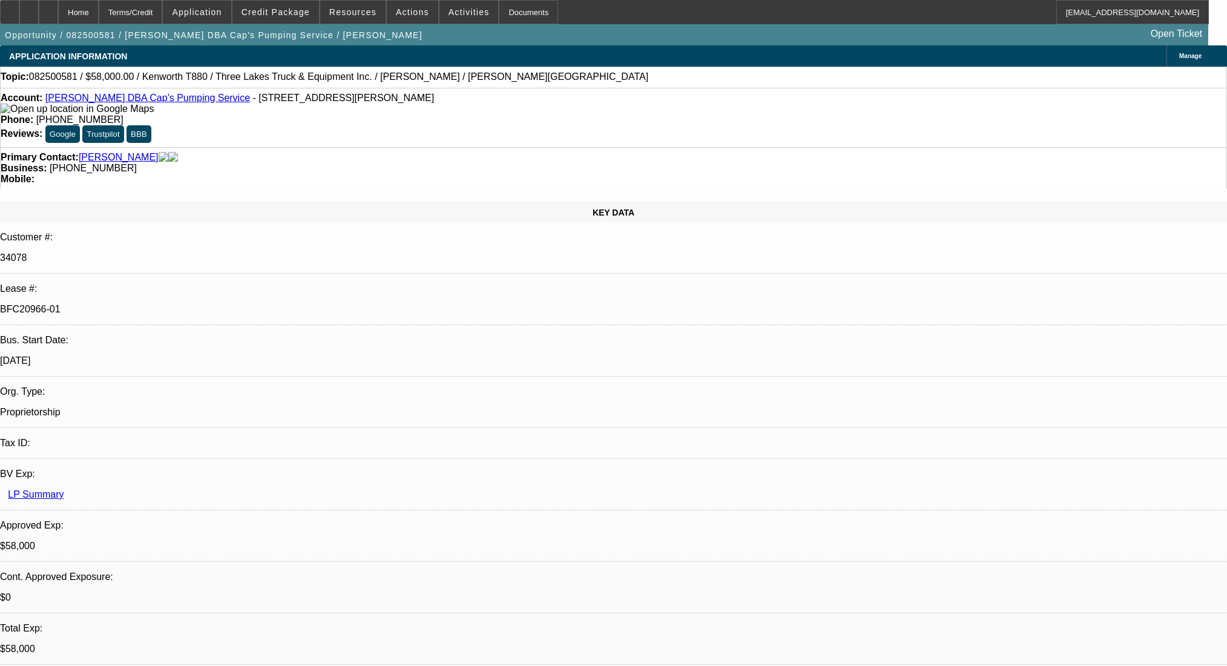
select select "0"
select select "9"
select select "0"
select select "6"
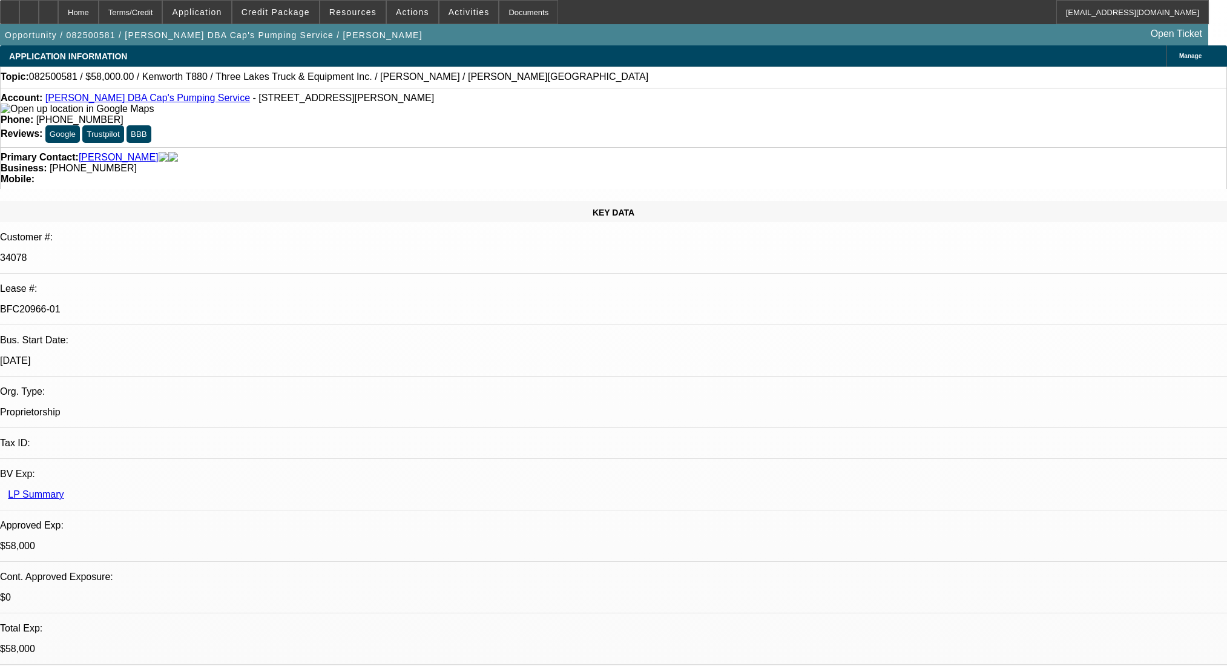
select select "0"
select select "9"
select select "0.1"
select select "4"
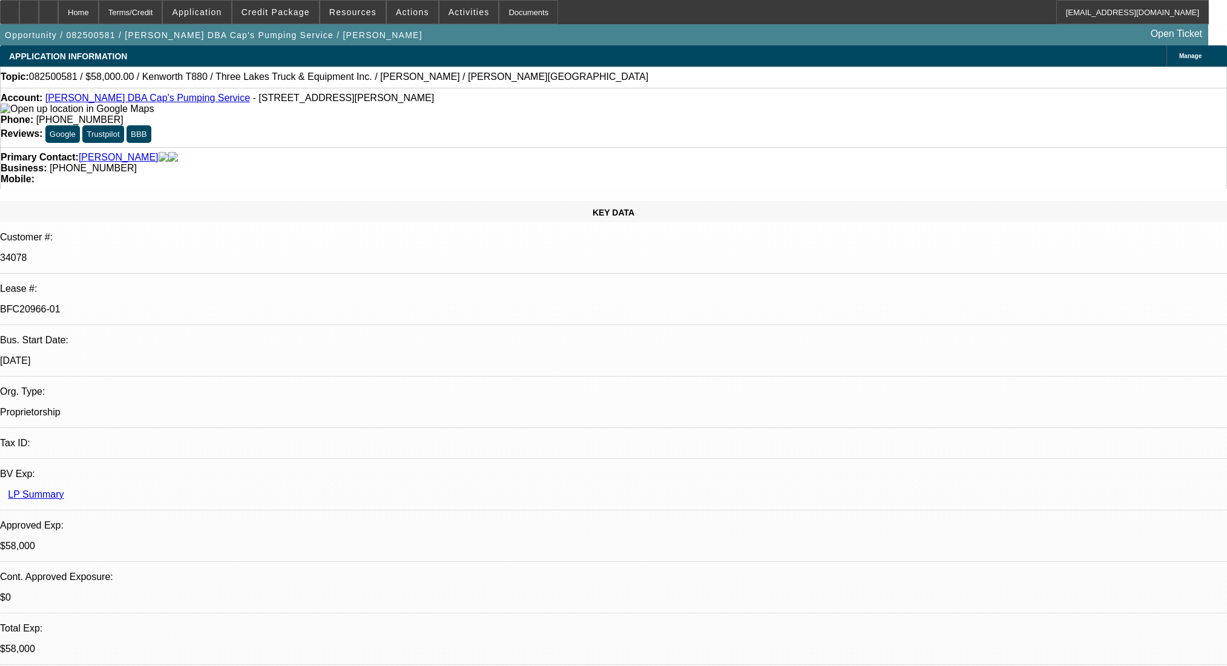
select select "0"
select select "0.1"
select select "4"
